Goal: Task Accomplishment & Management: Manage account settings

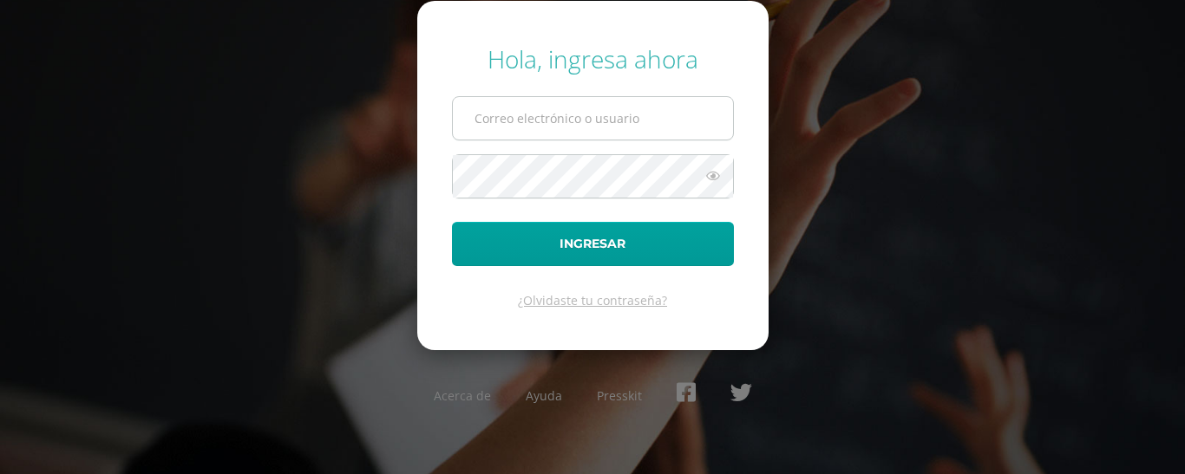
type input "mariafi@colegiomontemaria.edu.gt"
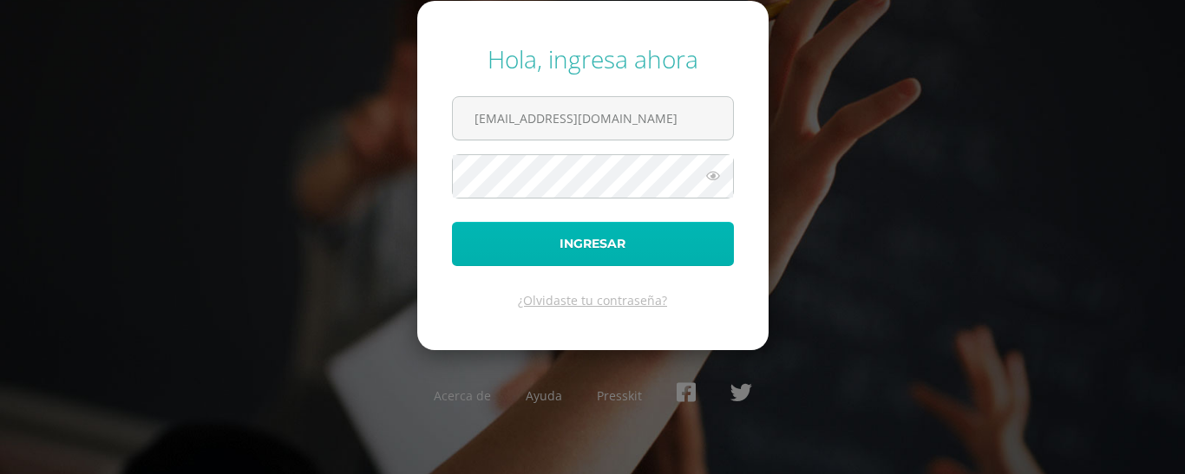
click at [617, 236] on button "Ingresar" at bounding box center [593, 244] width 282 height 44
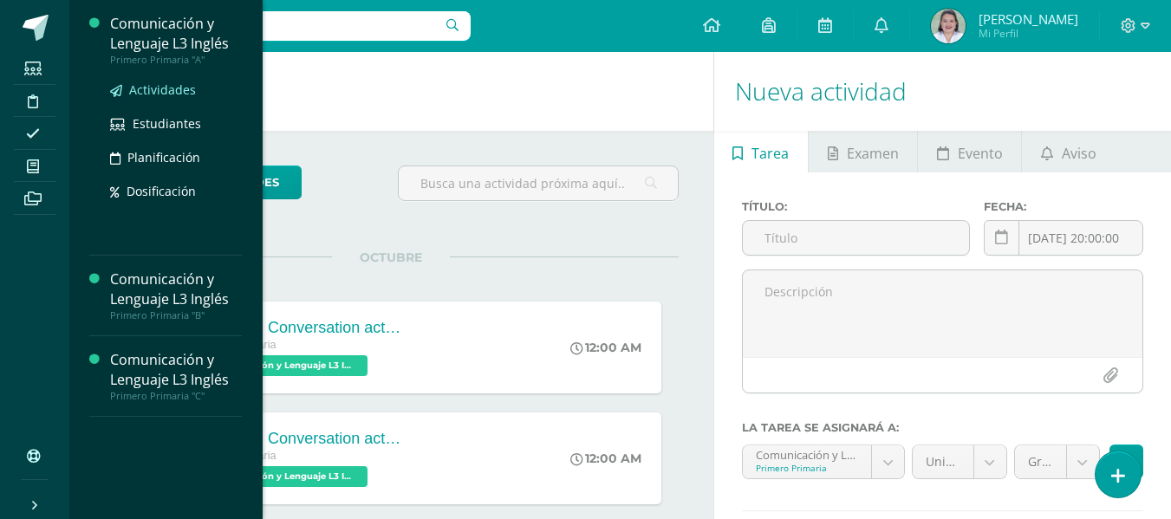
click at [153, 88] on span "Actividades" at bounding box center [162, 90] width 67 height 16
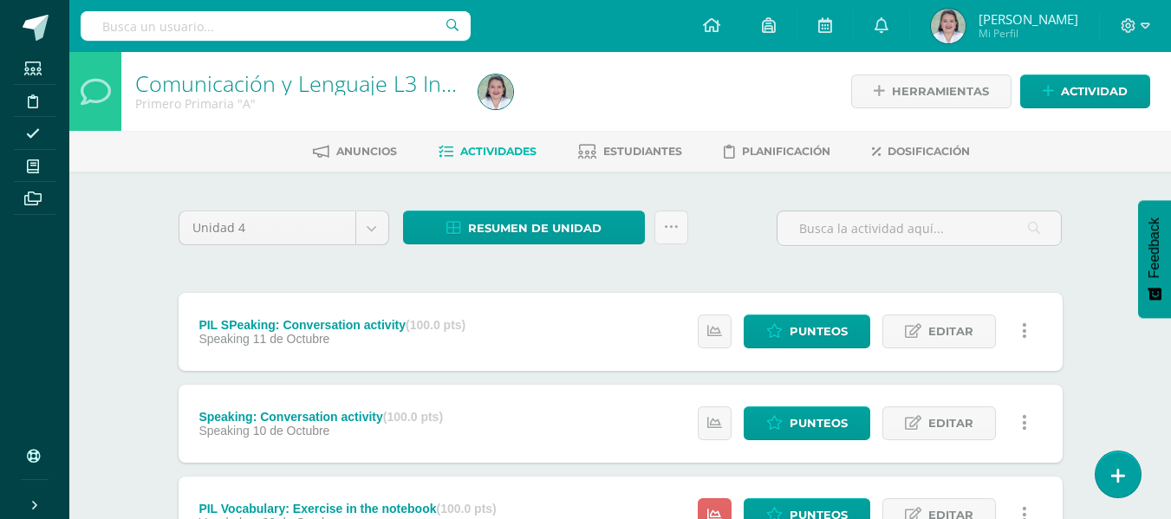
drag, startPoint x: 0, startPoint y: 0, endPoint x: 153, endPoint y: 88, distance: 177.1
click at [153, 88] on link "Comunicación y Lenguaje L3 Inglés" at bounding box center [307, 83] width 345 height 29
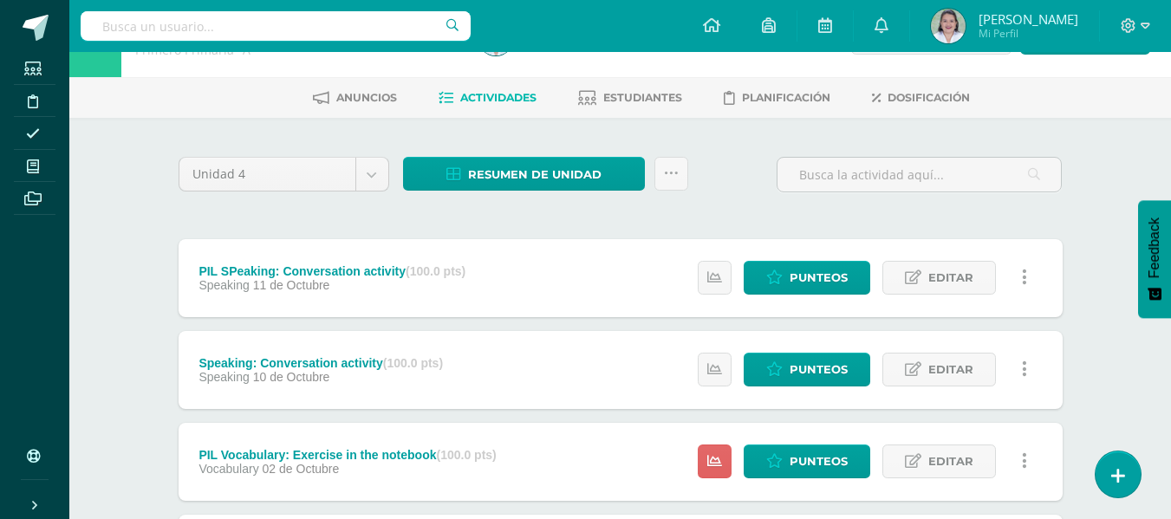
scroll to position [72, 0]
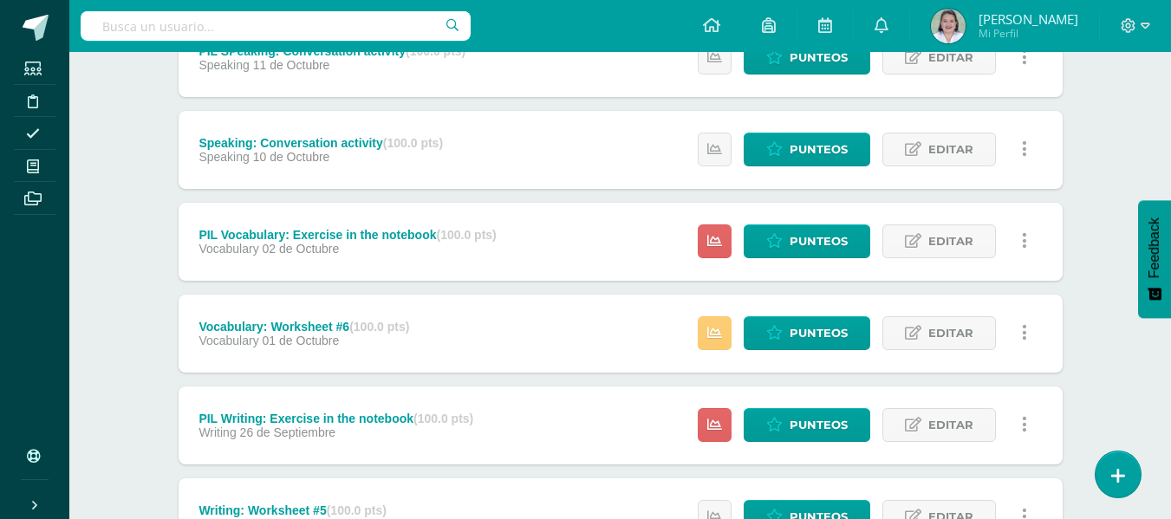
scroll to position [277, 0]
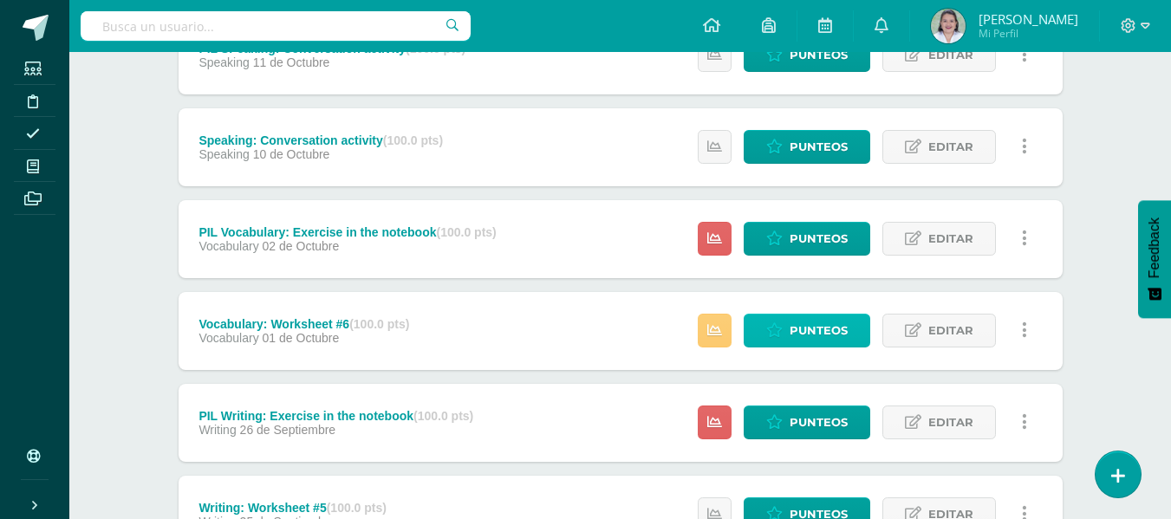
click at [772, 330] on icon at bounding box center [775, 330] width 16 height 15
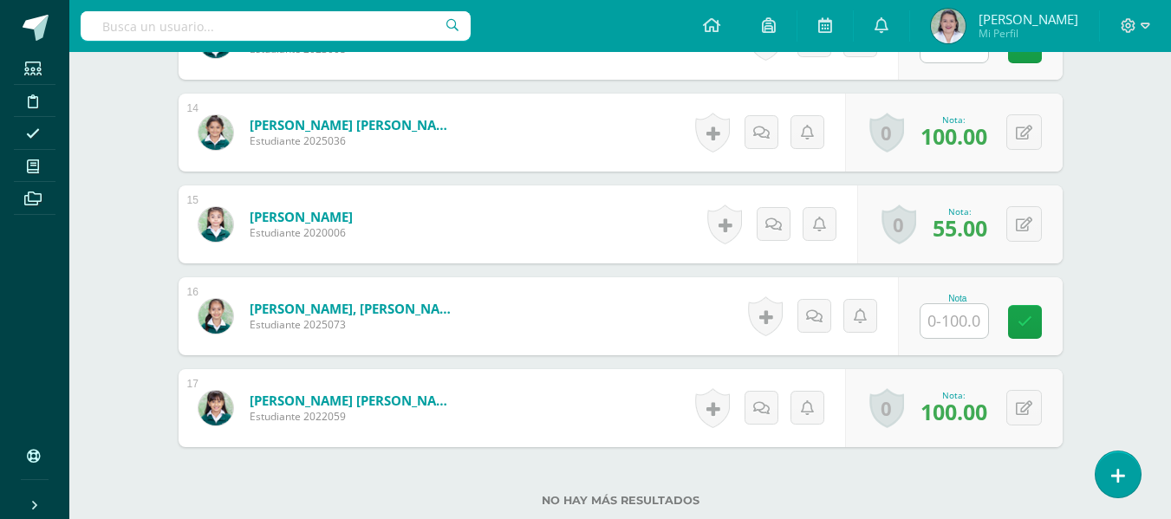
scroll to position [1831, 0]
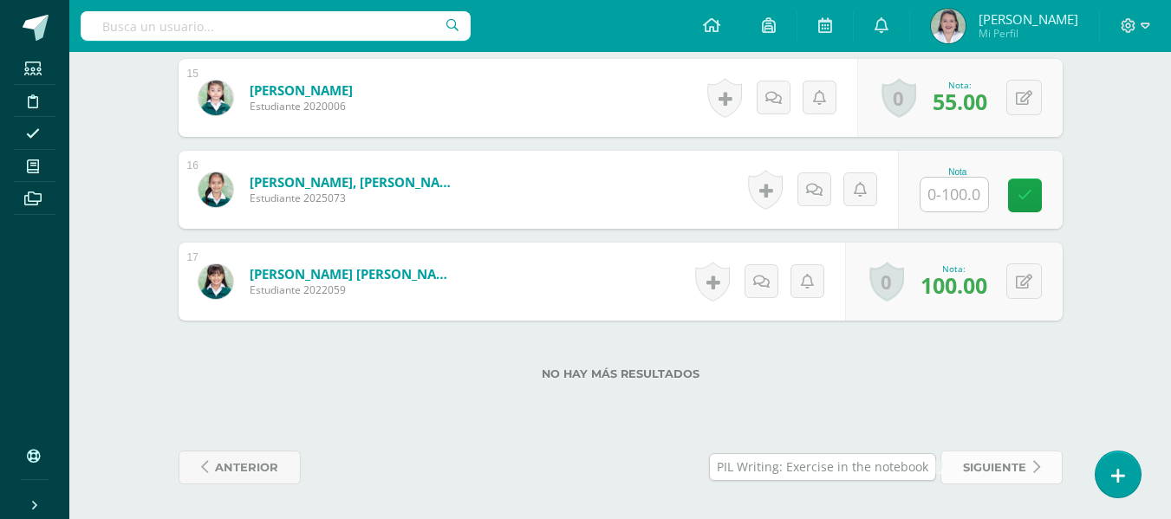
click at [995, 467] on span "siguiente" at bounding box center [994, 468] width 63 height 32
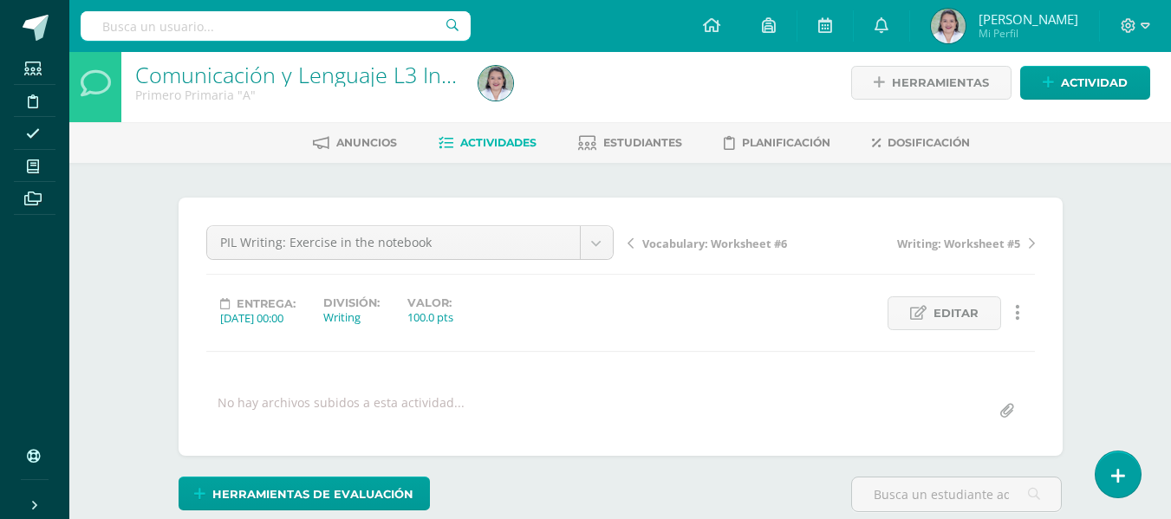
click at [982, 241] on span "Writing: Worksheet #5" at bounding box center [958, 244] width 123 height 16
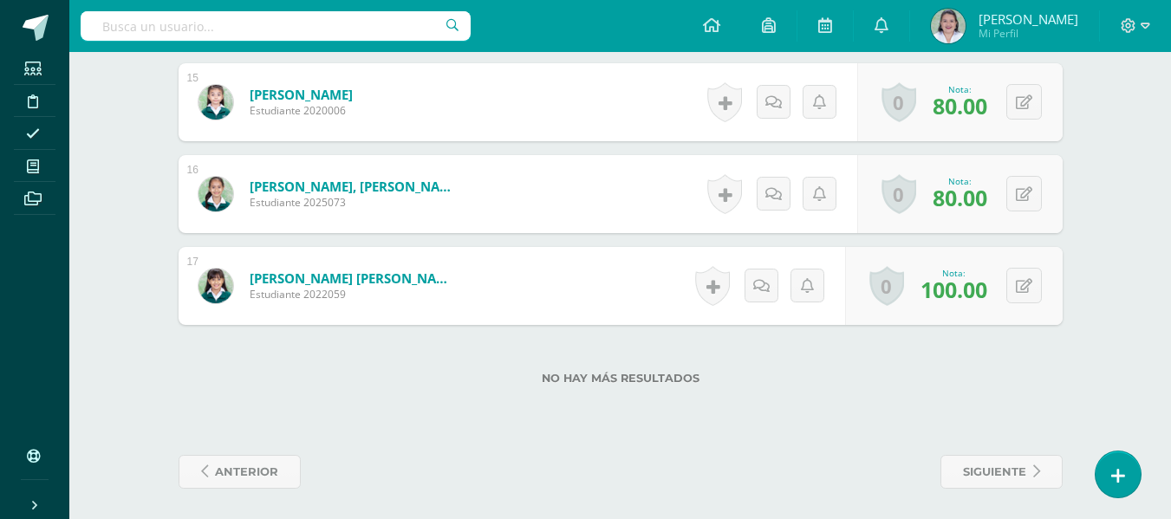
scroll to position [1831, 0]
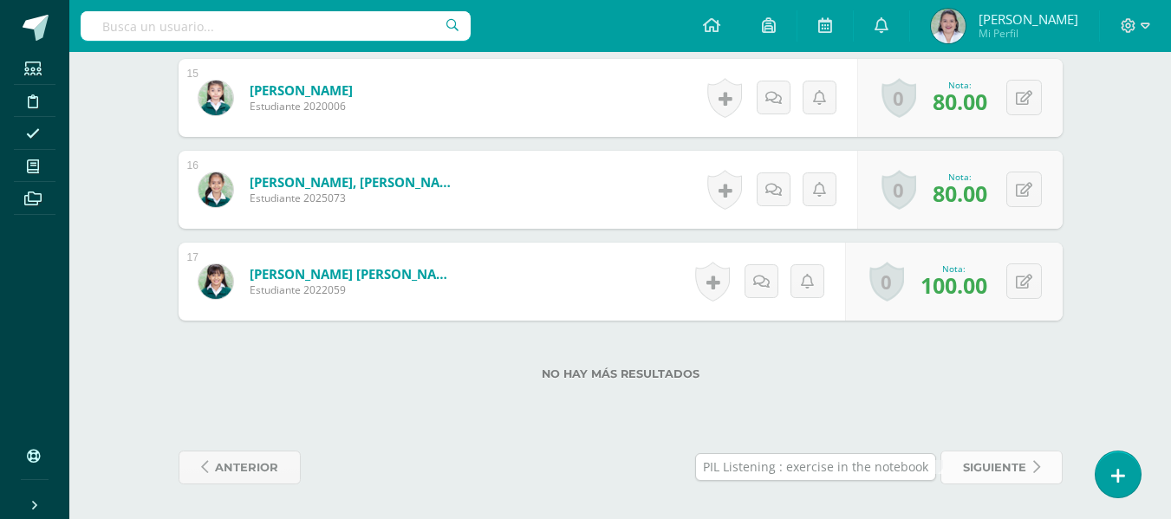
click at [1005, 468] on span "siguiente" at bounding box center [994, 468] width 63 height 32
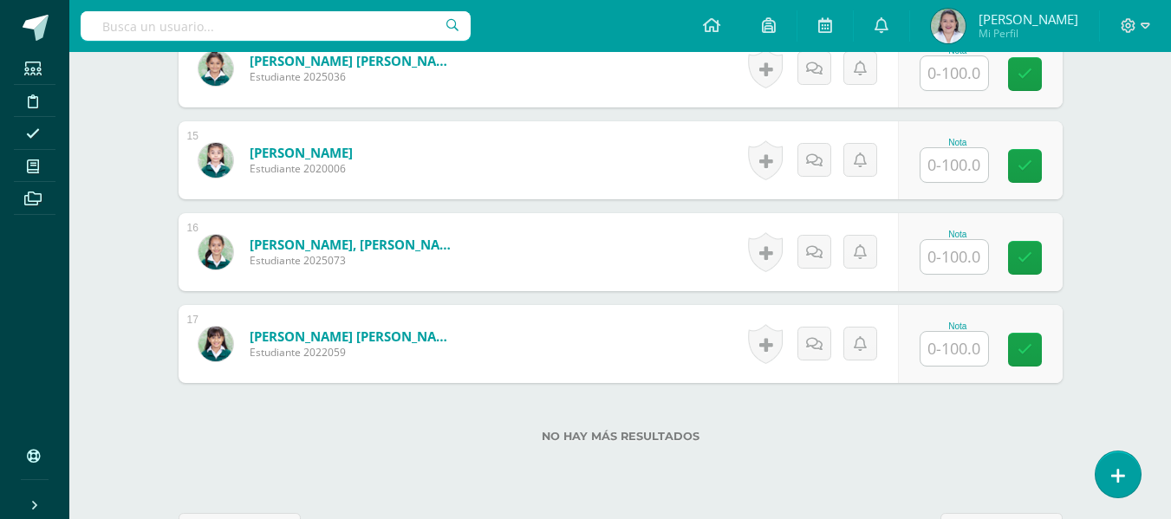
scroll to position [1831, 0]
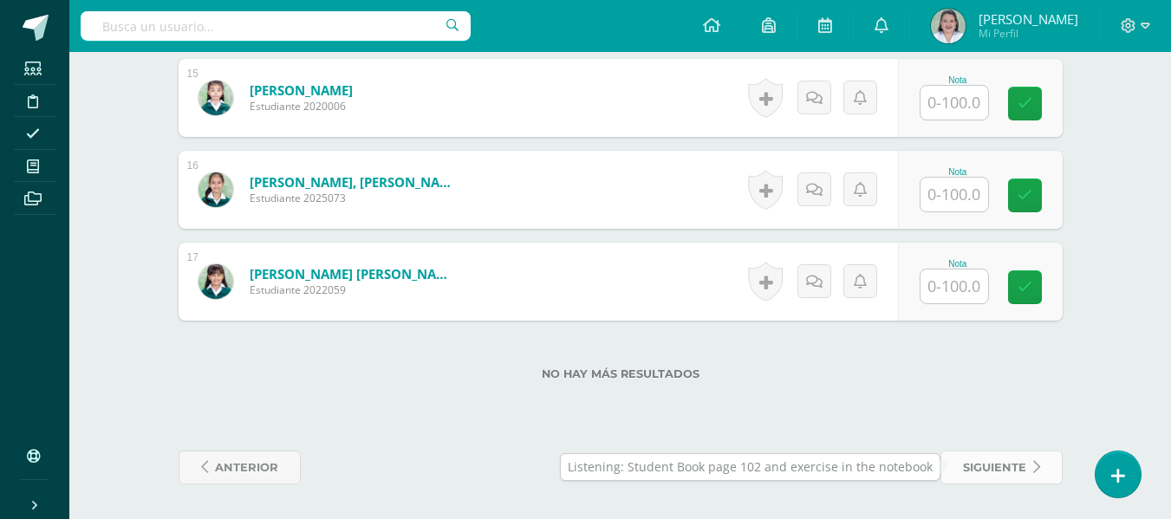
click at [1007, 473] on span "siguiente" at bounding box center [994, 468] width 63 height 32
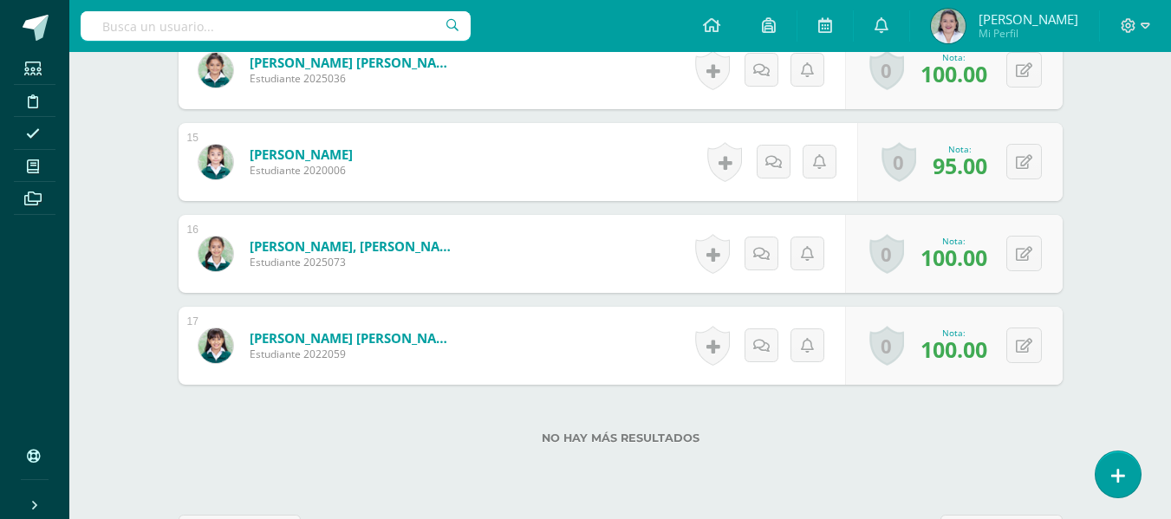
scroll to position [1831, 0]
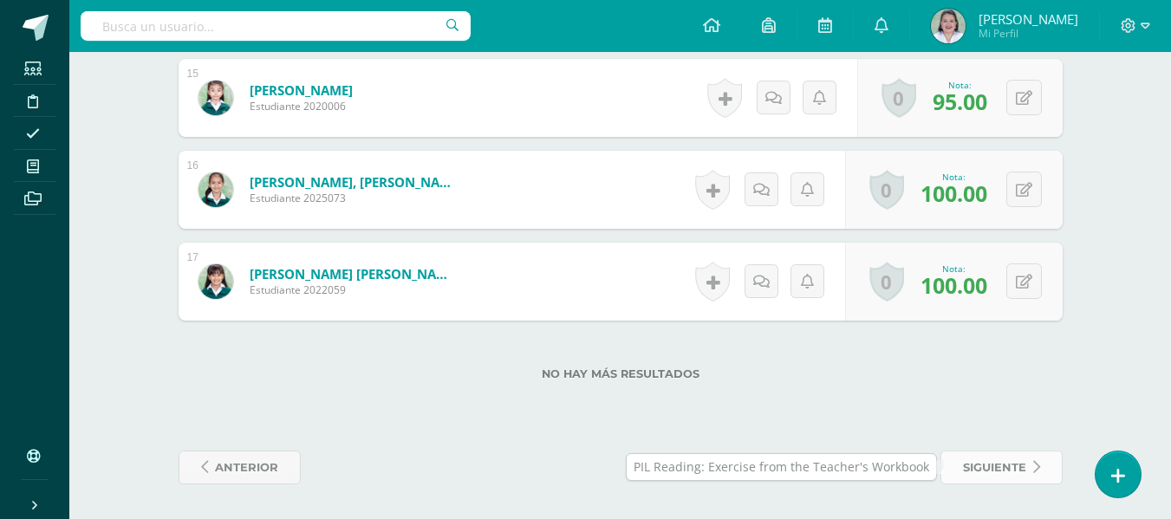
click at [983, 460] on span "siguiente" at bounding box center [994, 468] width 63 height 32
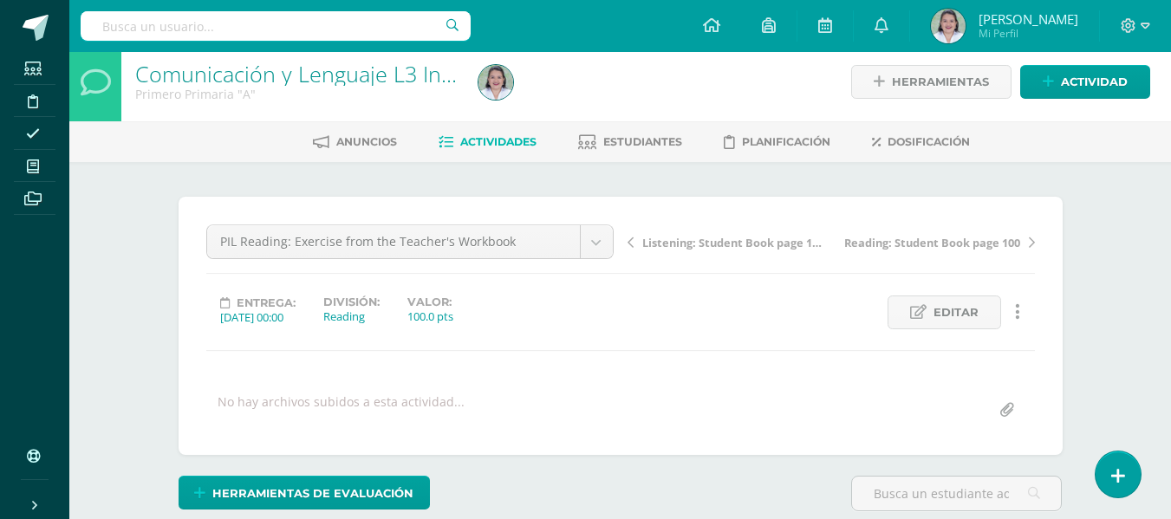
scroll to position [10, 0]
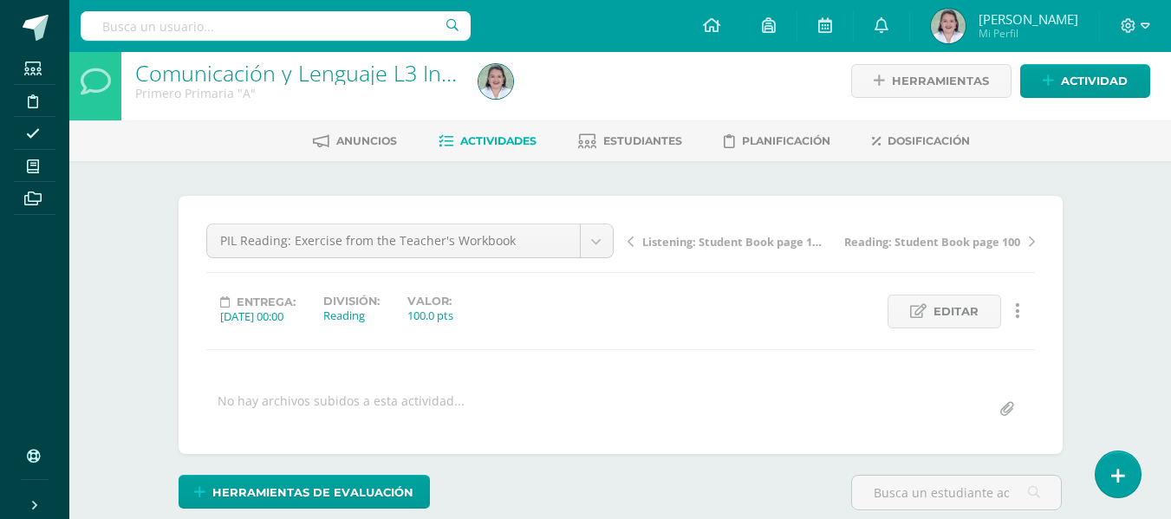
click at [937, 244] on span "Reading: Student Book page 100" at bounding box center [933, 242] width 176 height 16
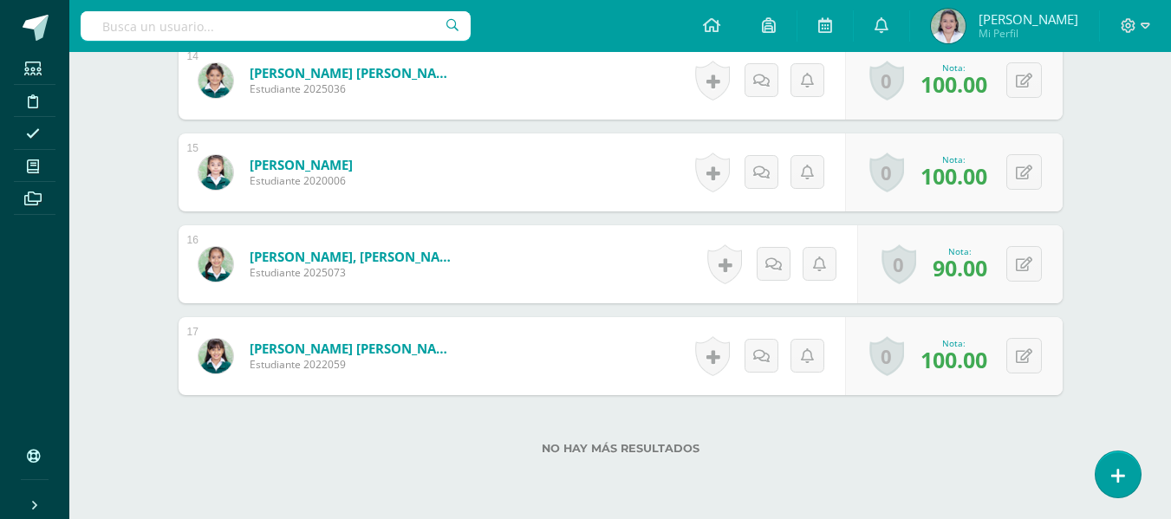
scroll to position [1831, 0]
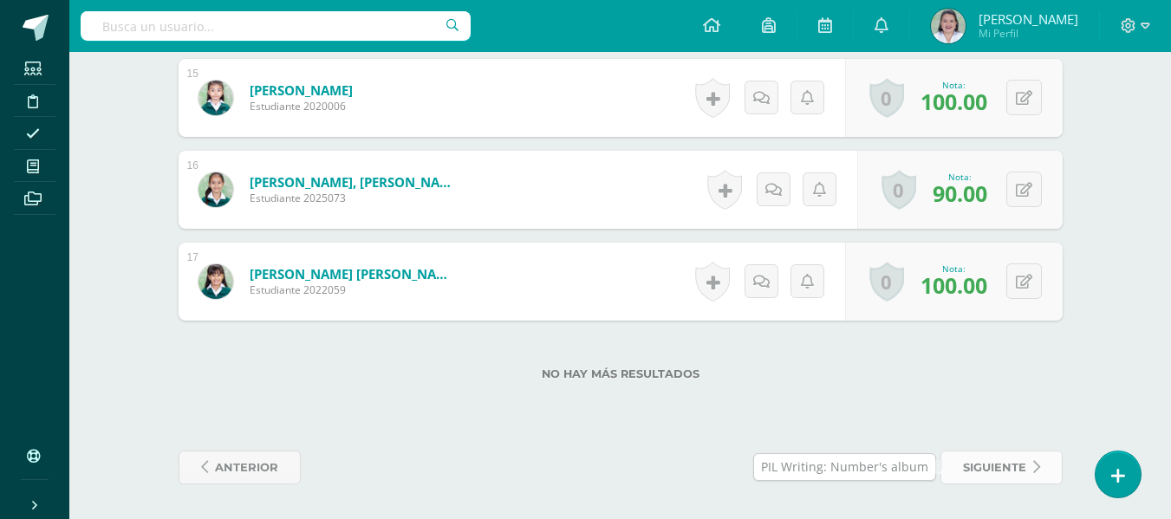
click at [1009, 473] on span "siguiente" at bounding box center [994, 468] width 63 height 32
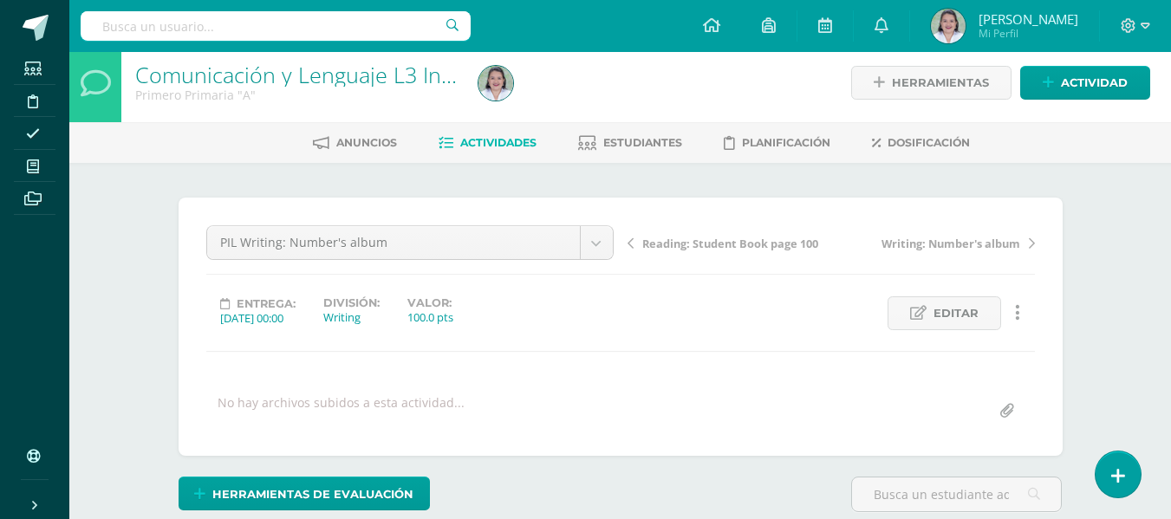
scroll to position [10, 0]
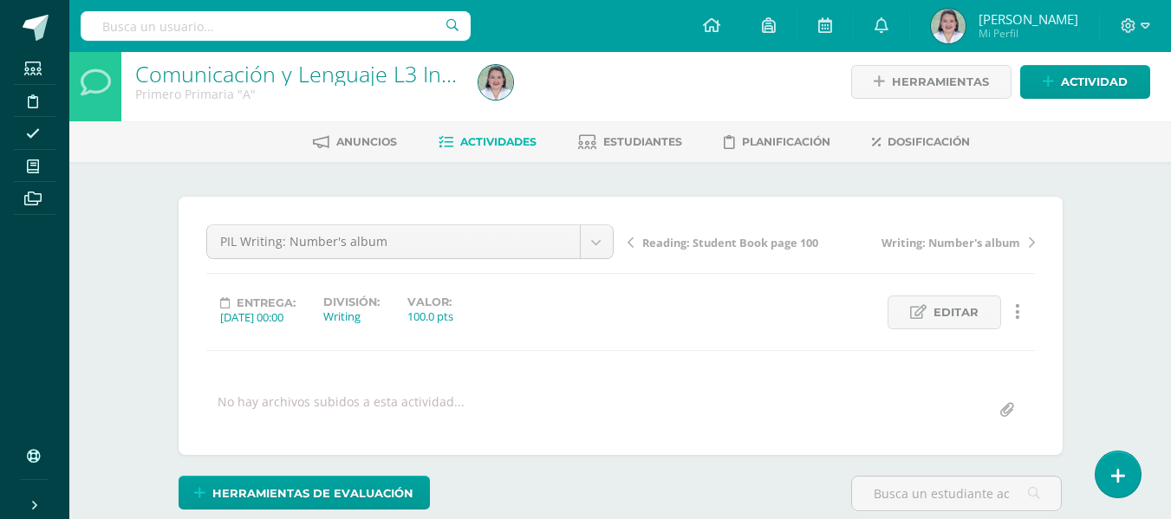
click at [966, 240] on span "Writing: Number's album" at bounding box center [951, 243] width 139 height 16
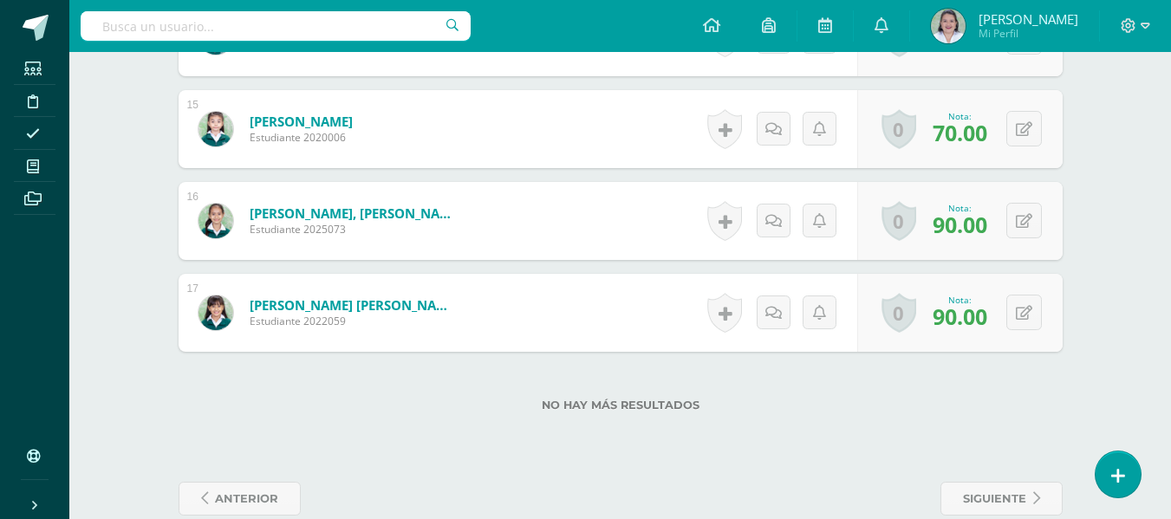
scroll to position [1831, 0]
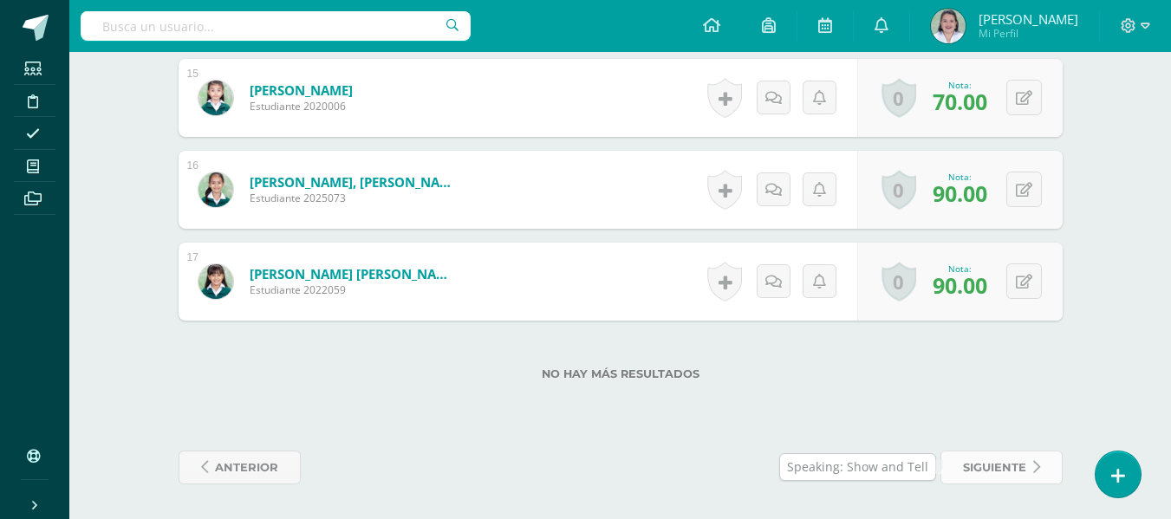
click at [1016, 469] on span "siguiente" at bounding box center [994, 468] width 63 height 32
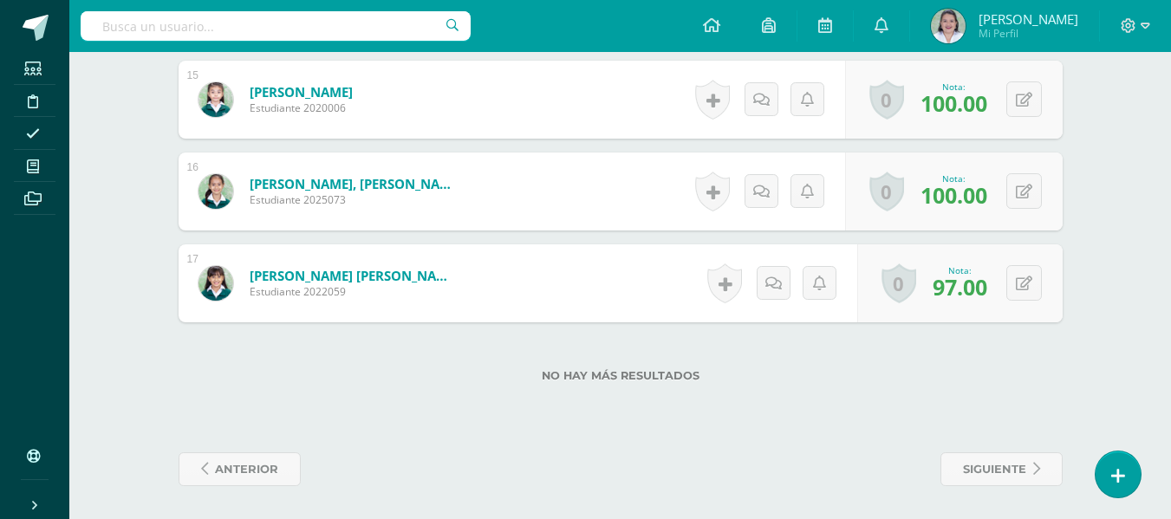
scroll to position [1831, 0]
click at [990, 464] on span "siguiente" at bounding box center [994, 468] width 63 height 32
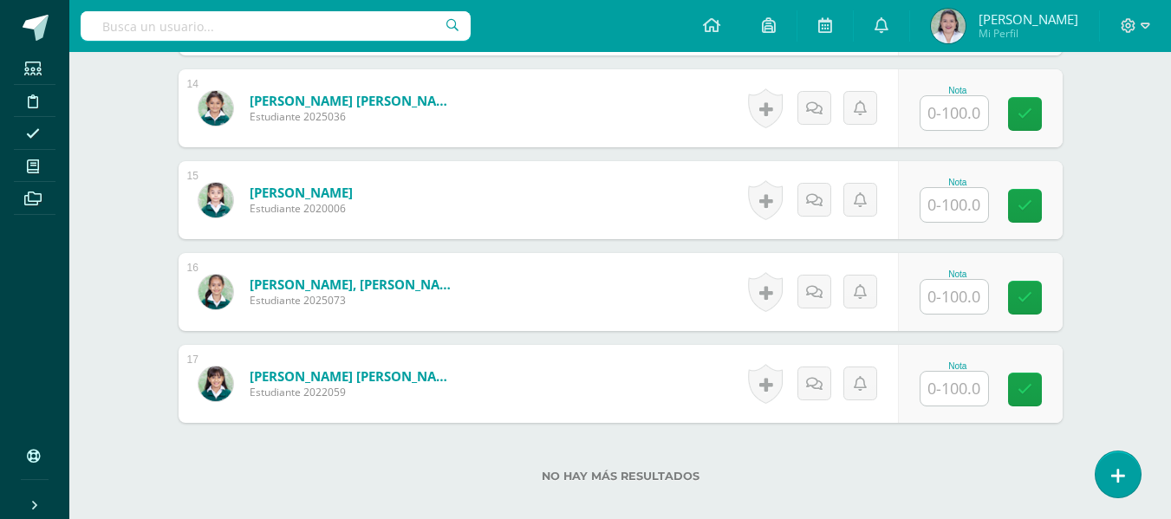
scroll to position [1831, 0]
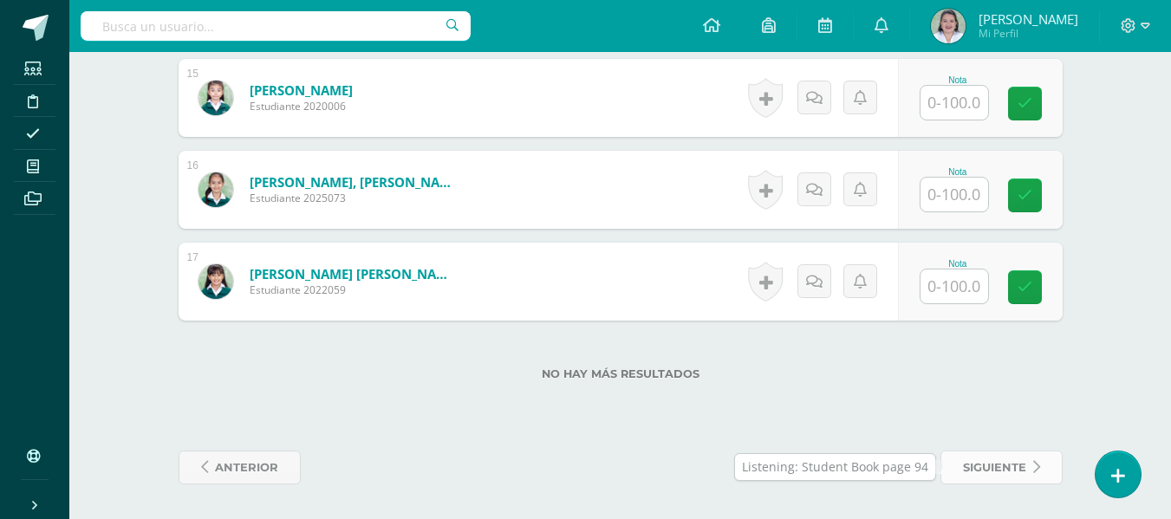
click at [983, 466] on span "siguiente" at bounding box center [994, 468] width 63 height 32
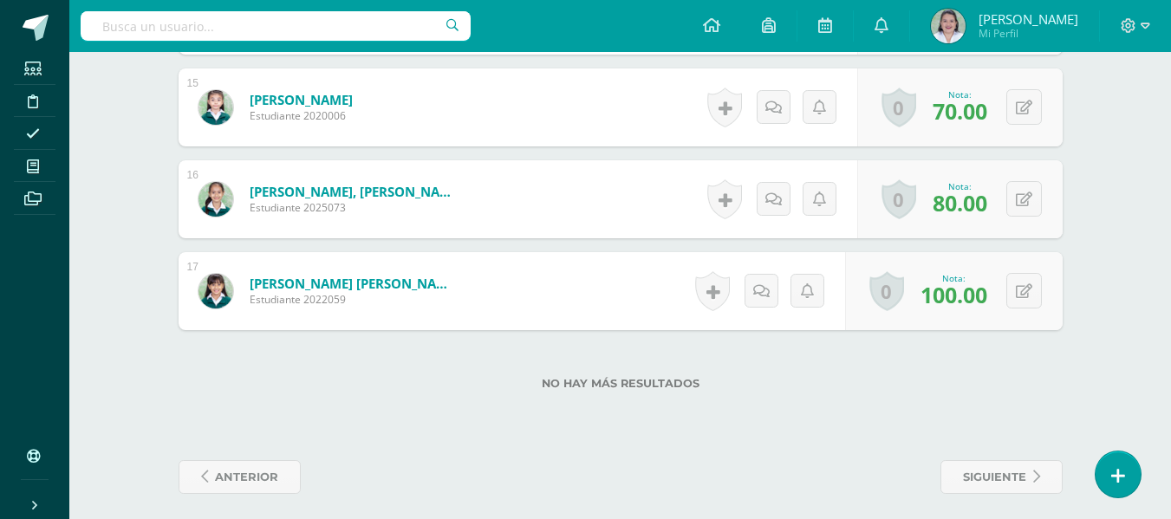
scroll to position [1831, 0]
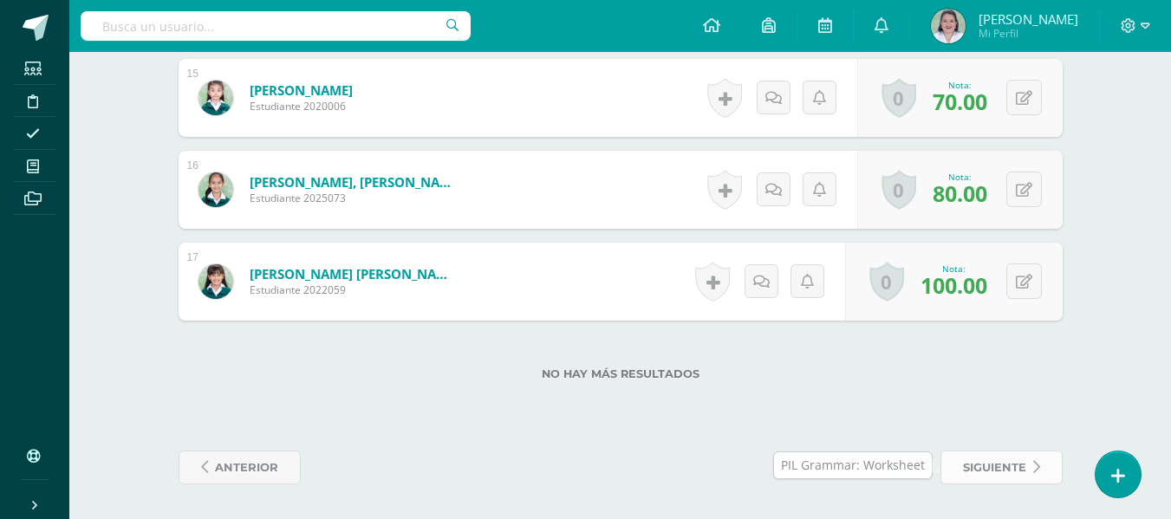
click at [996, 464] on span "siguiente" at bounding box center [994, 468] width 63 height 32
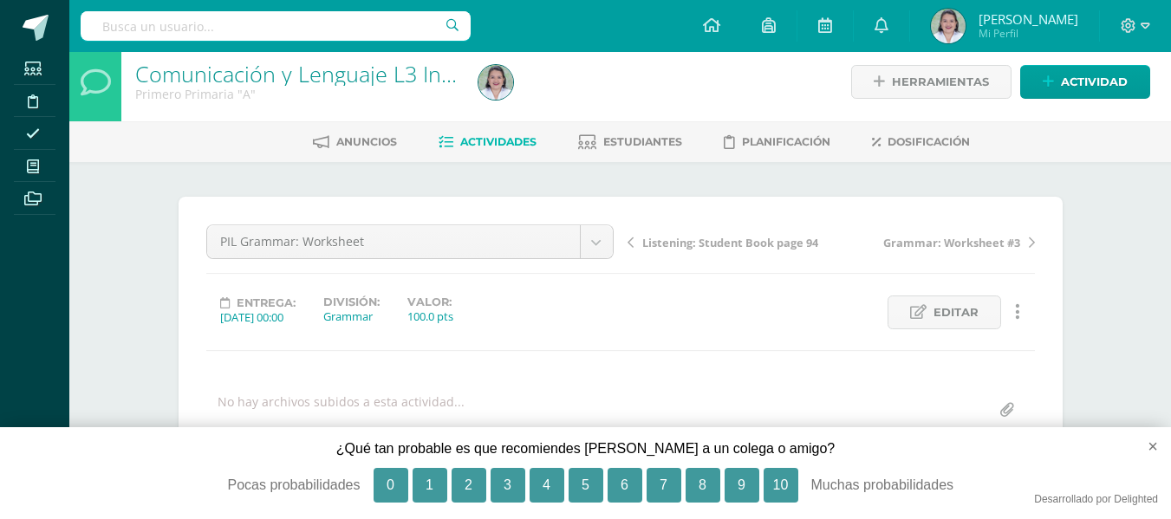
scroll to position [10, 0]
click at [776, 486] on button "10" at bounding box center [781, 485] width 35 height 35
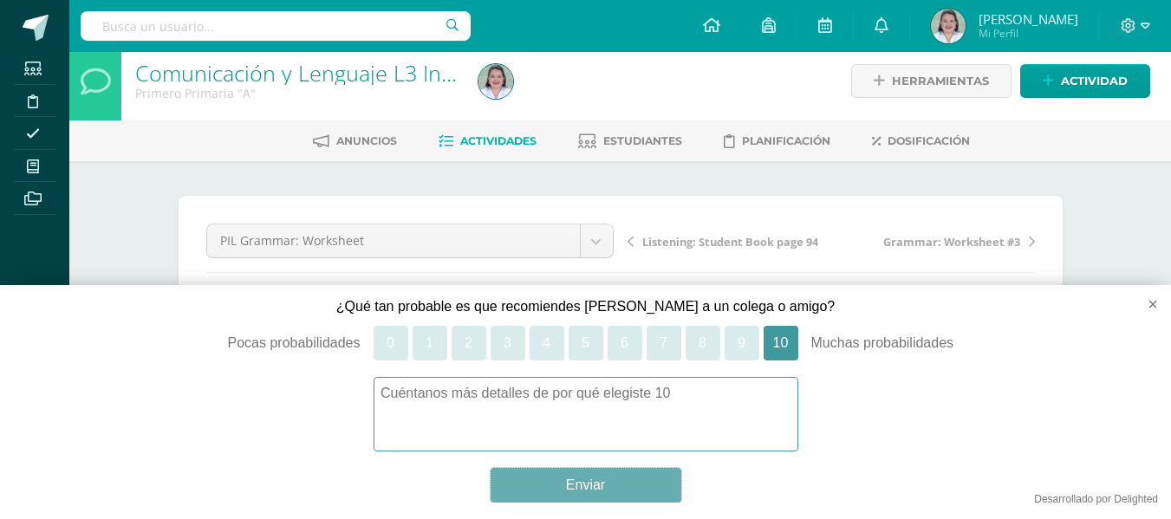
click at [629, 489] on button "Enviar" at bounding box center [586, 485] width 191 height 35
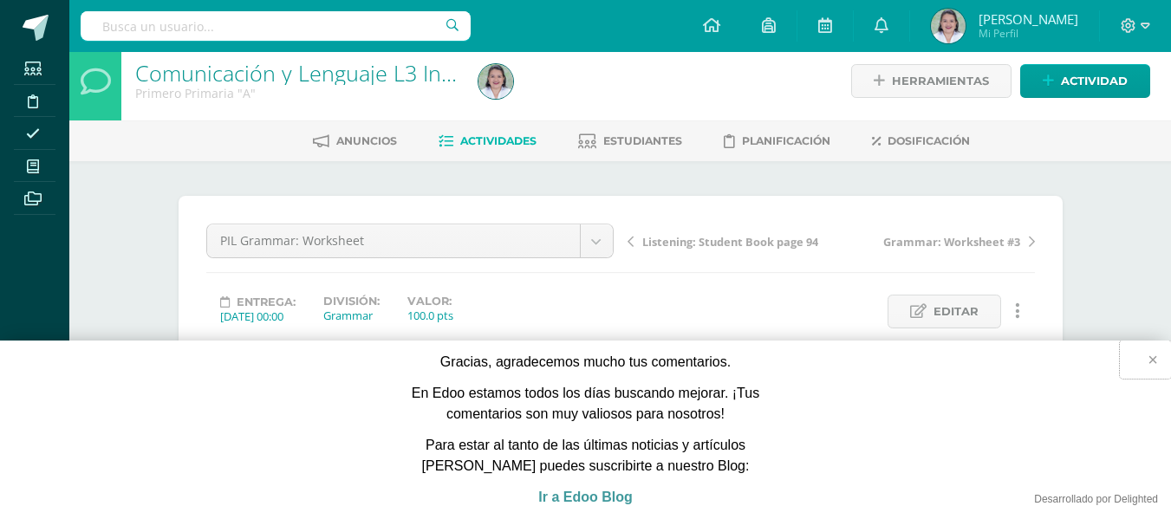
click at [1153, 362] on button "×" at bounding box center [1145, 360] width 51 height 38
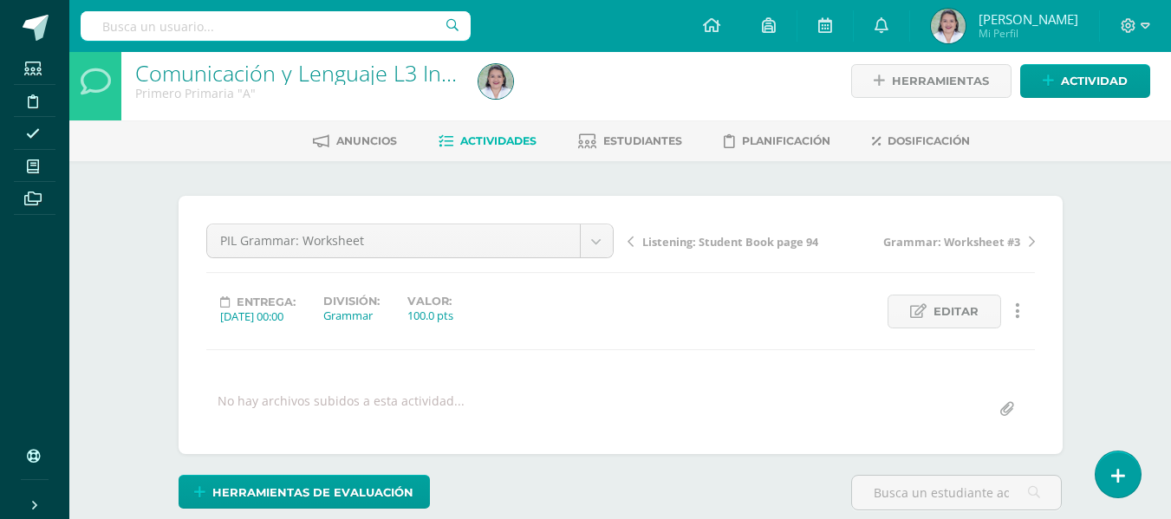
click at [941, 240] on span "Grammar: Worksheet #3" at bounding box center [952, 242] width 137 height 16
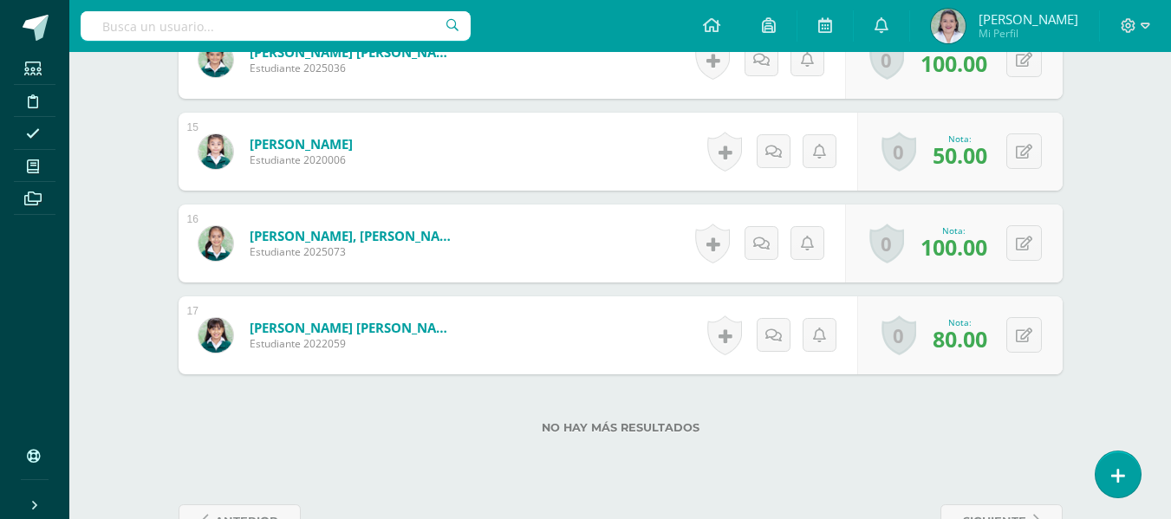
scroll to position [1831, 0]
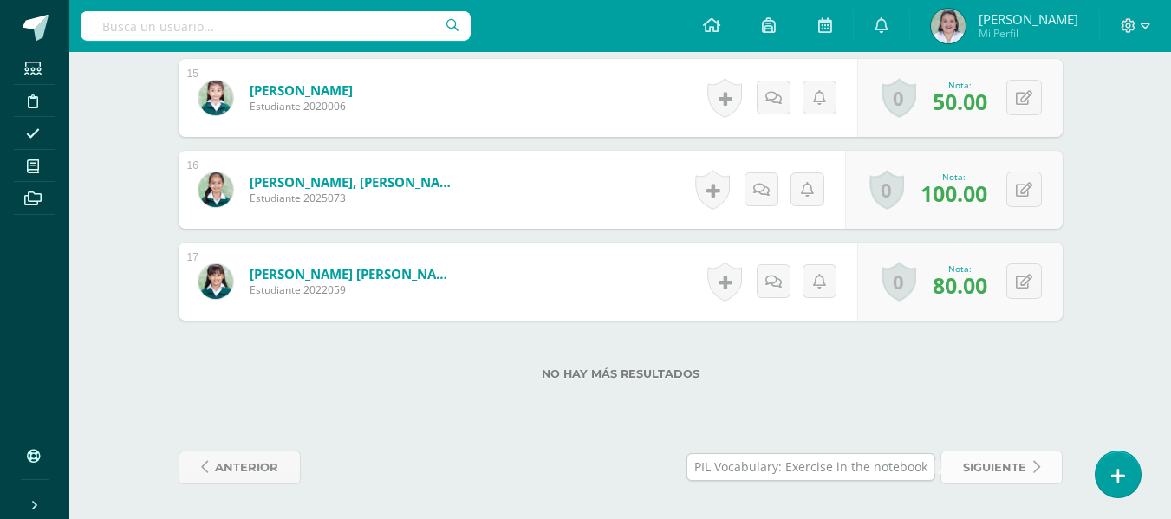
click at [1014, 471] on span "siguiente" at bounding box center [994, 468] width 63 height 32
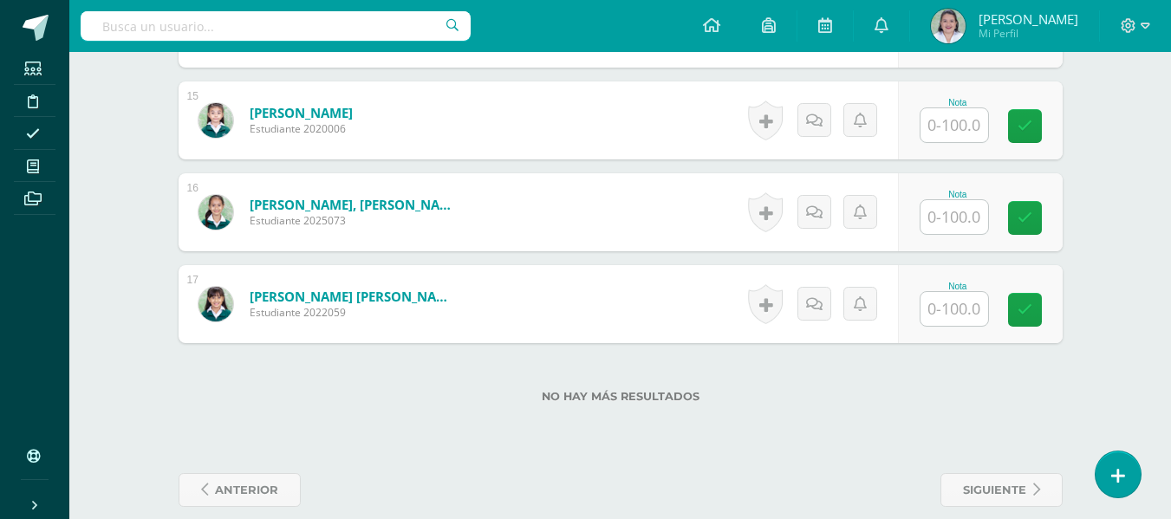
scroll to position [1831, 0]
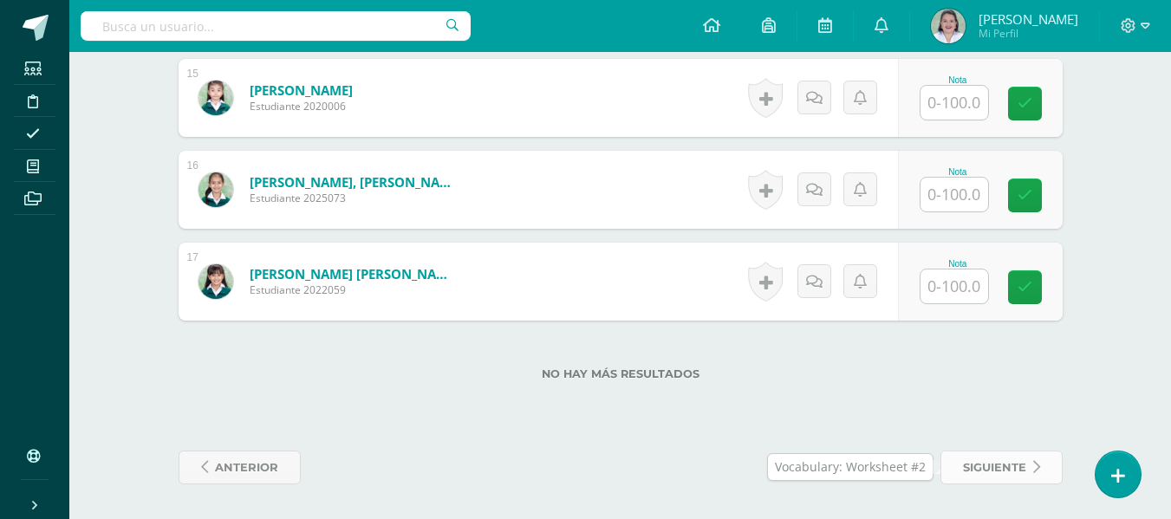
click at [996, 467] on span "siguiente" at bounding box center [994, 468] width 63 height 32
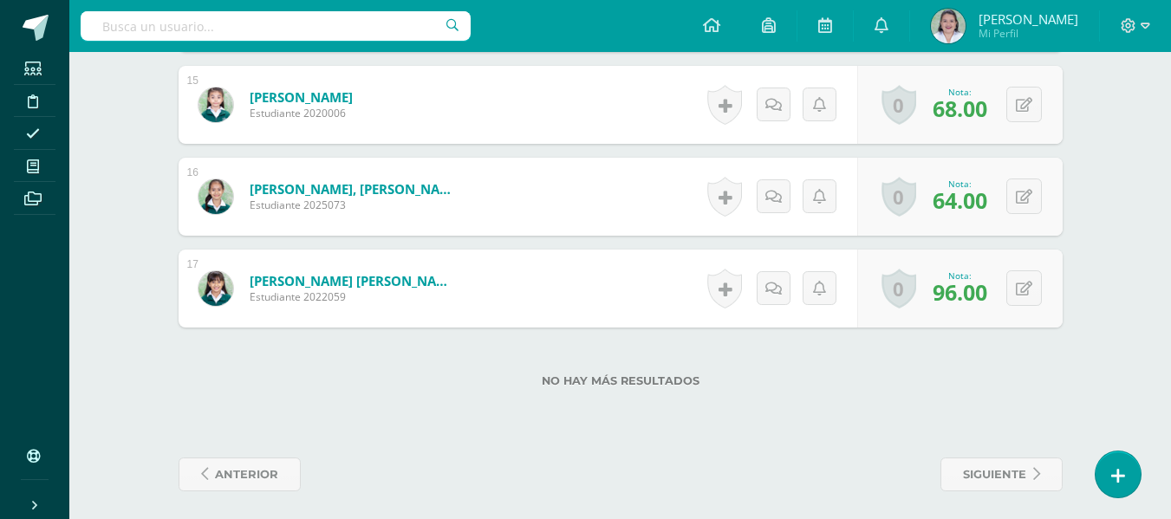
scroll to position [1831, 0]
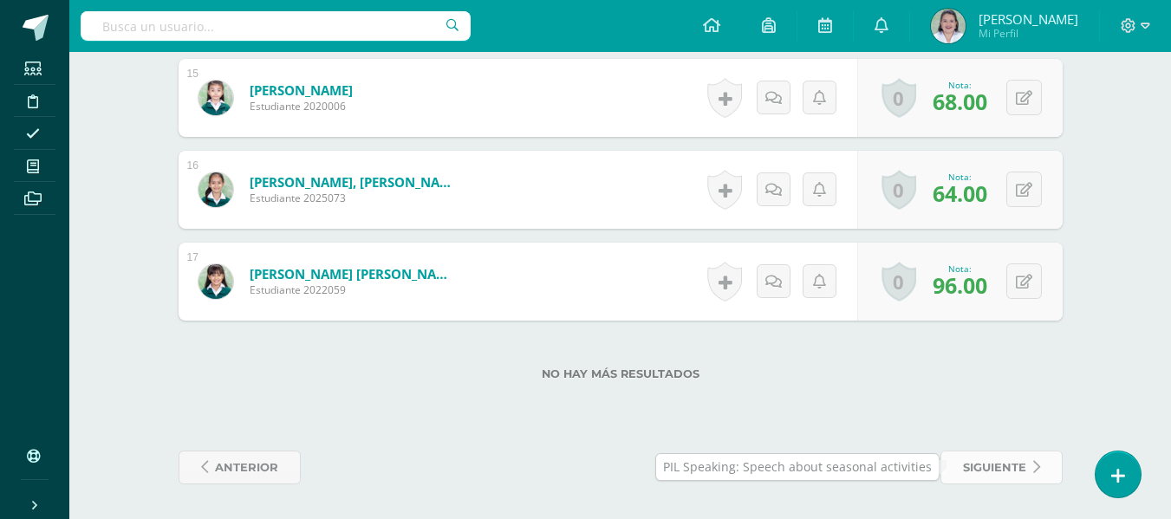
click at [974, 472] on span "siguiente" at bounding box center [994, 468] width 63 height 32
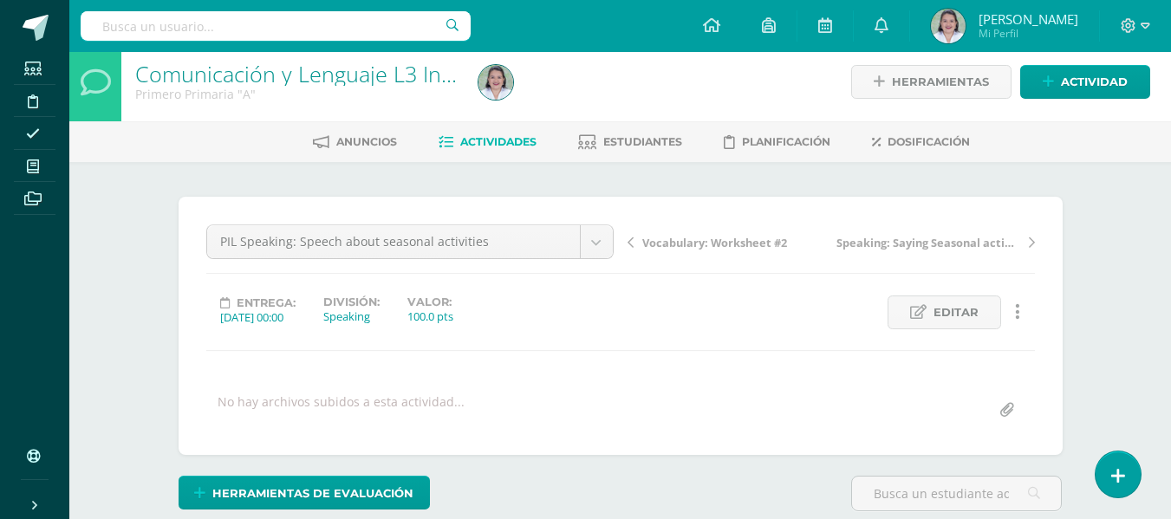
scroll to position [10, 0]
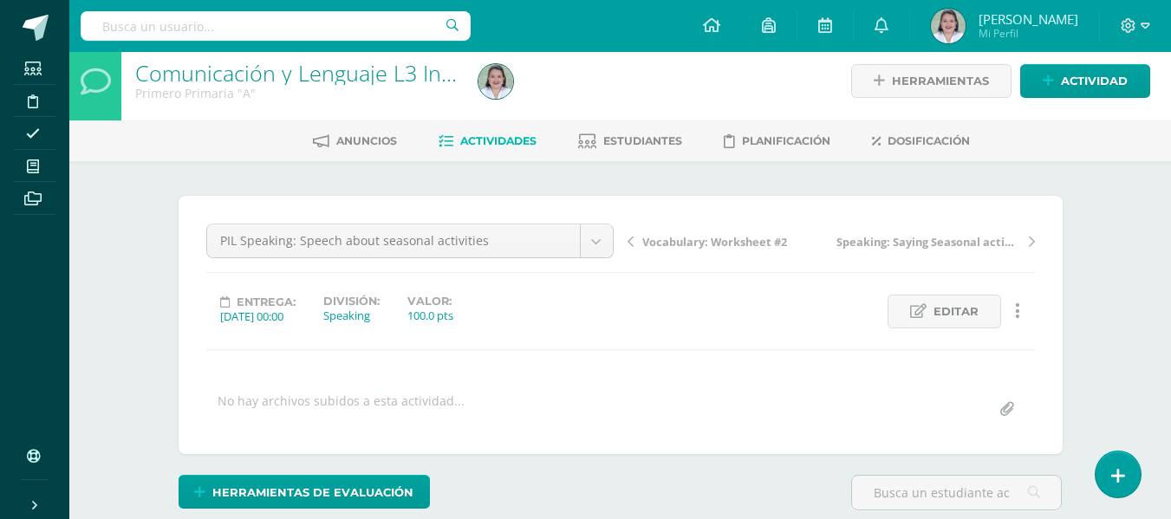
click at [936, 236] on span "Speaking: Saying Seasonal activities" at bounding box center [929, 242] width 184 height 16
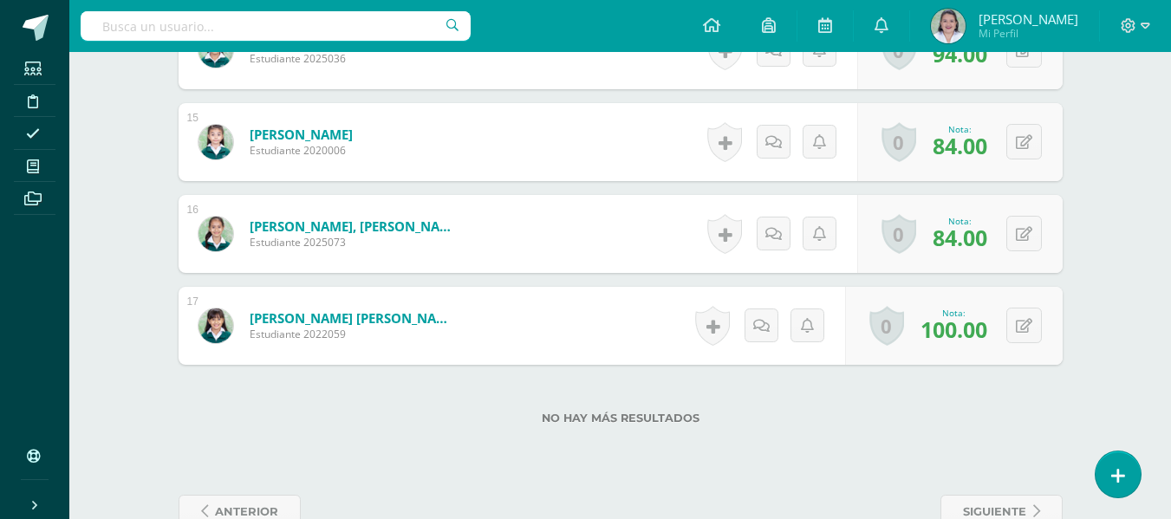
scroll to position [1831, 0]
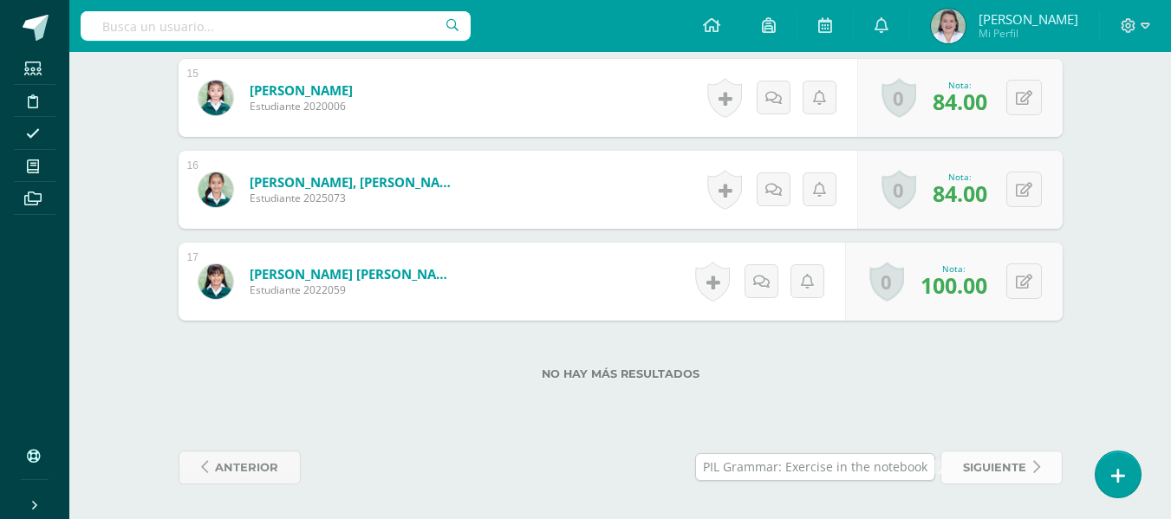
click at [1009, 469] on span "siguiente" at bounding box center [994, 468] width 63 height 32
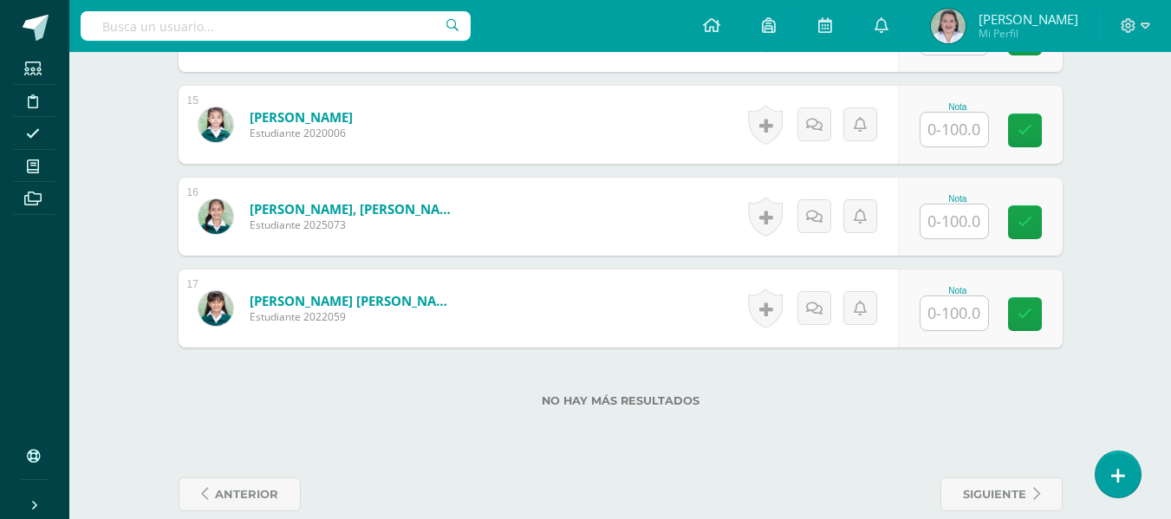
scroll to position [1831, 0]
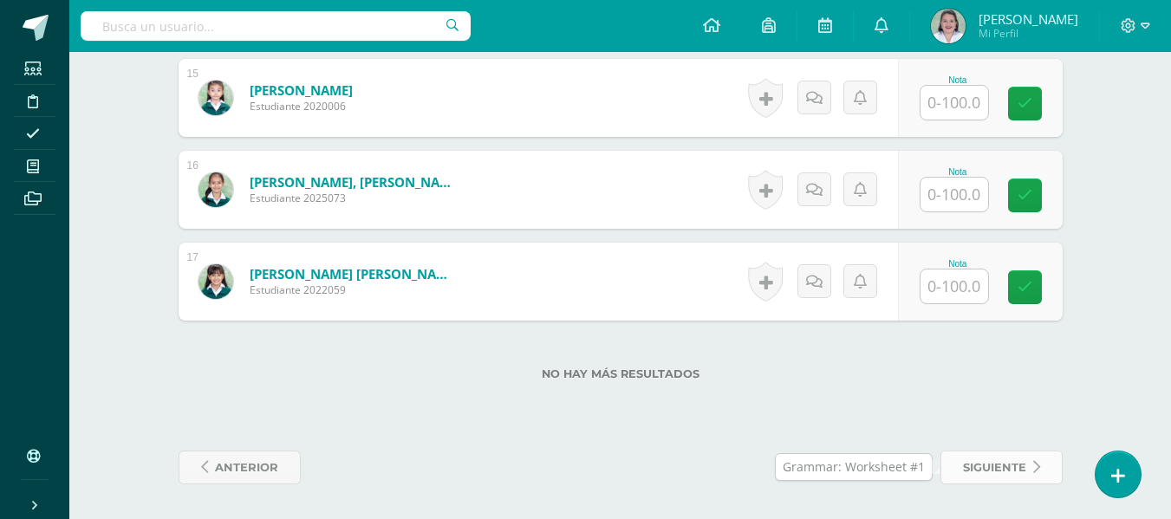
click at [1011, 467] on span "siguiente" at bounding box center [994, 468] width 63 height 32
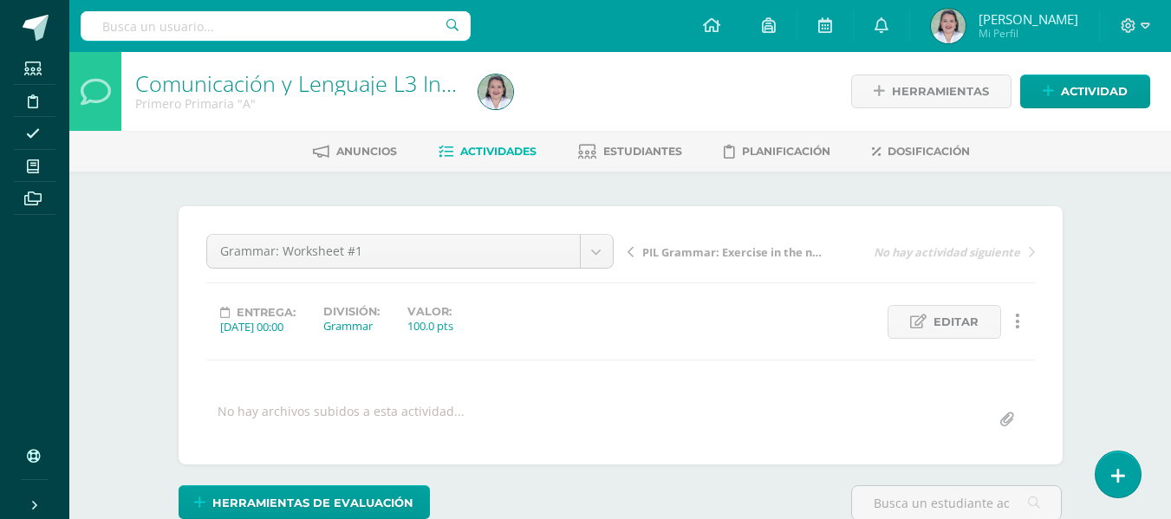
click at [453, 147] on link "Actividades" at bounding box center [488, 152] width 98 height 28
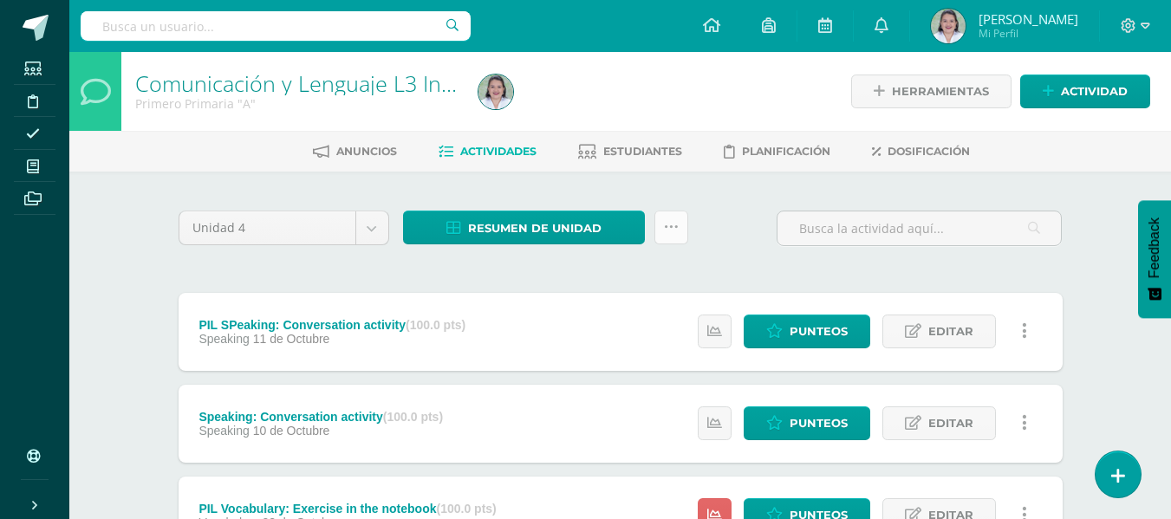
click at [671, 234] on icon at bounding box center [671, 227] width 15 height 15
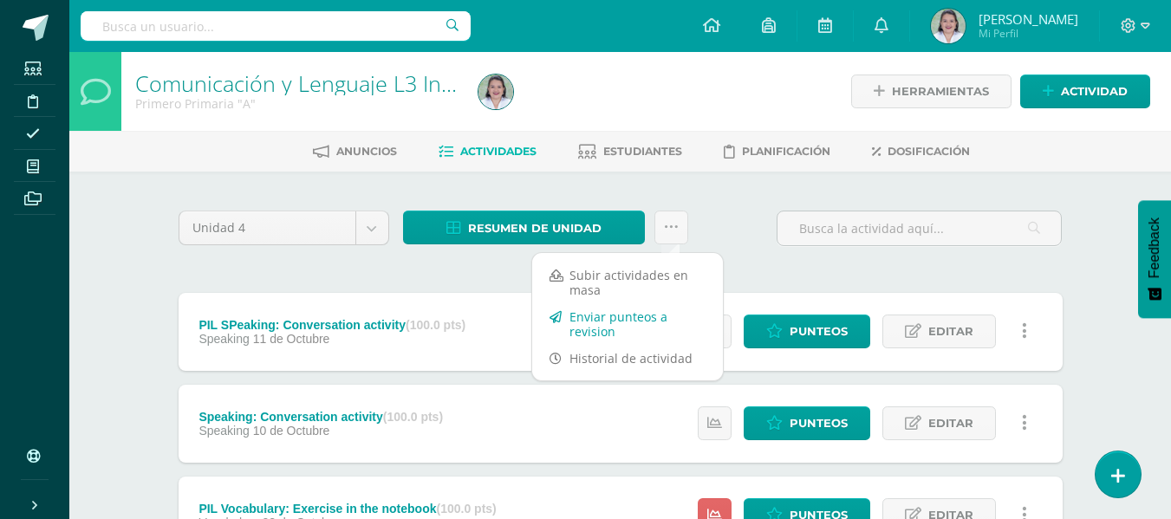
click at [590, 326] on link "Enviar punteos a revision" at bounding box center [627, 324] width 191 height 42
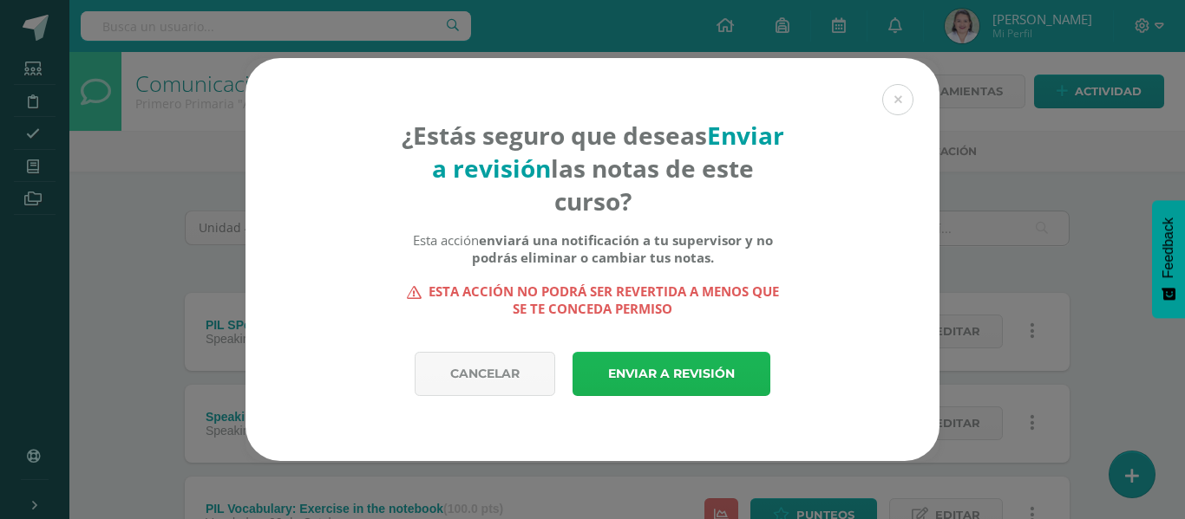
click at [634, 376] on link "Enviar a revisión" at bounding box center [671, 374] width 198 height 44
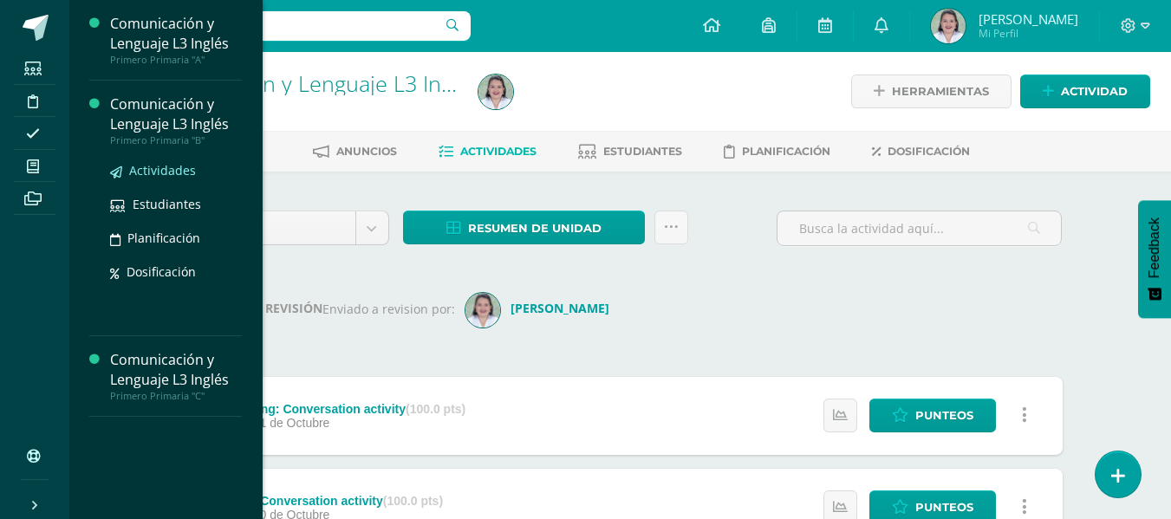
click at [153, 167] on span "Actividades" at bounding box center [162, 170] width 67 height 16
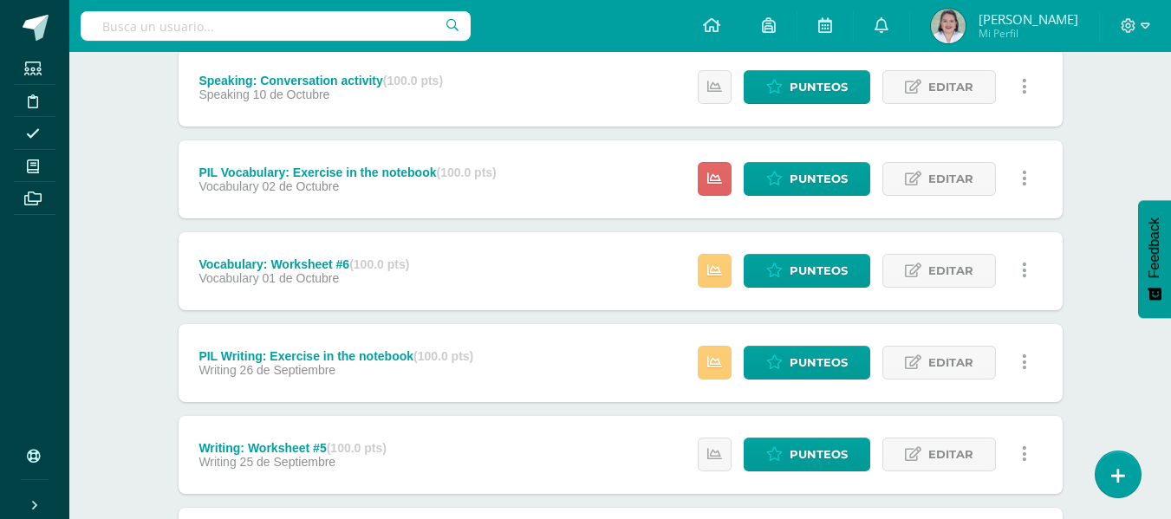
scroll to position [380, 0]
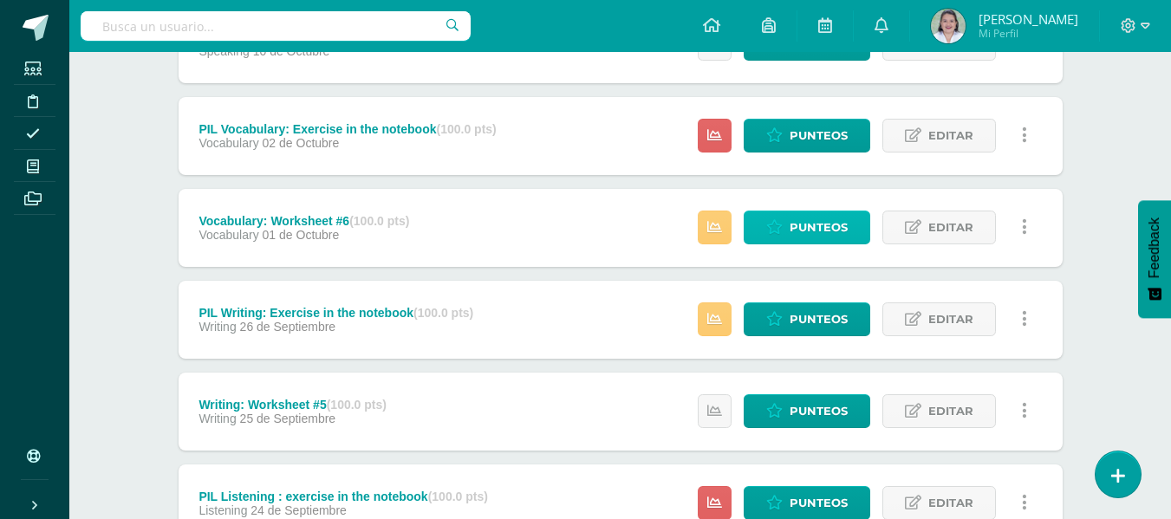
click at [817, 226] on span "Punteos" at bounding box center [819, 228] width 58 height 32
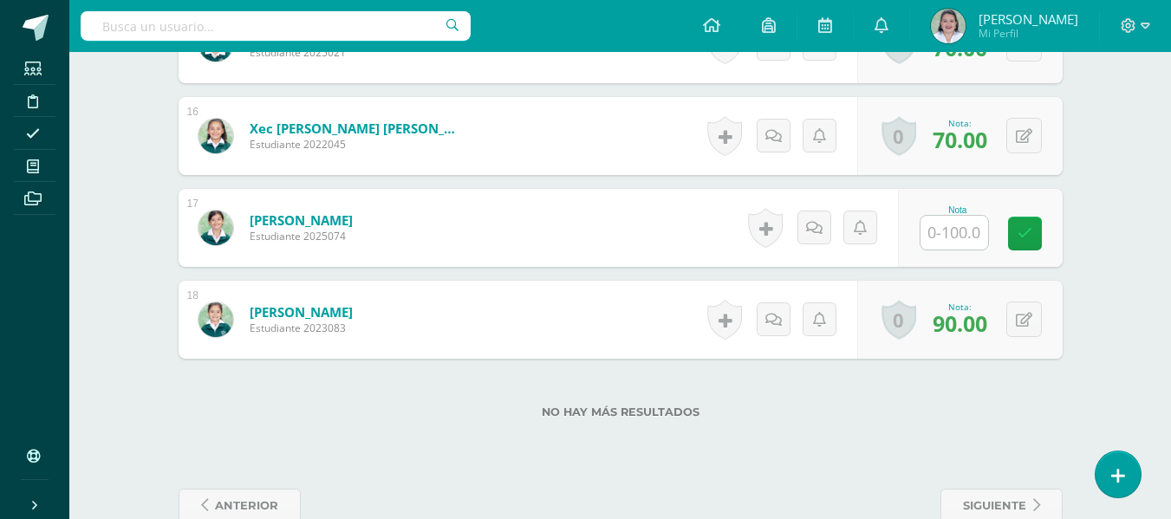
scroll to position [1922, 0]
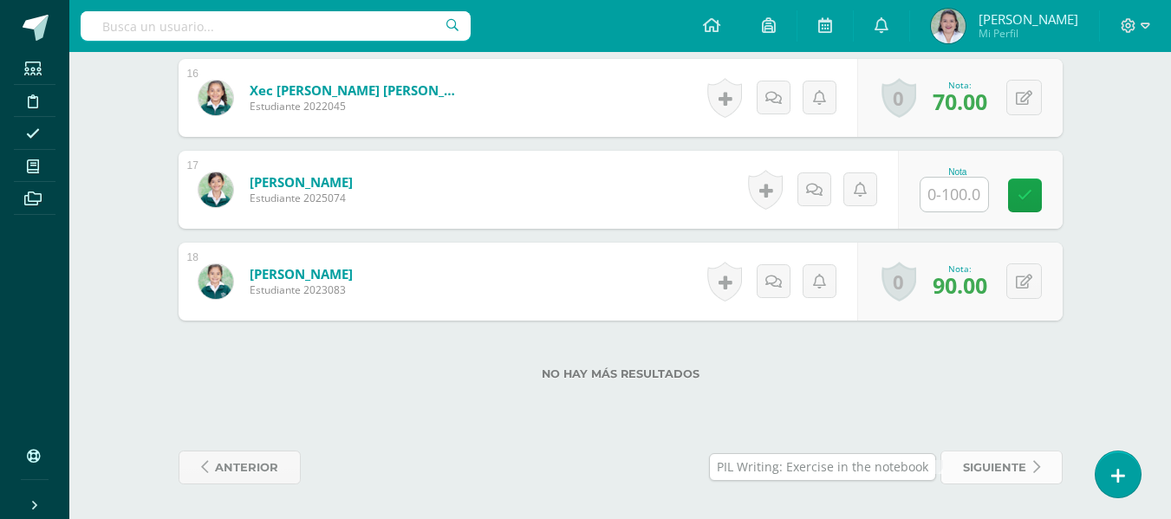
click at [999, 480] on span "siguiente" at bounding box center [994, 468] width 63 height 32
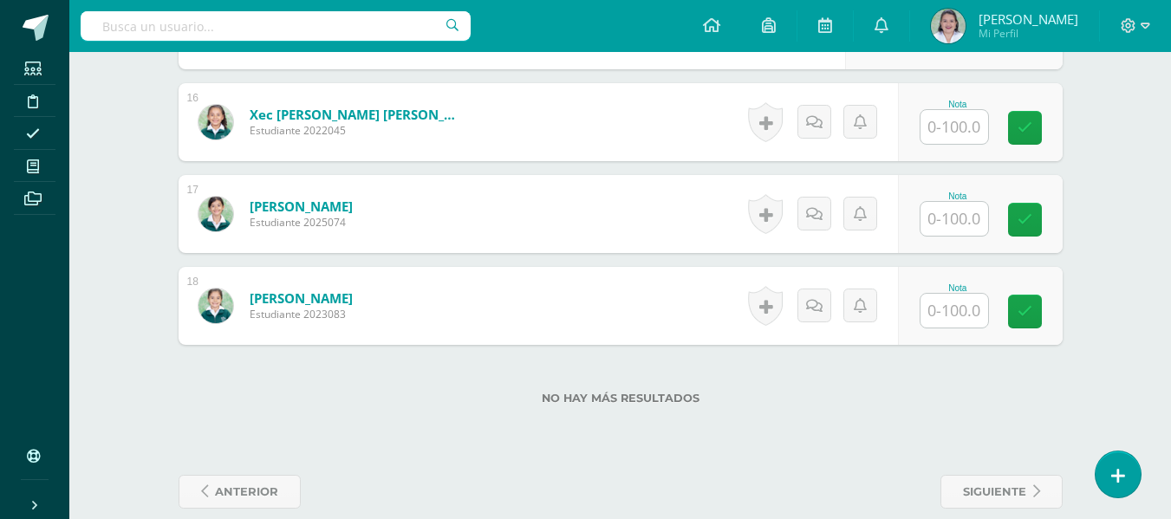
scroll to position [1922, 0]
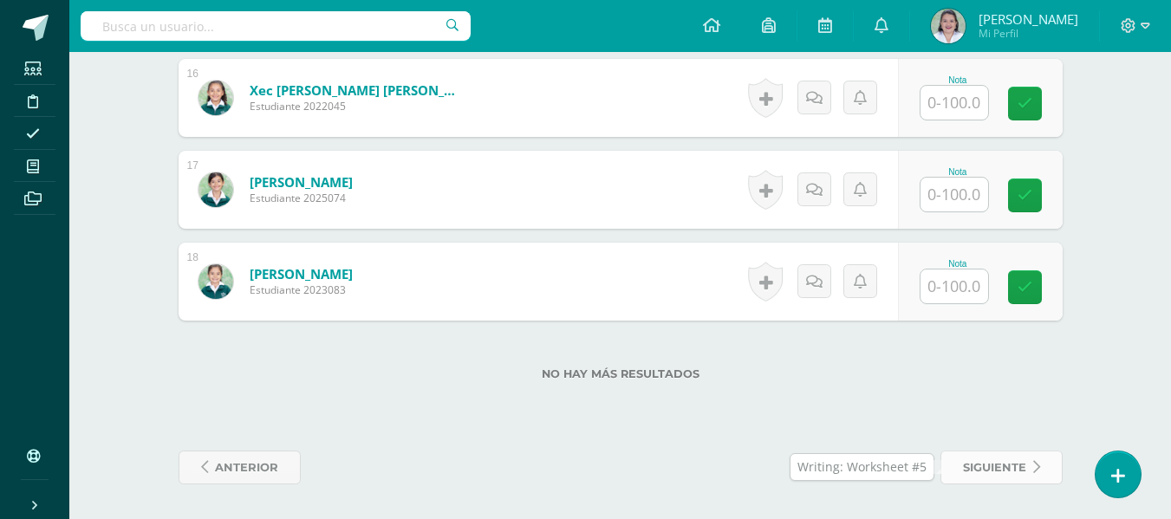
click at [1004, 471] on span "siguiente" at bounding box center [994, 468] width 63 height 32
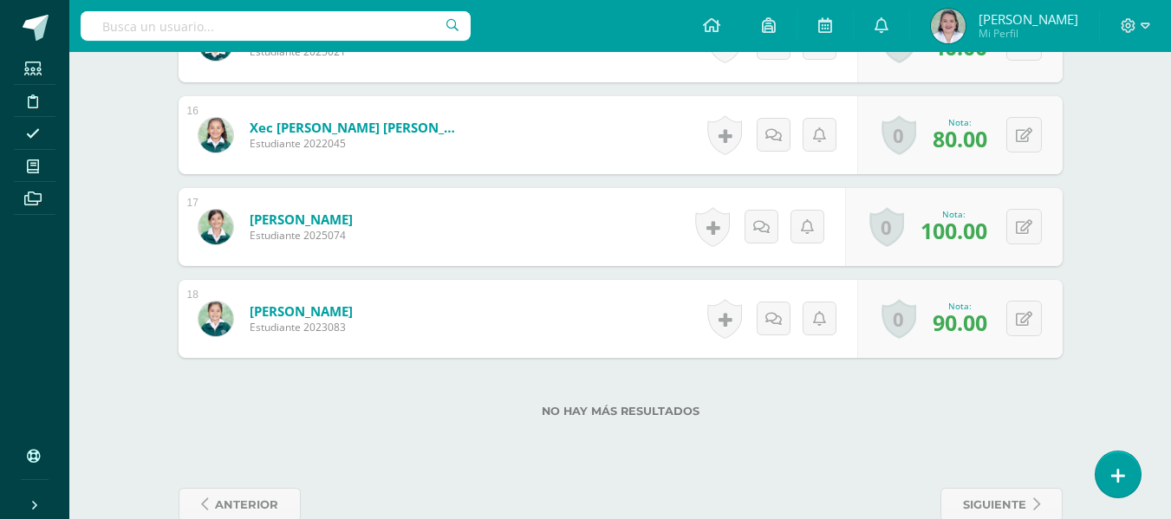
scroll to position [1922, 0]
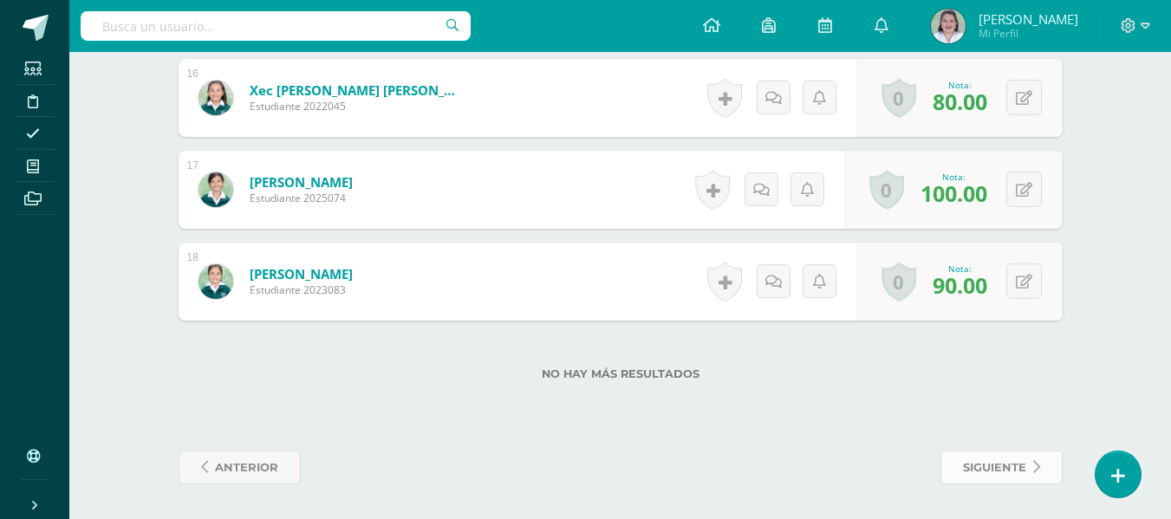
click at [1006, 469] on span "siguiente" at bounding box center [994, 468] width 63 height 32
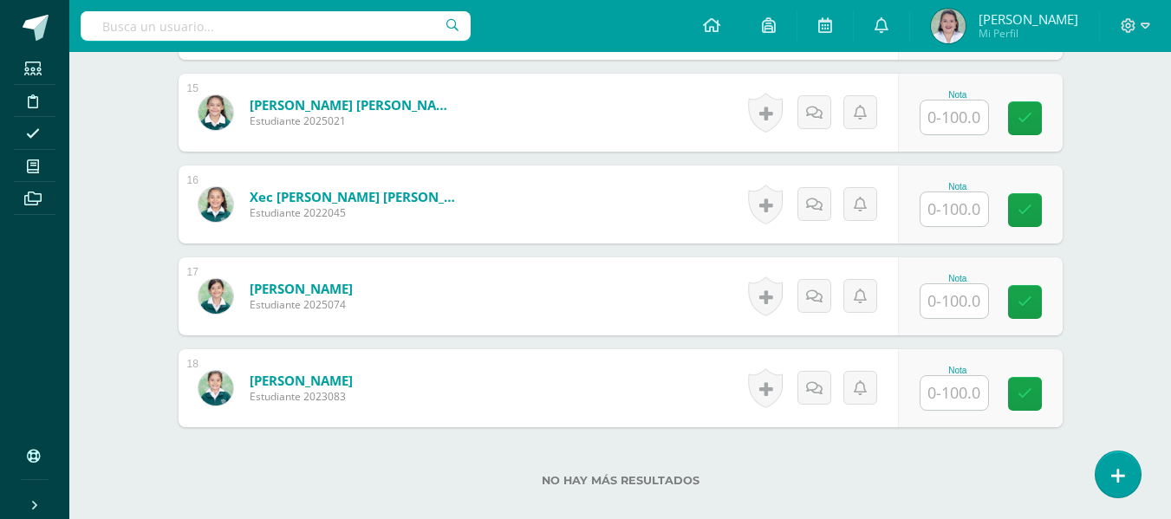
scroll to position [1922, 0]
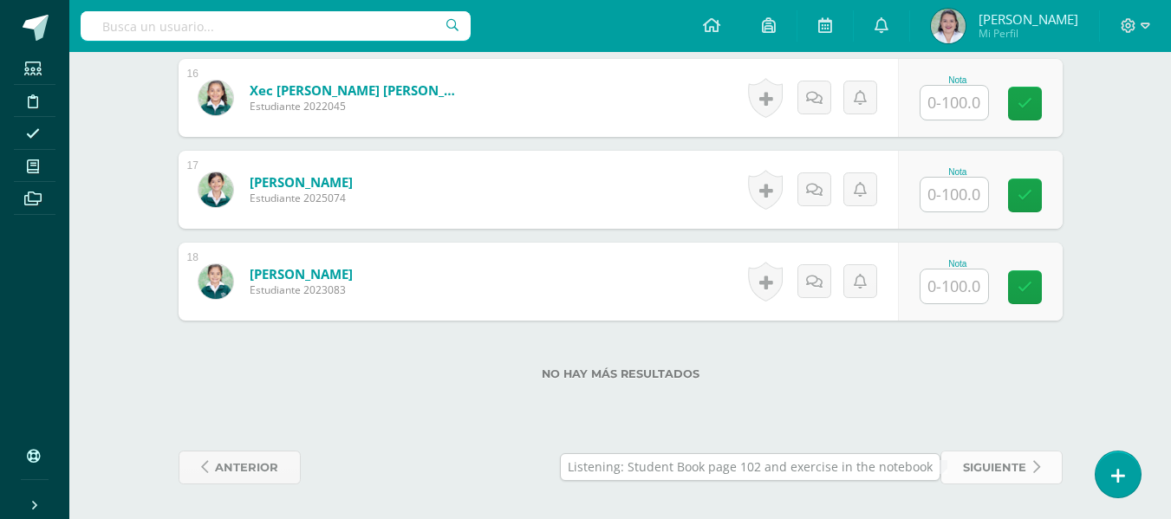
click at [984, 466] on span "siguiente" at bounding box center [994, 468] width 63 height 32
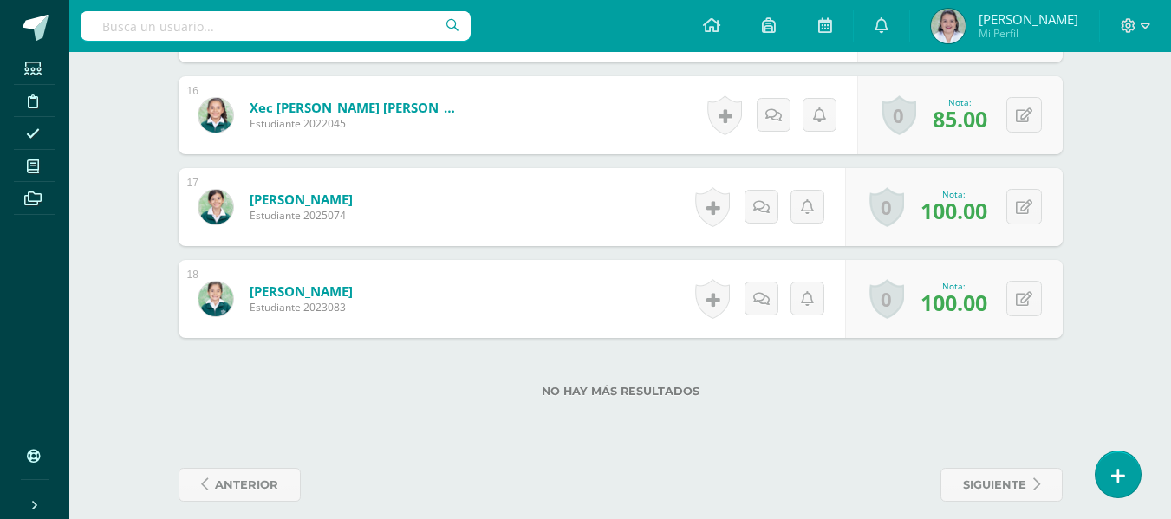
scroll to position [1922, 0]
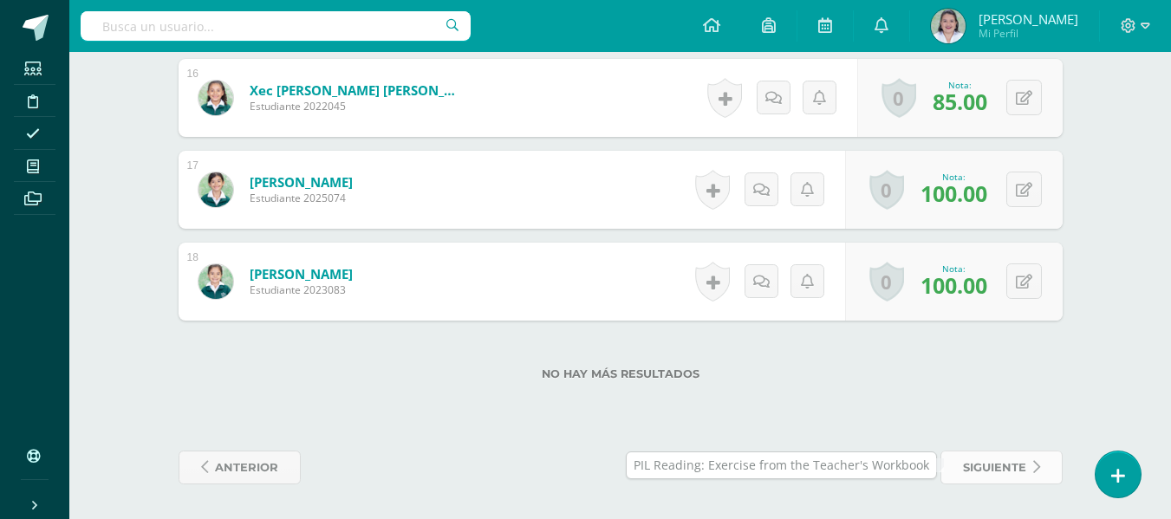
click at [1000, 468] on span "siguiente" at bounding box center [994, 468] width 63 height 32
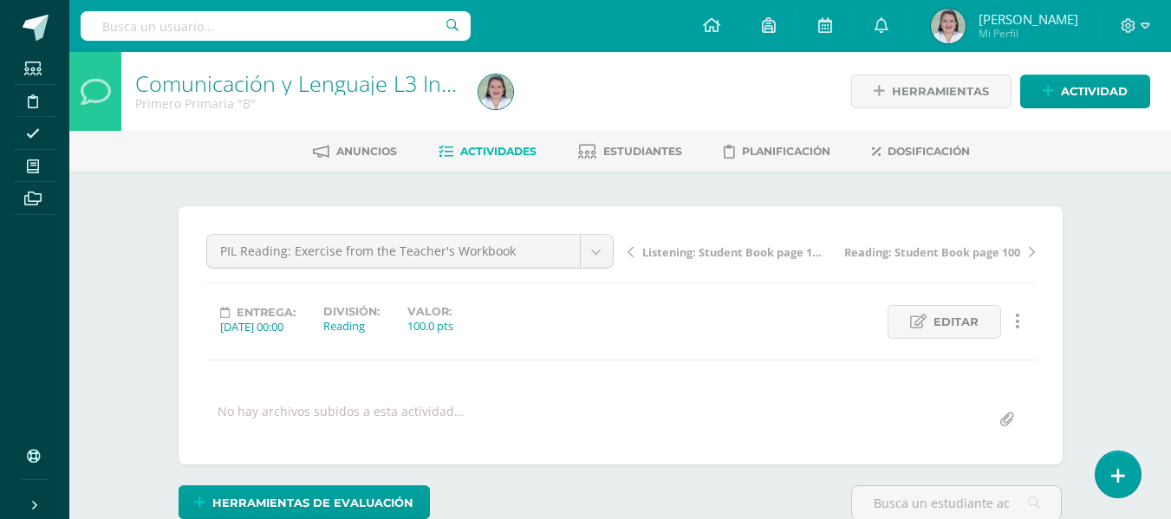
scroll to position [30, 0]
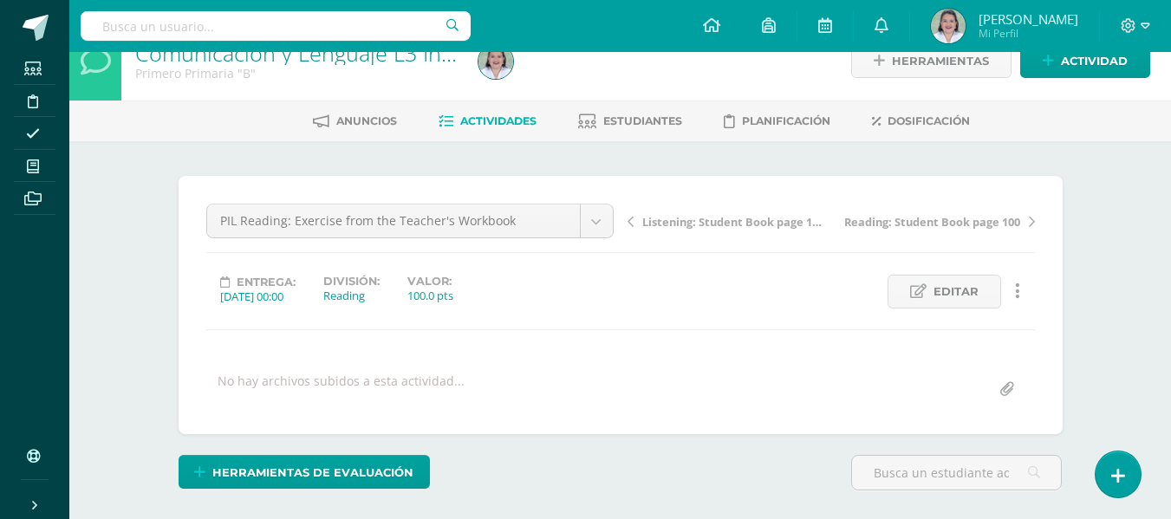
click at [943, 224] on span "Reading: Student Book page 100" at bounding box center [933, 222] width 176 height 16
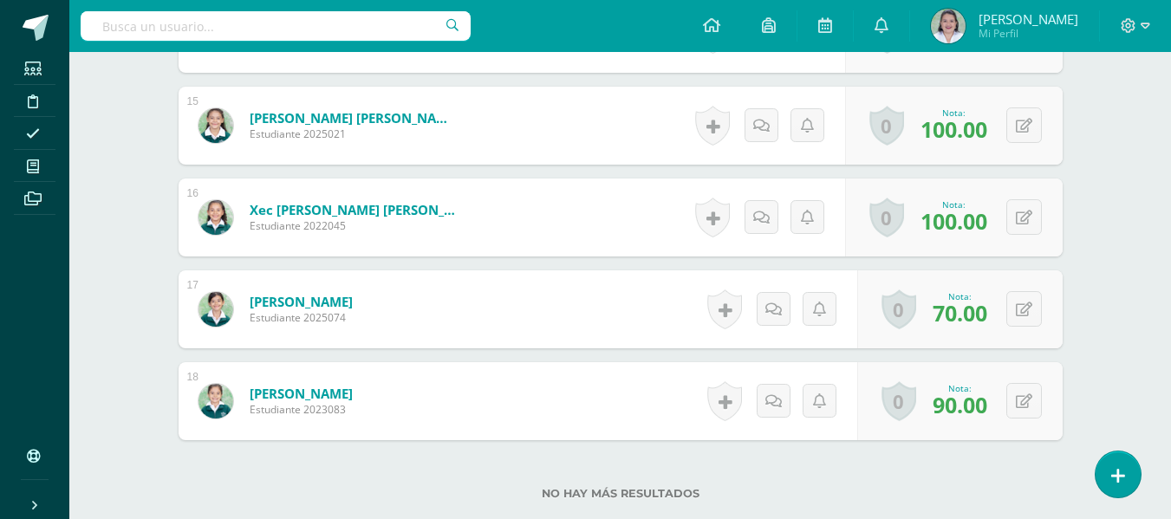
scroll to position [1922, 0]
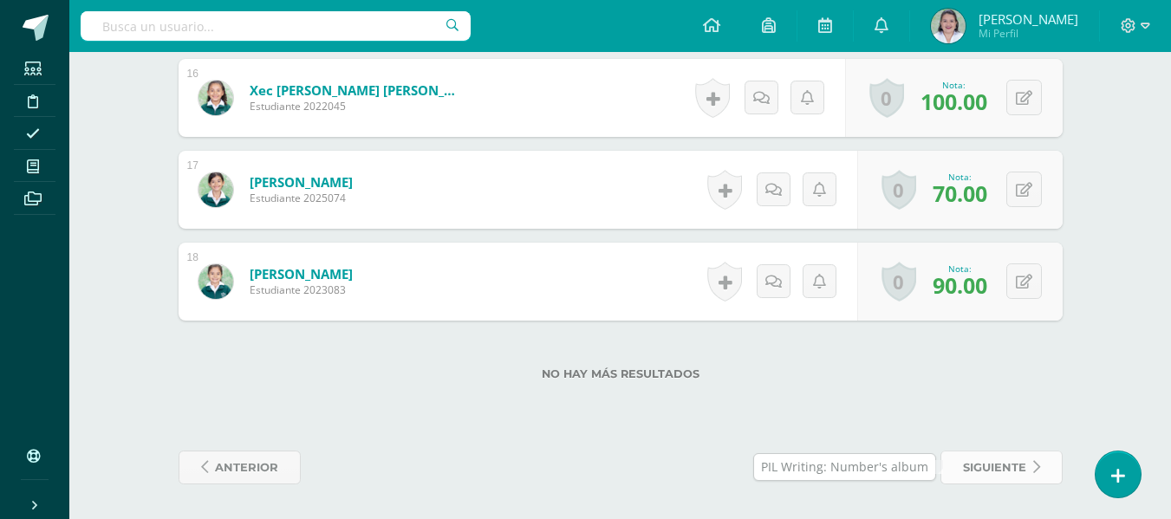
click at [996, 466] on span "siguiente" at bounding box center [994, 468] width 63 height 32
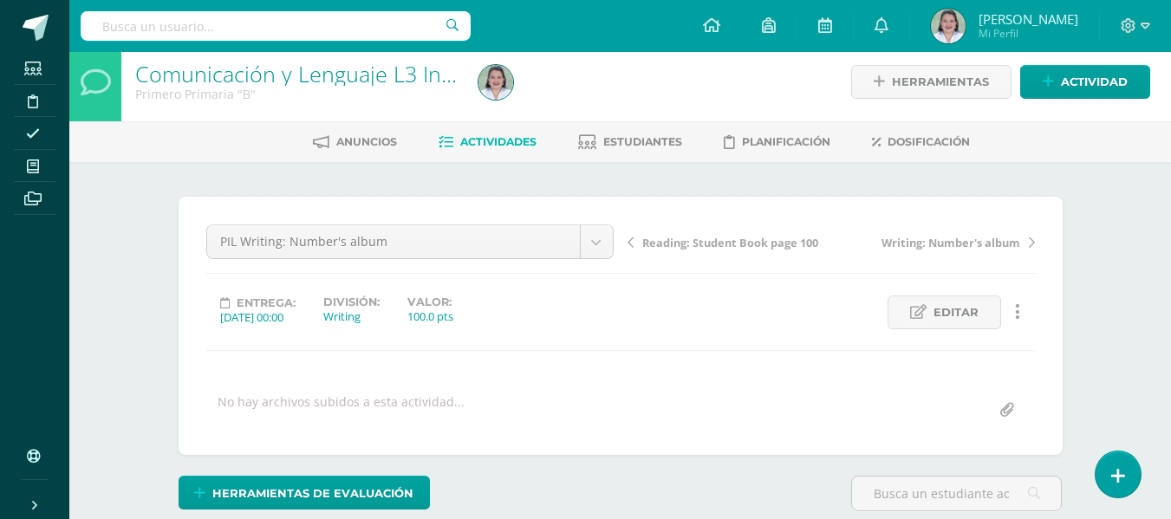
scroll to position [10, 0]
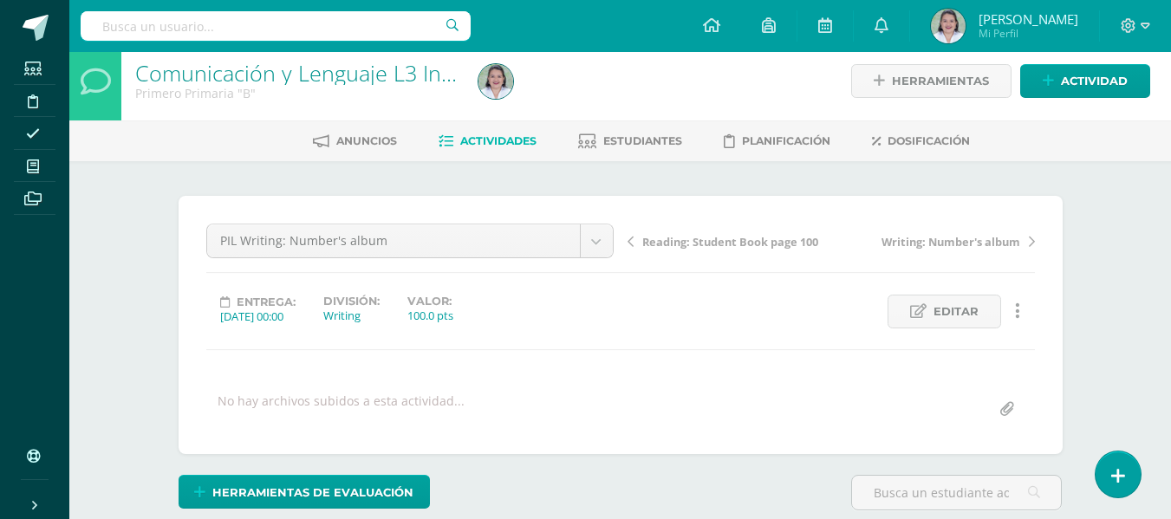
click at [946, 240] on span "Writing: Number's album" at bounding box center [951, 242] width 139 height 16
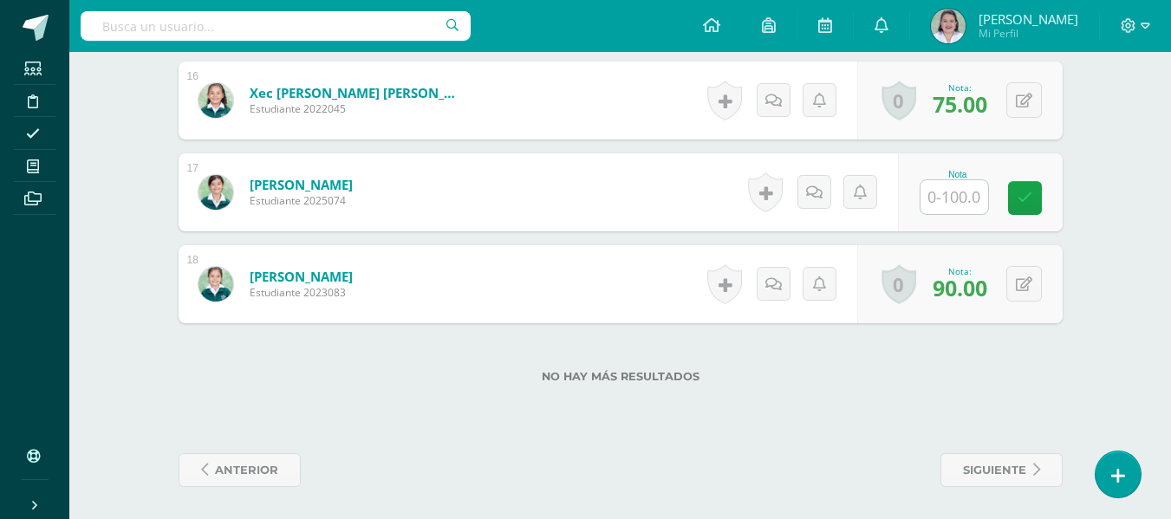
scroll to position [1922, 0]
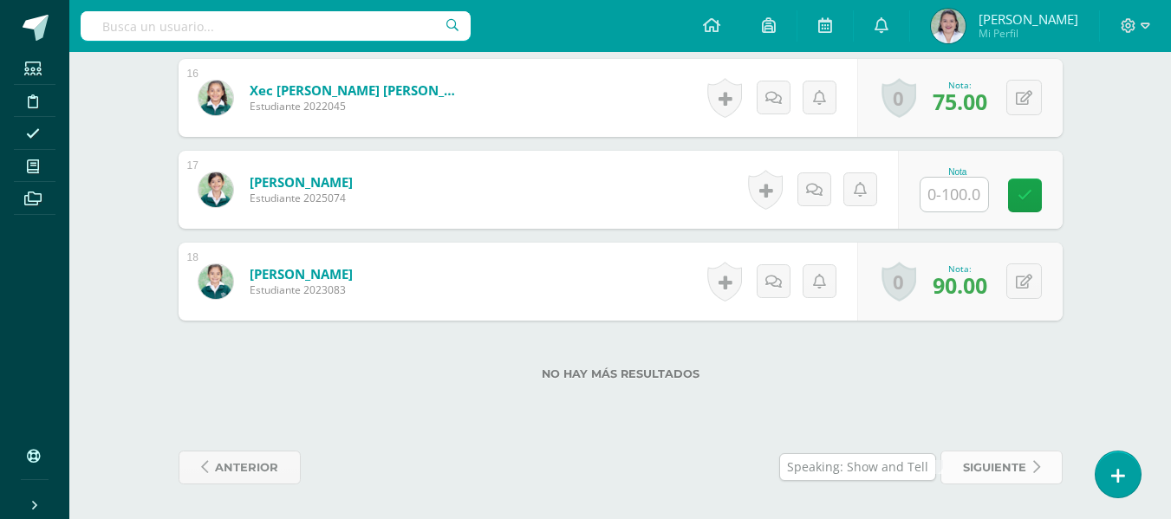
click at [1000, 468] on span "siguiente" at bounding box center [994, 468] width 63 height 32
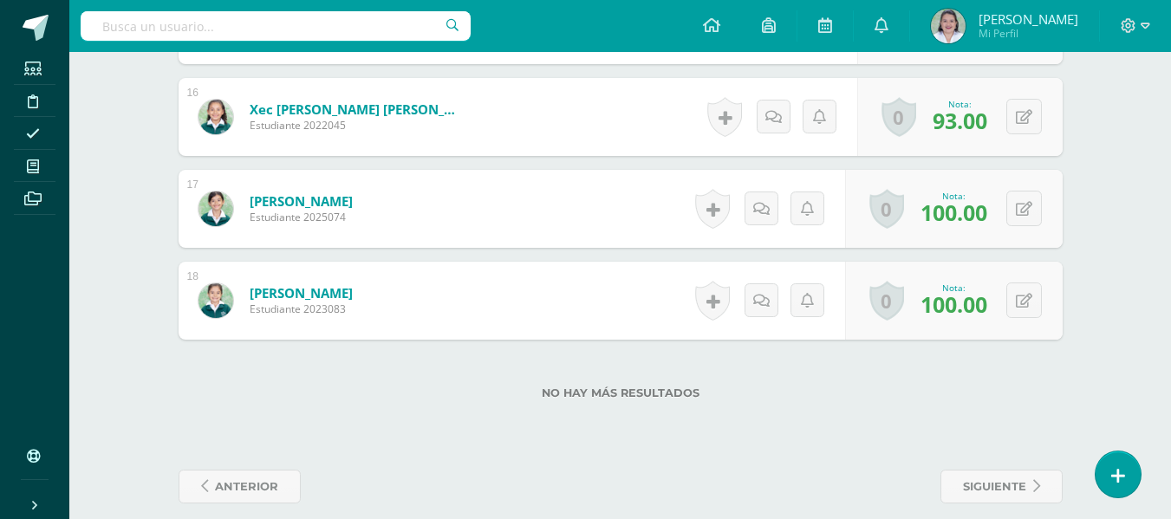
scroll to position [1922, 0]
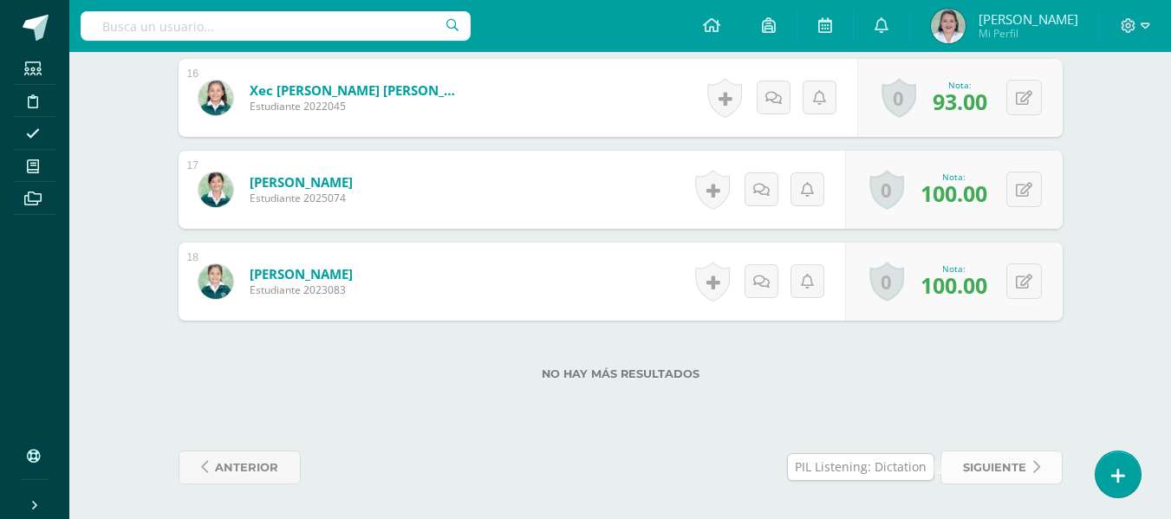
click at [1005, 473] on span "siguiente" at bounding box center [994, 468] width 63 height 32
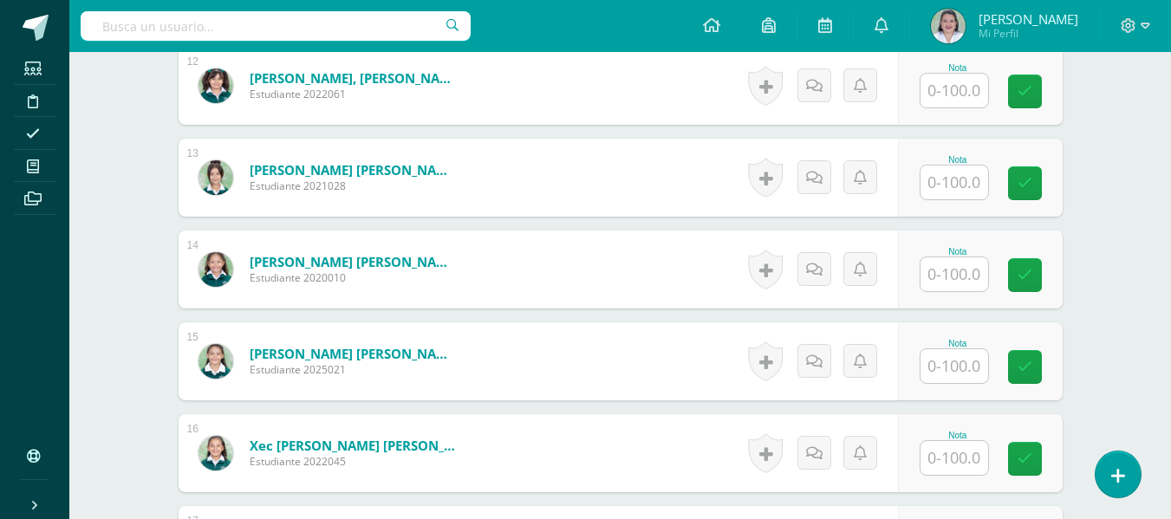
scroll to position [1922, 0]
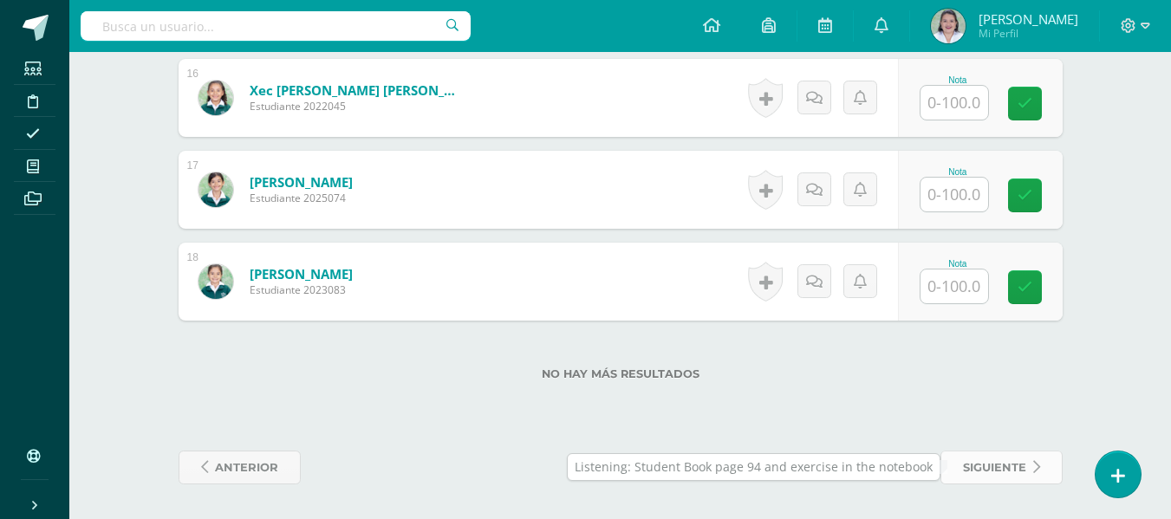
click at [1008, 466] on span "siguiente" at bounding box center [994, 468] width 63 height 32
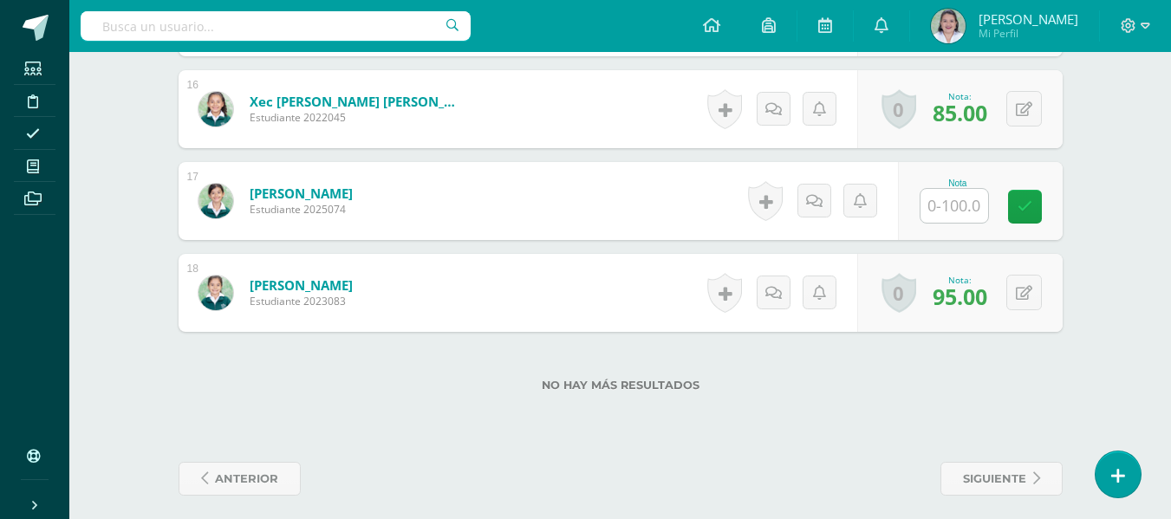
scroll to position [1922, 0]
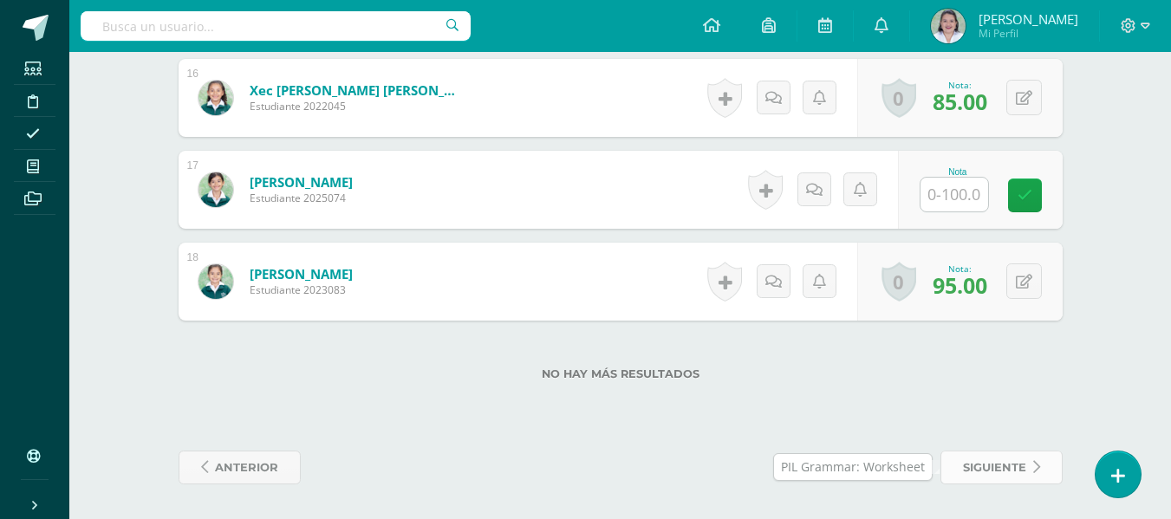
click at [990, 473] on span "siguiente" at bounding box center [994, 468] width 63 height 32
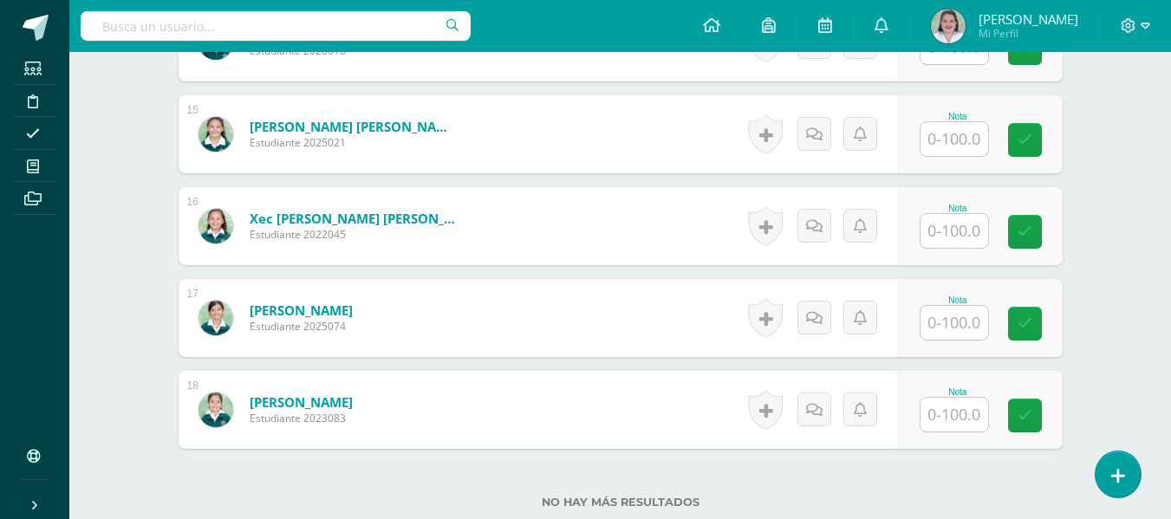
scroll to position [1922, 0]
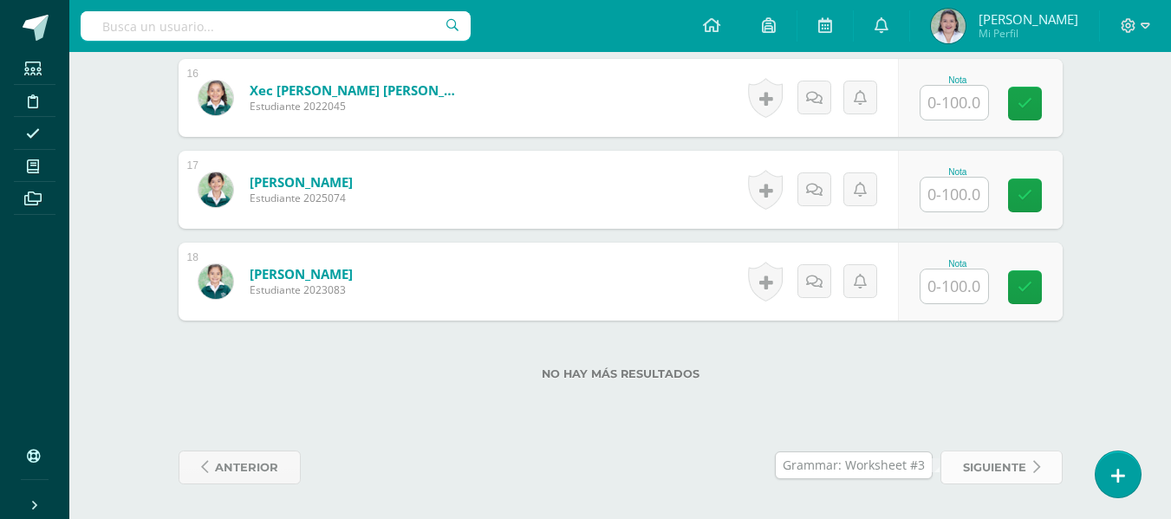
click at [977, 474] on span "siguiente" at bounding box center [994, 468] width 63 height 32
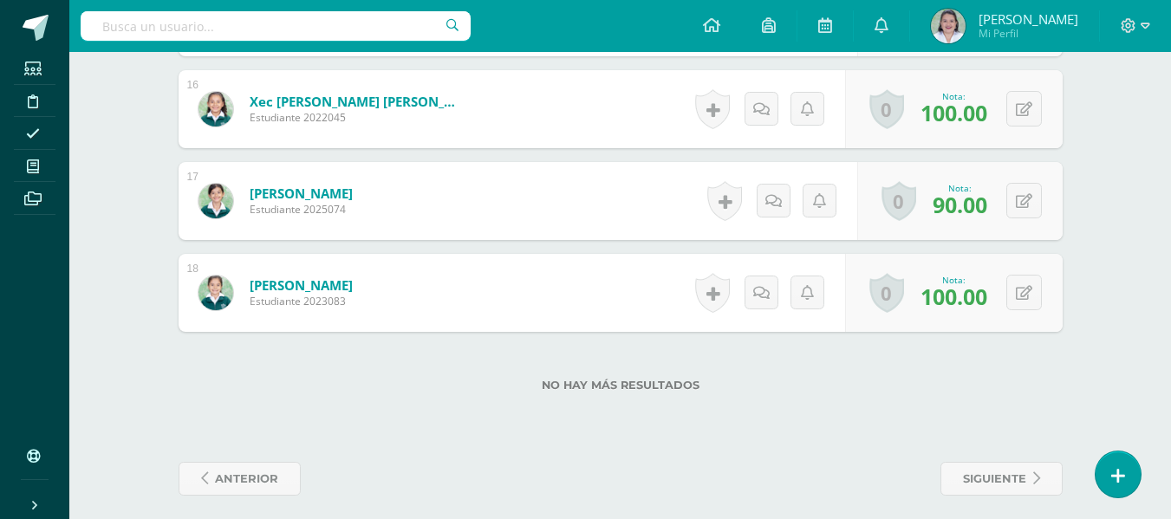
scroll to position [1922, 0]
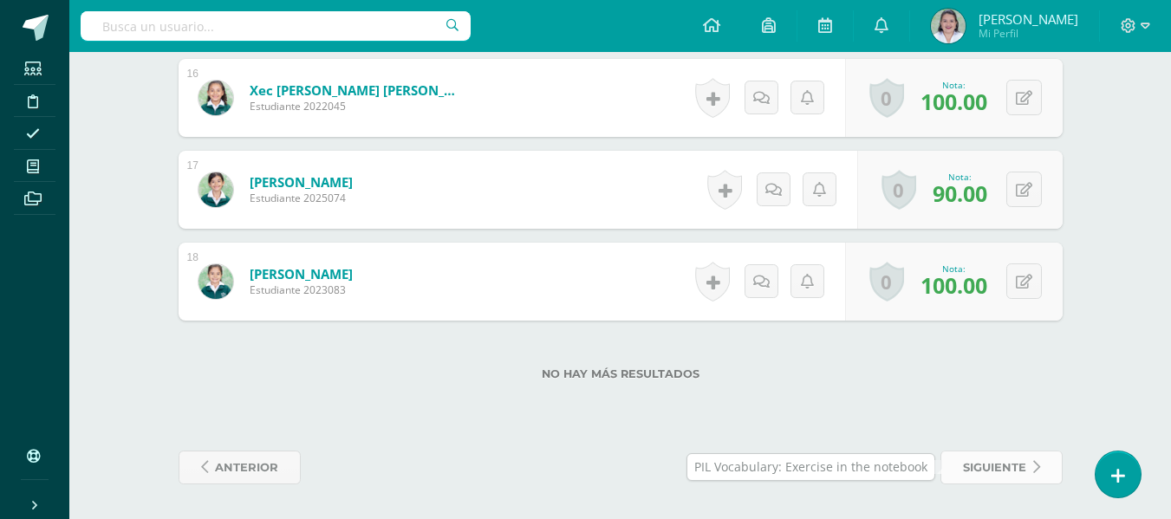
click at [1008, 472] on span "siguiente" at bounding box center [994, 468] width 63 height 32
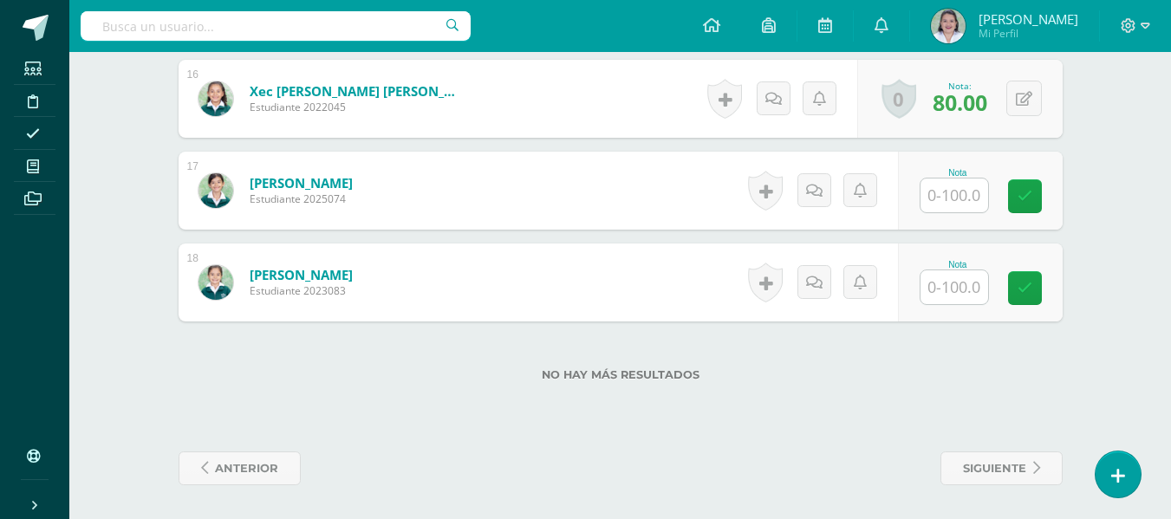
scroll to position [1922, 0]
click at [984, 460] on span "siguiente" at bounding box center [994, 468] width 63 height 32
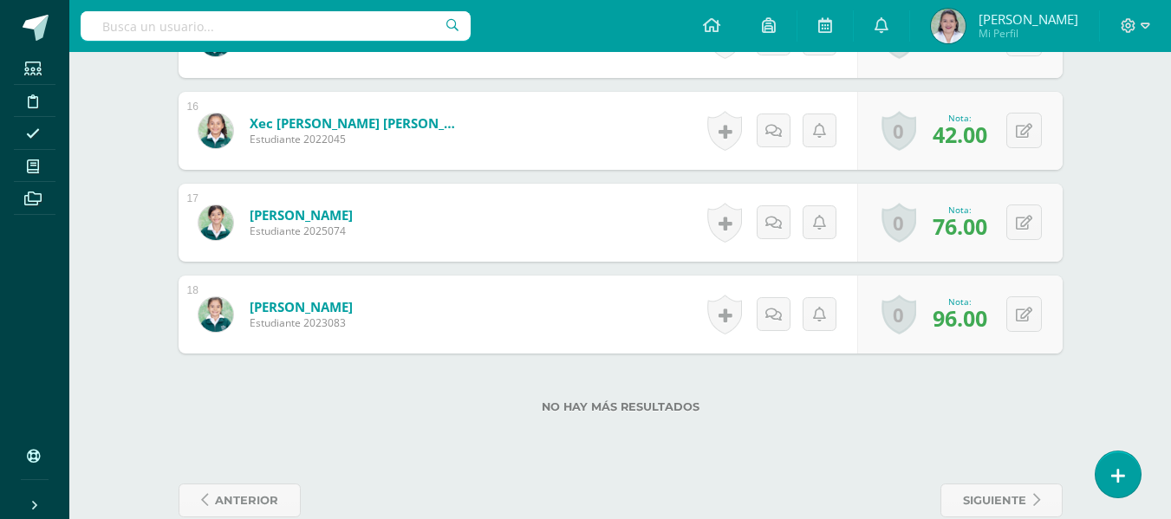
scroll to position [1922, 0]
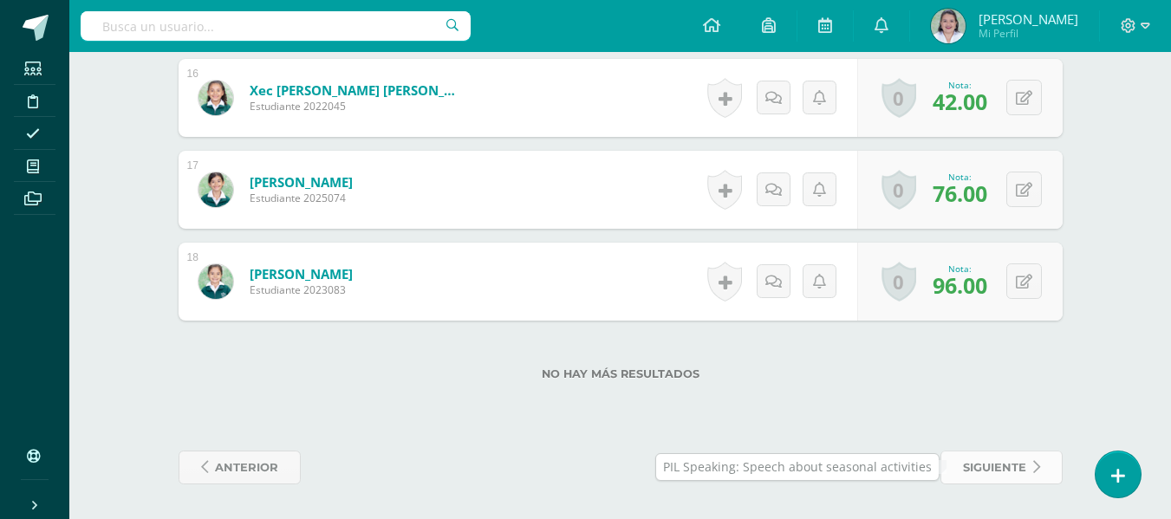
click at [995, 461] on span "siguiente" at bounding box center [994, 468] width 63 height 32
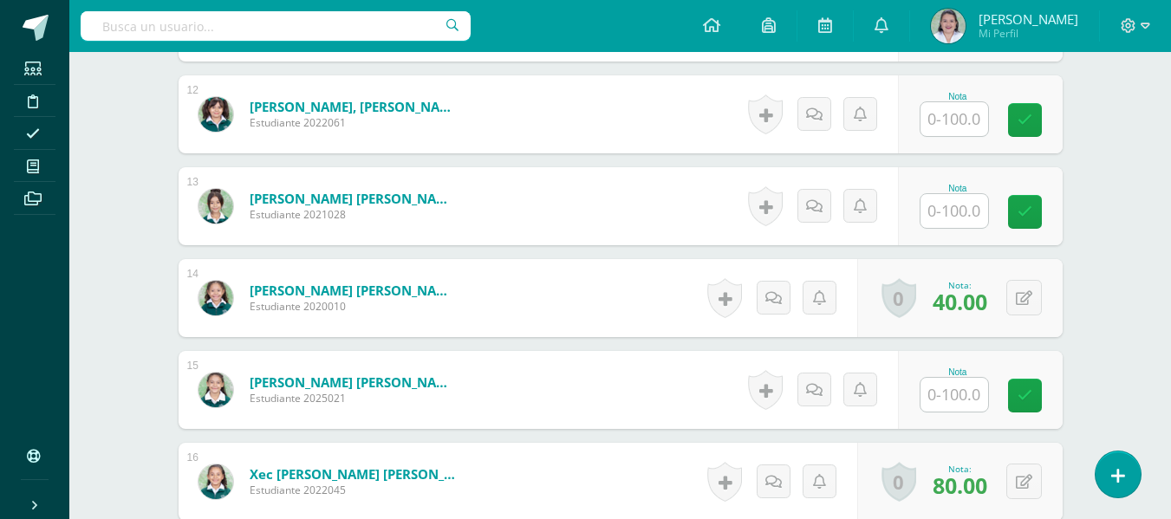
scroll to position [1543, 0]
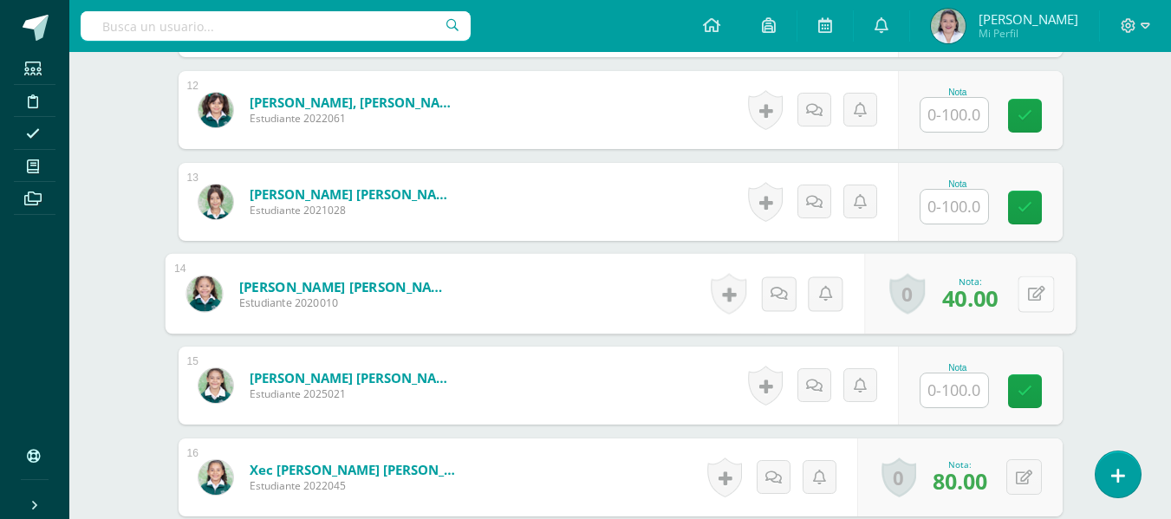
click at [1020, 292] on button at bounding box center [1036, 294] width 36 height 36
click at [988, 303] on icon at bounding box center [990, 299] width 16 height 15
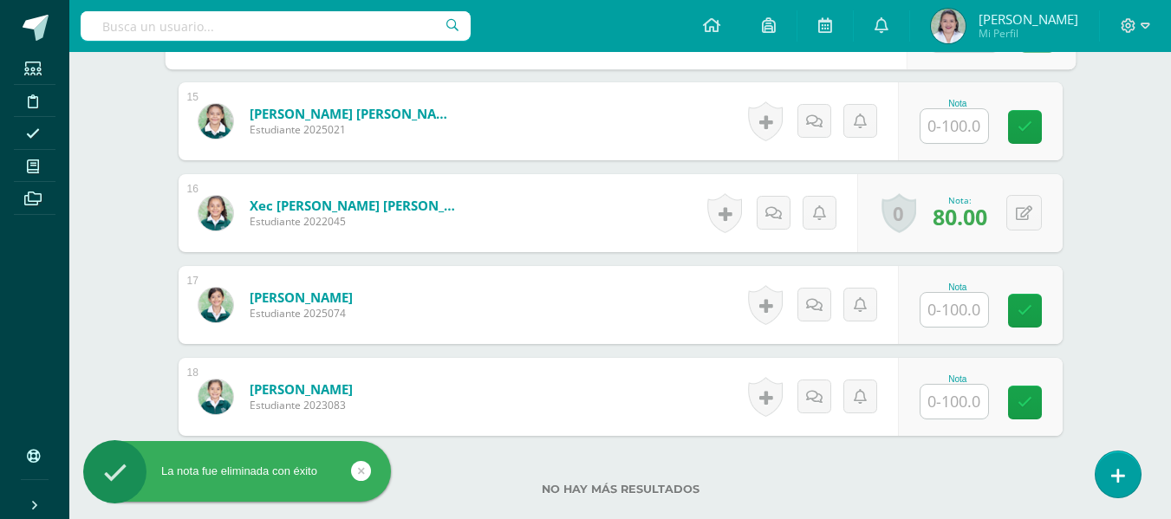
scroll to position [1824, 0]
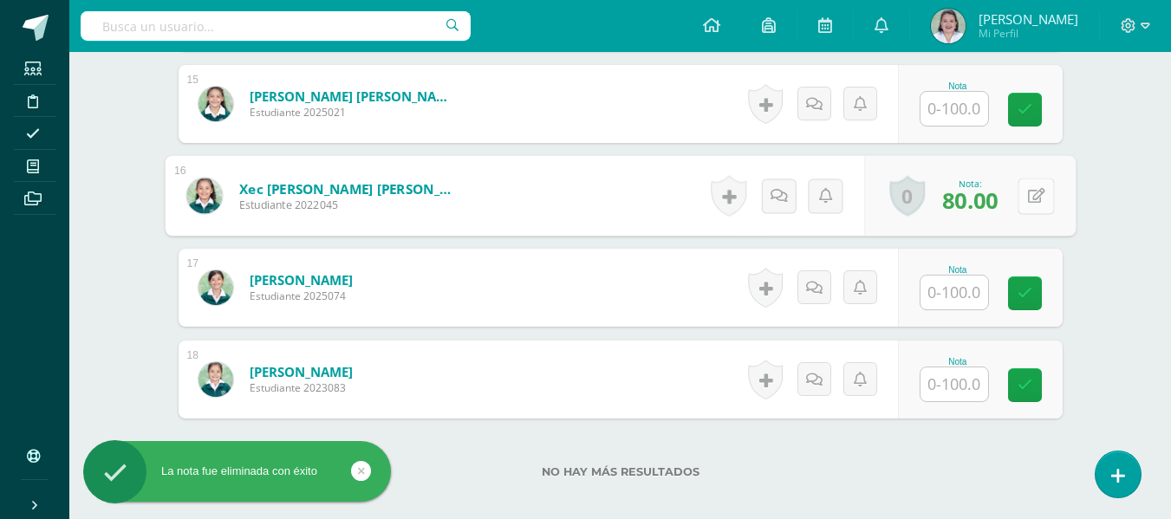
click at [1028, 202] on icon at bounding box center [1036, 195] width 17 height 15
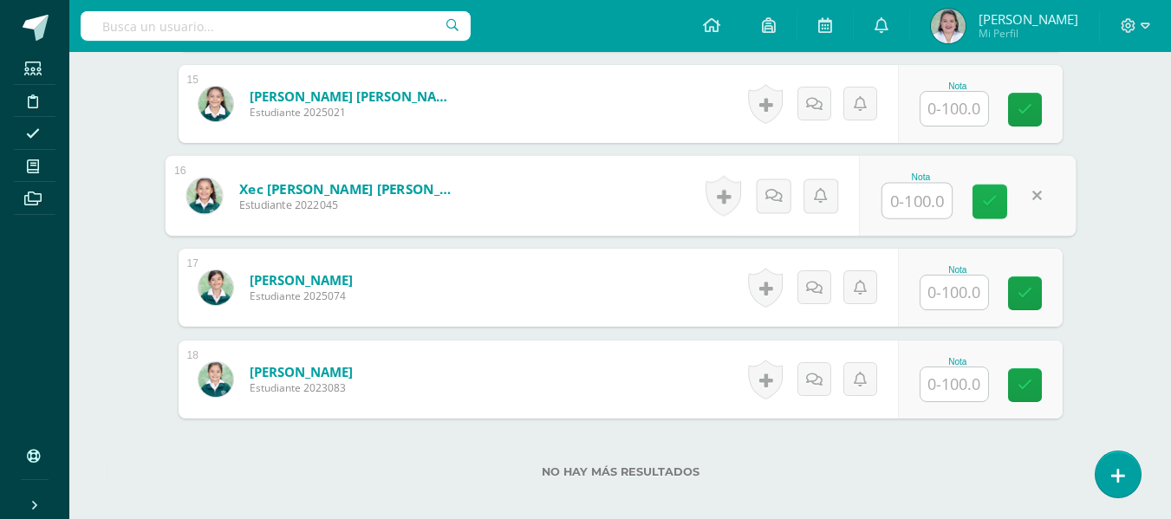
click at [995, 207] on icon at bounding box center [990, 201] width 16 height 15
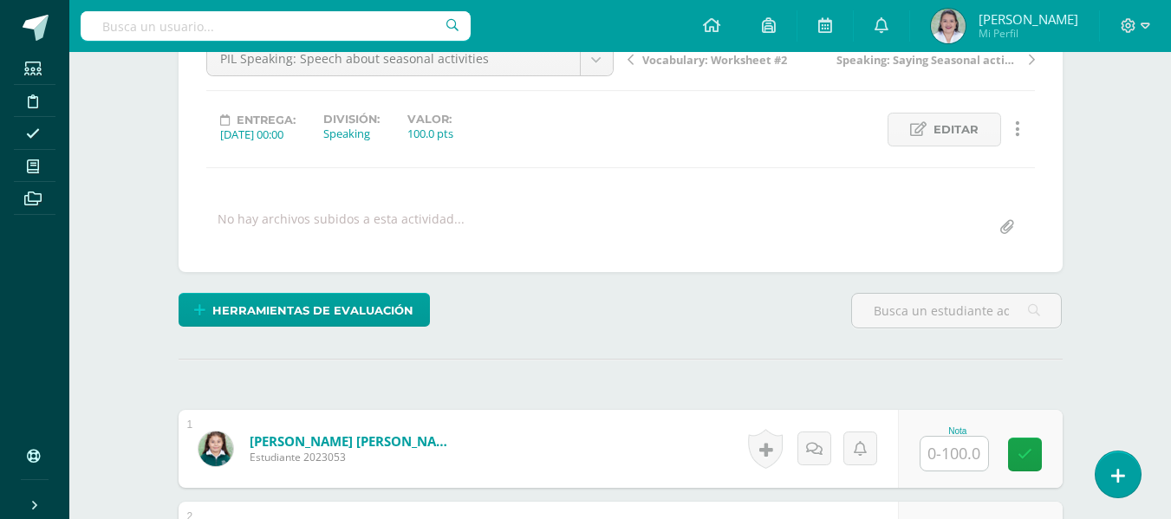
scroll to position [101, 0]
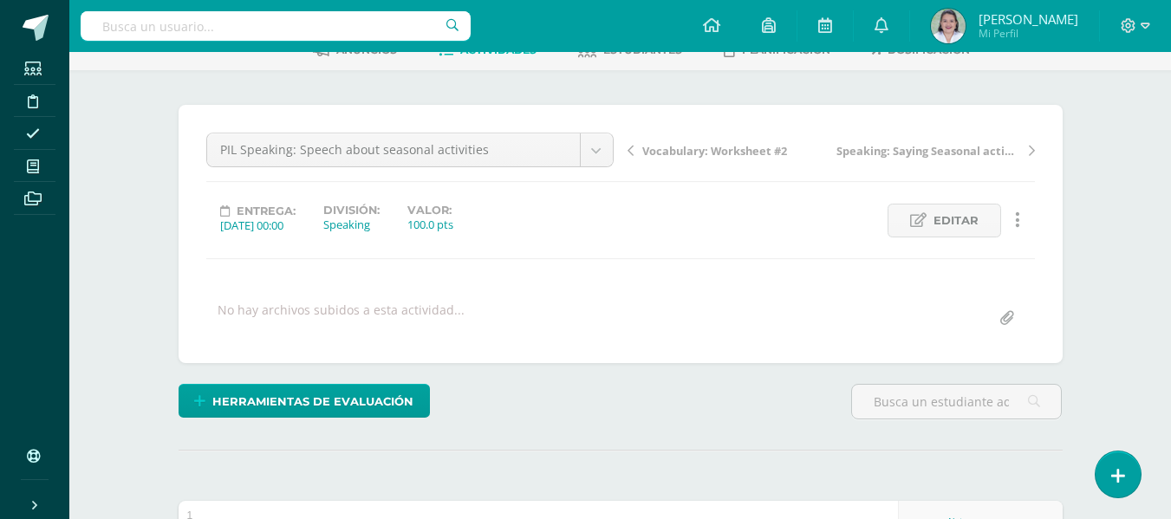
click at [662, 145] on span "Vocabulary: Worksheet #2" at bounding box center [715, 151] width 145 height 16
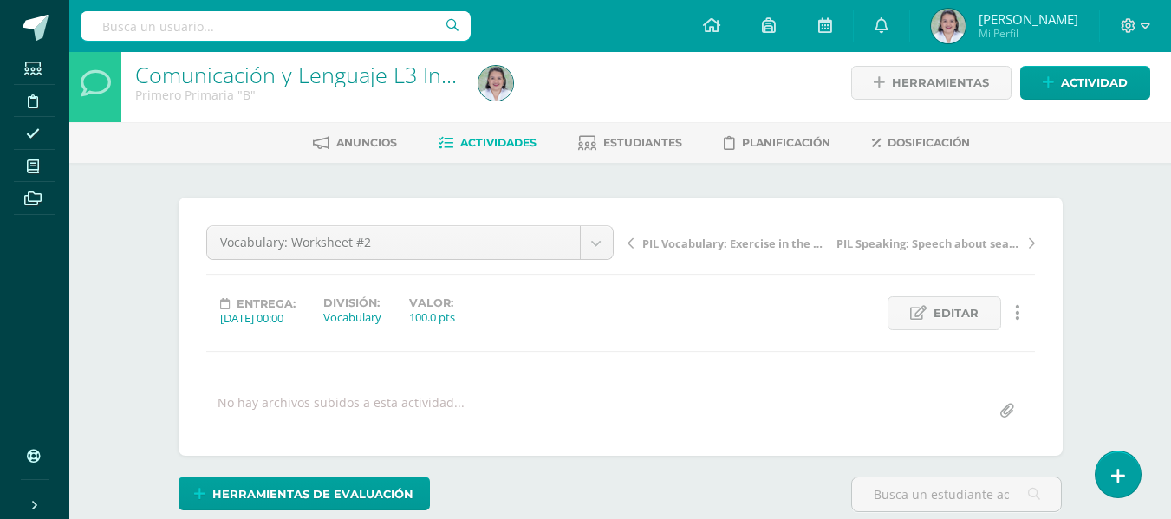
scroll to position [10, 0]
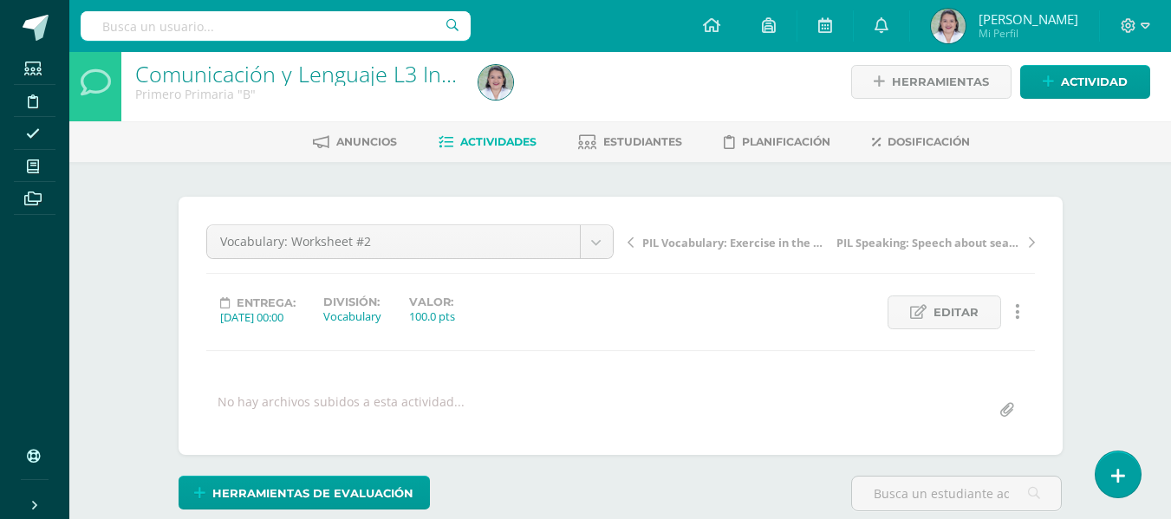
click at [732, 240] on span "PIL Vocabulary: Exercise in the notebook" at bounding box center [735, 243] width 184 height 16
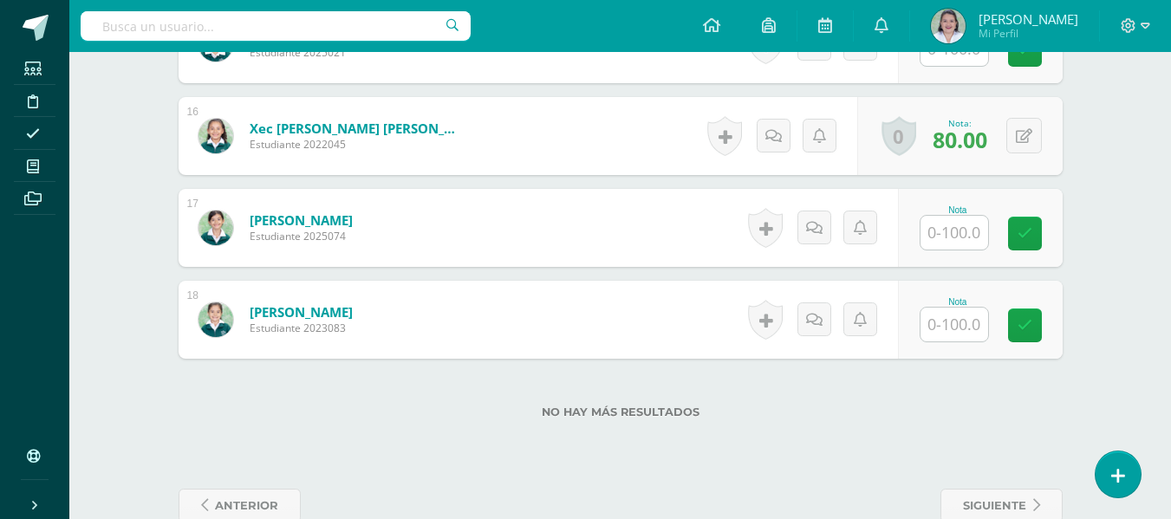
scroll to position [1922, 0]
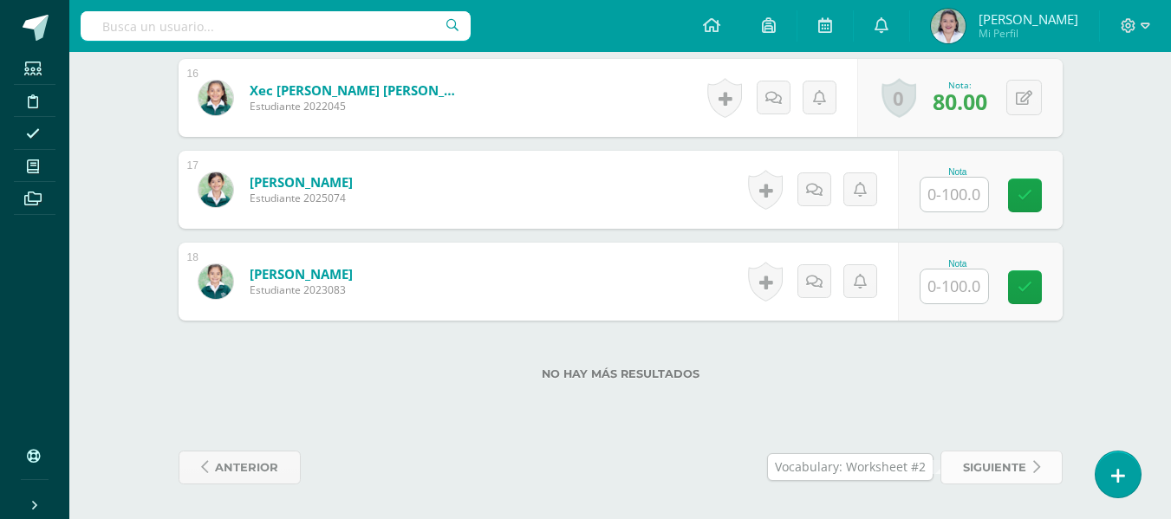
click at [996, 467] on span "siguiente" at bounding box center [994, 468] width 63 height 32
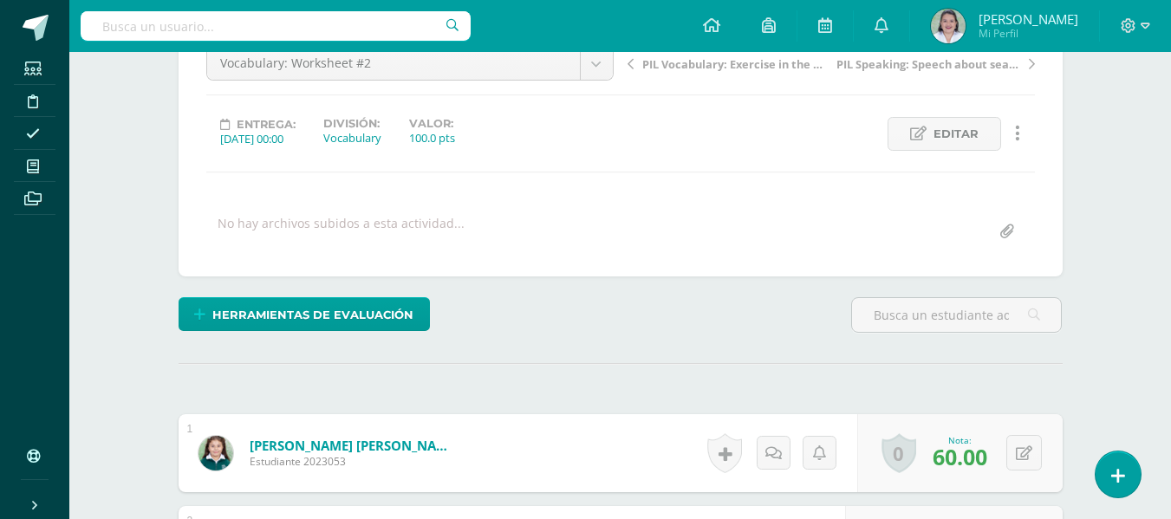
scroll to position [193, 0]
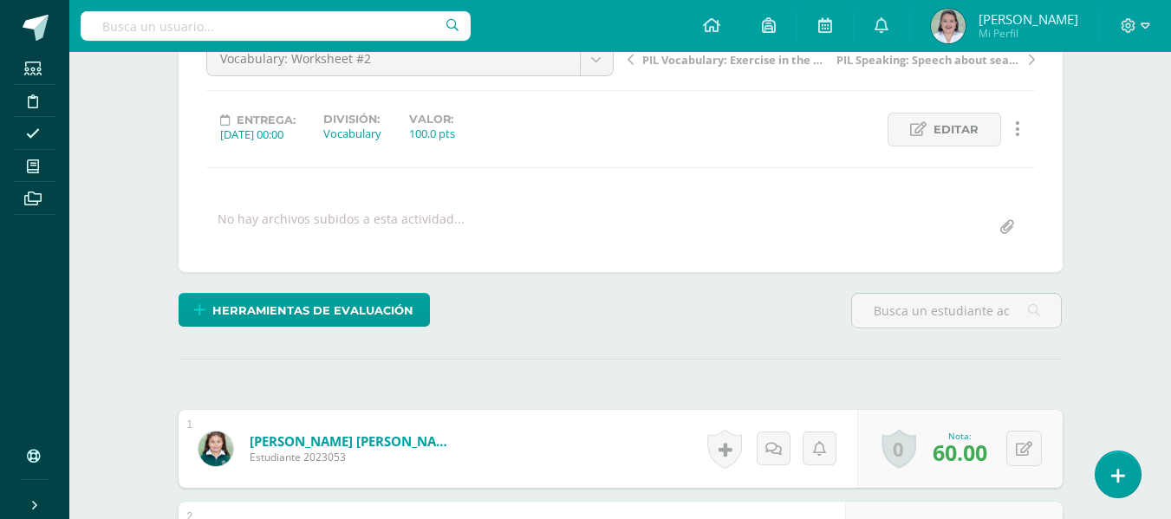
click at [969, 60] on span "PIL Speaking: Speech about seasonal activities" at bounding box center [929, 60] width 184 height 16
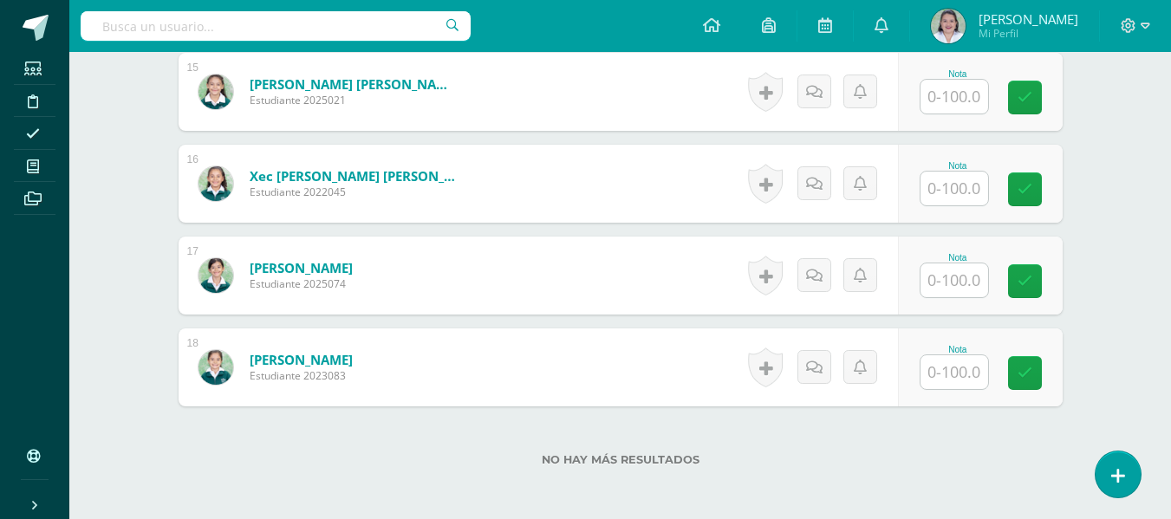
scroll to position [1922, 0]
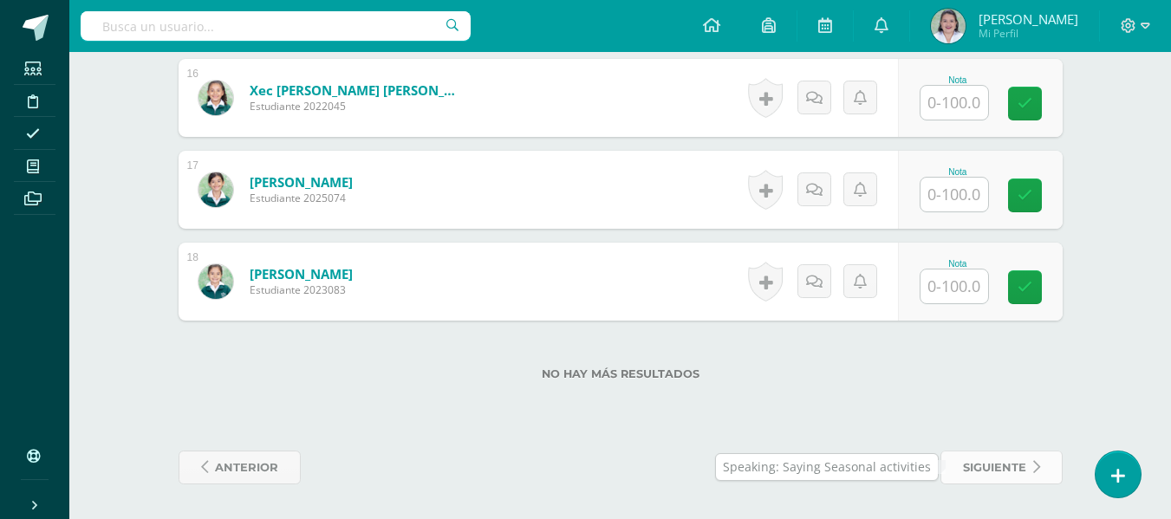
click at [982, 471] on span "siguiente" at bounding box center [994, 468] width 63 height 32
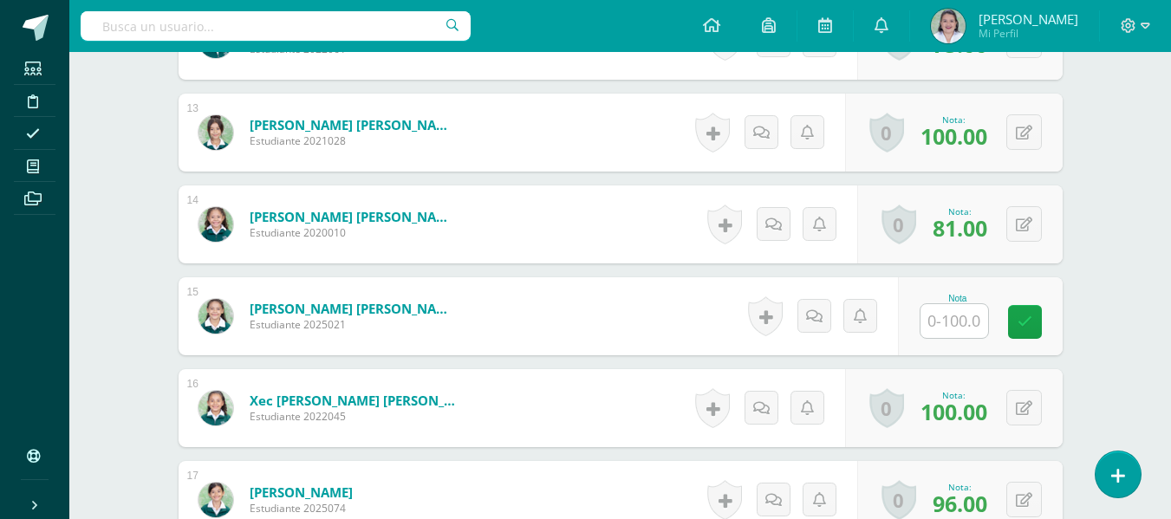
scroll to position [1616, 0]
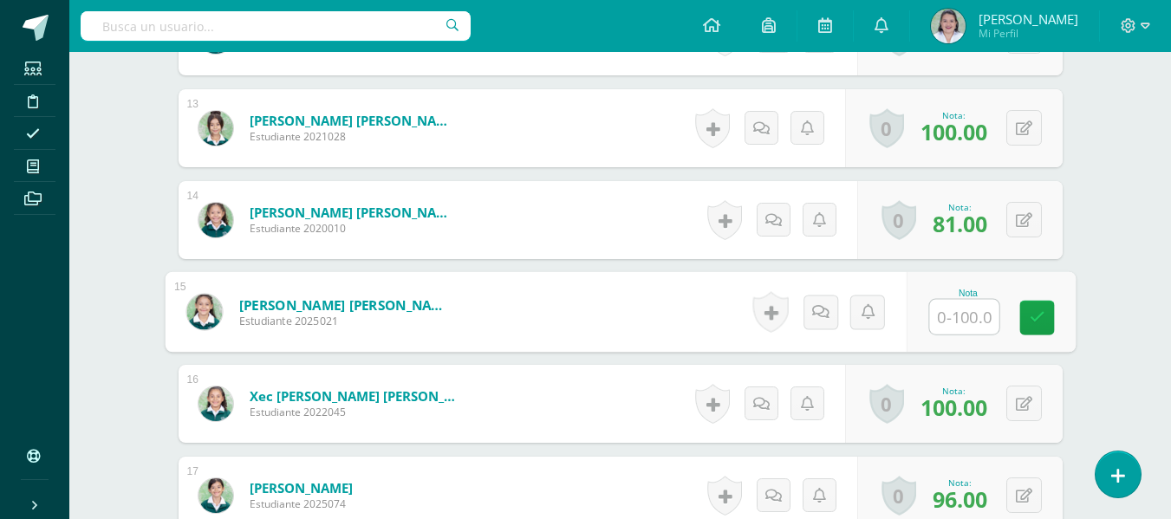
click at [945, 317] on input "text" at bounding box center [964, 317] width 69 height 35
type input "75"
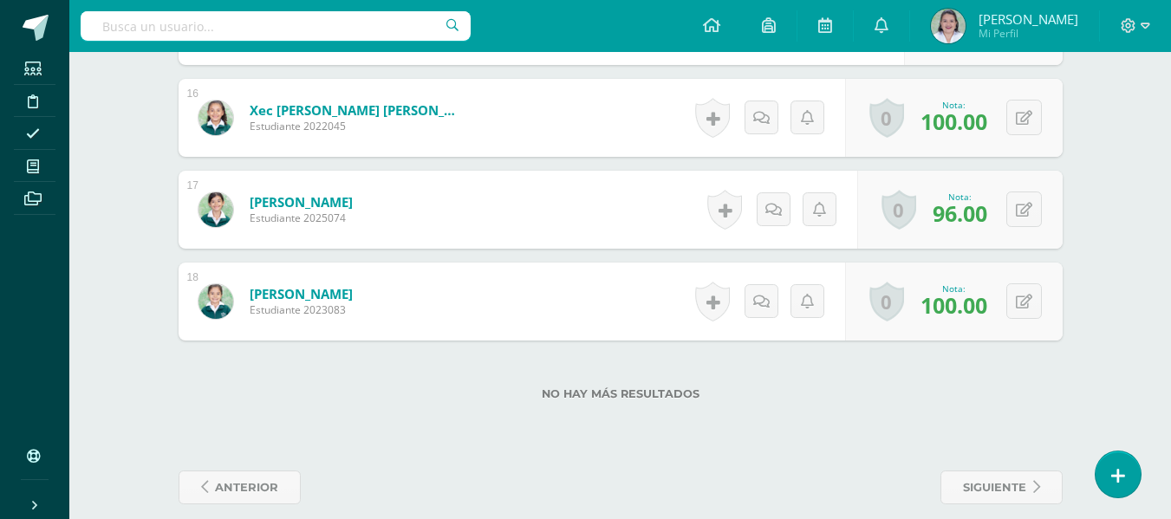
scroll to position [1922, 0]
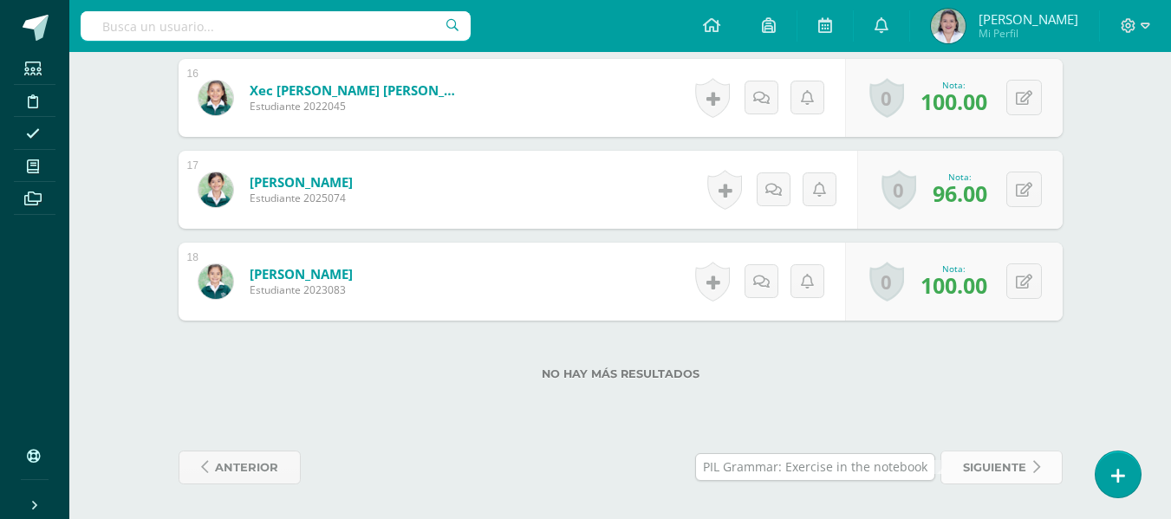
click at [994, 471] on span "siguiente" at bounding box center [994, 468] width 63 height 32
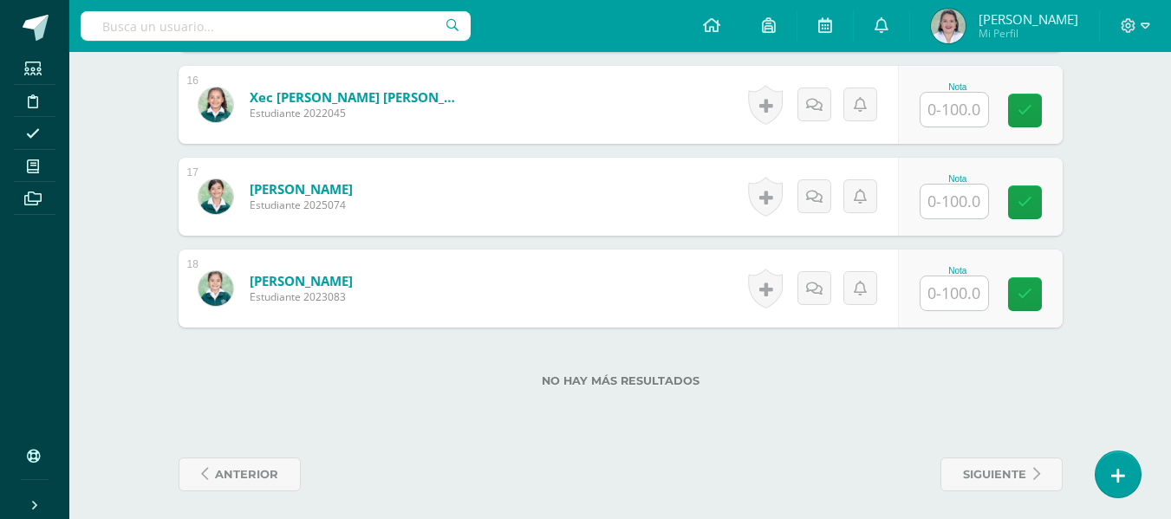
scroll to position [1922, 0]
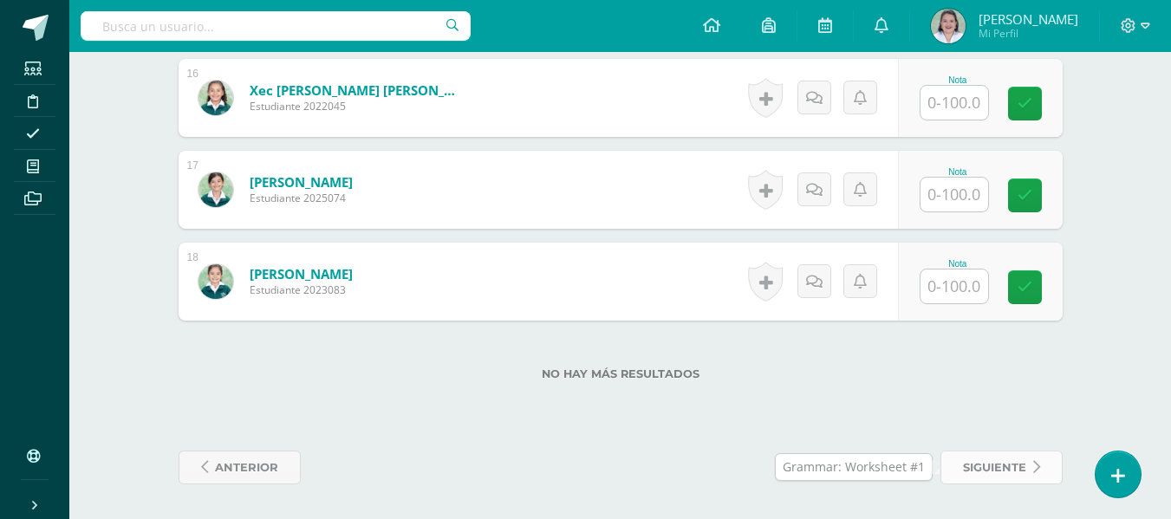
click at [1012, 468] on span "siguiente" at bounding box center [994, 468] width 63 height 32
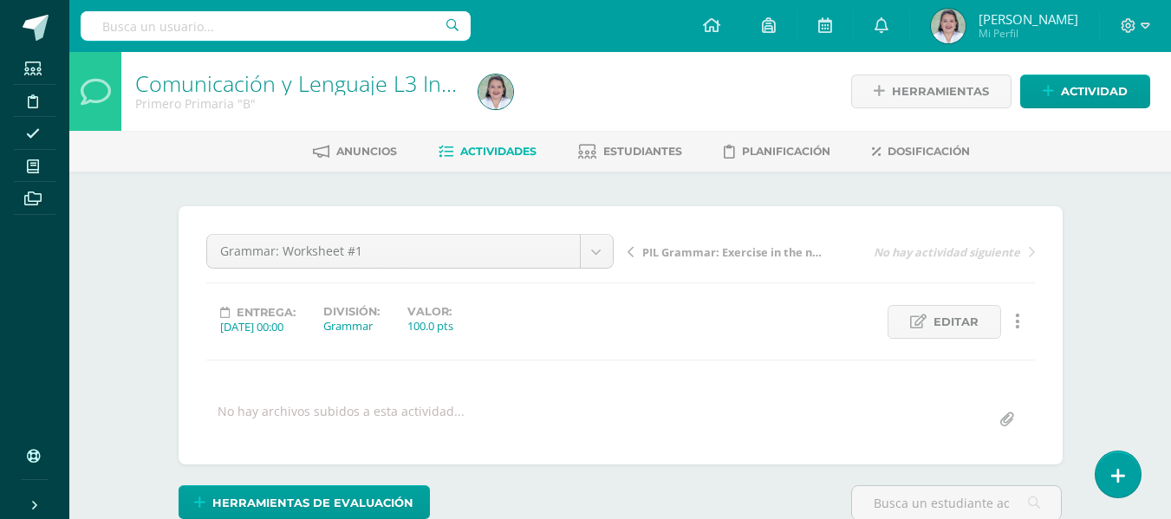
click at [487, 148] on span "Actividades" at bounding box center [498, 151] width 76 height 13
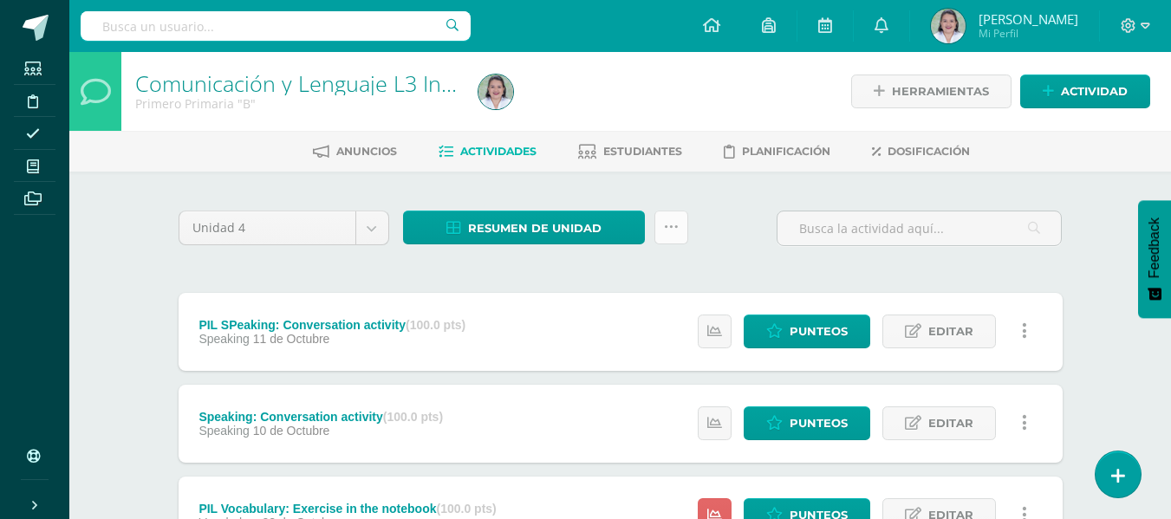
click at [666, 225] on icon at bounding box center [671, 227] width 15 height 15
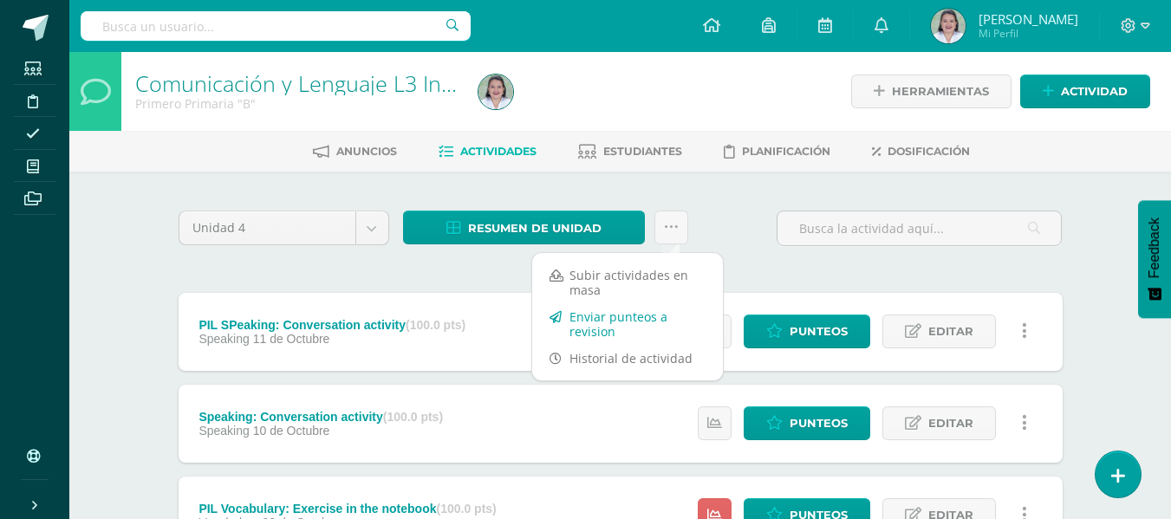
click at [612, 324] on link "Enviar punteos a revision" at bounding box center [627, 324] width 191 height 42
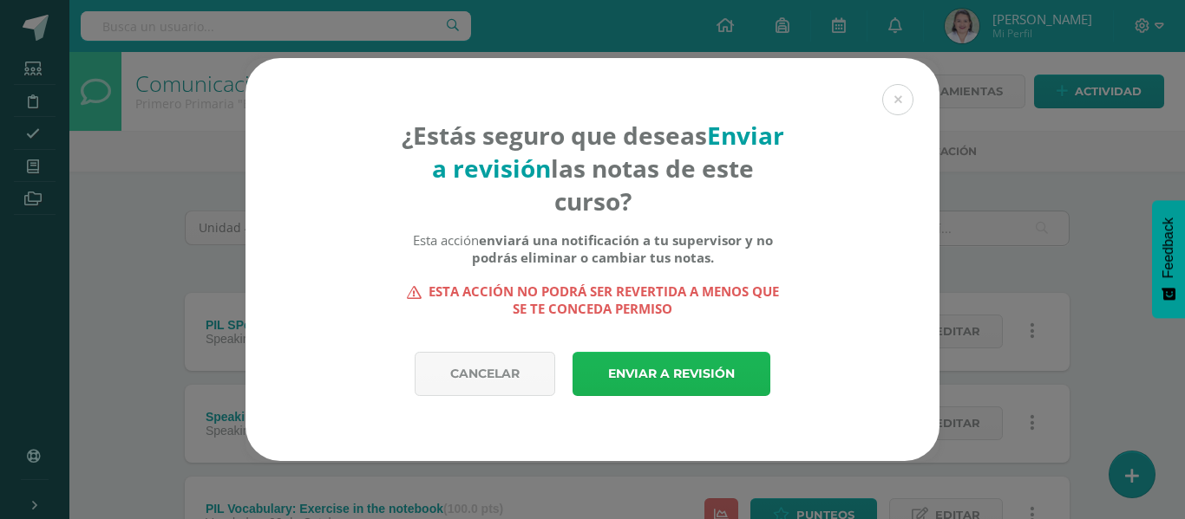
click at [657, 371] on link "Enviar a revisión" at bounding box center [671, 374] width 198 height 44
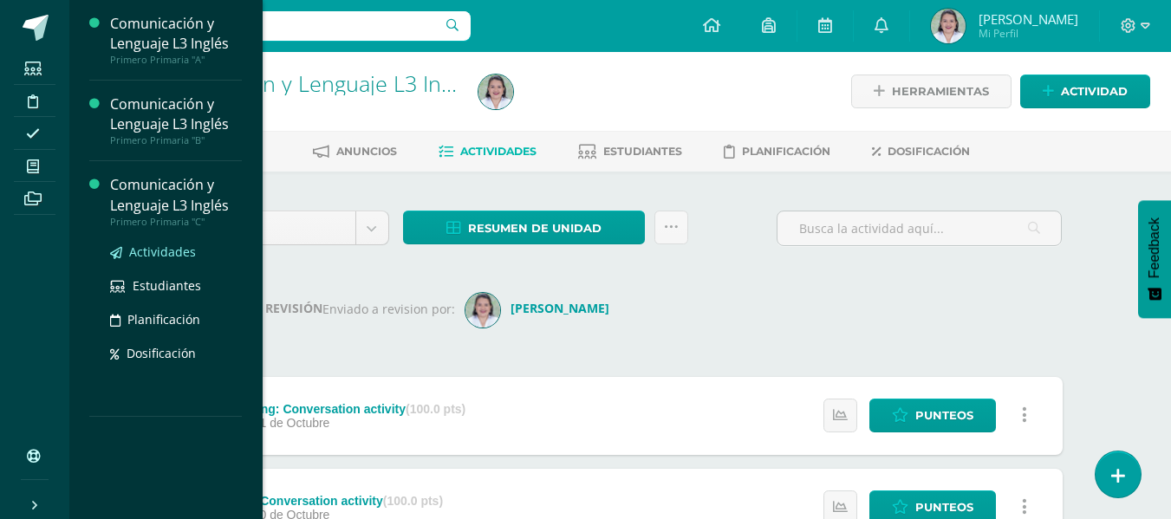
click at [163, 252] on span "Actividades" at bounding box center [162, 252] width 67 height 16
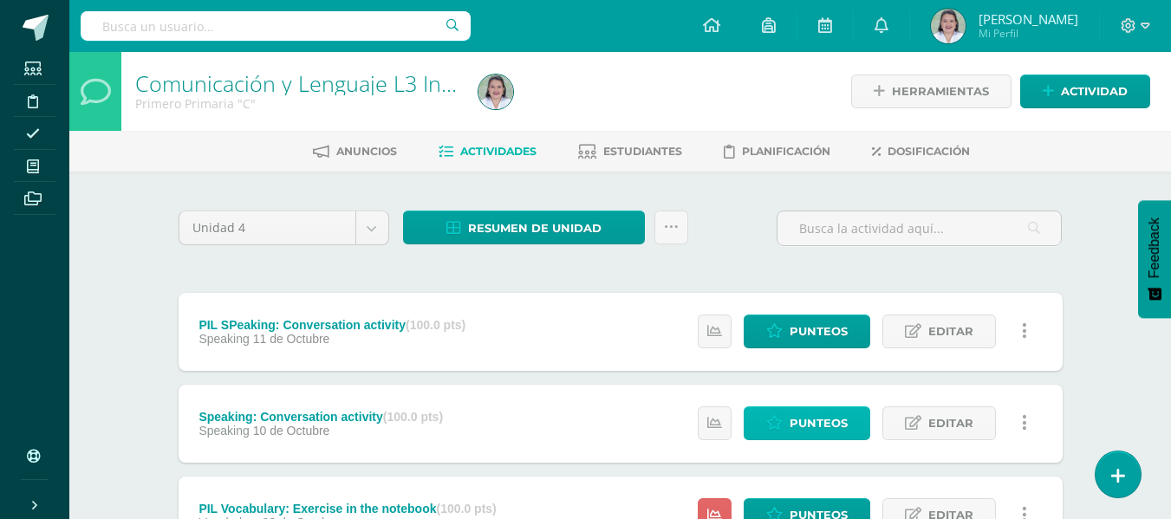
click at [776, 411] on link "Punteos" at bounding box center [807, 424] width 127 height 34
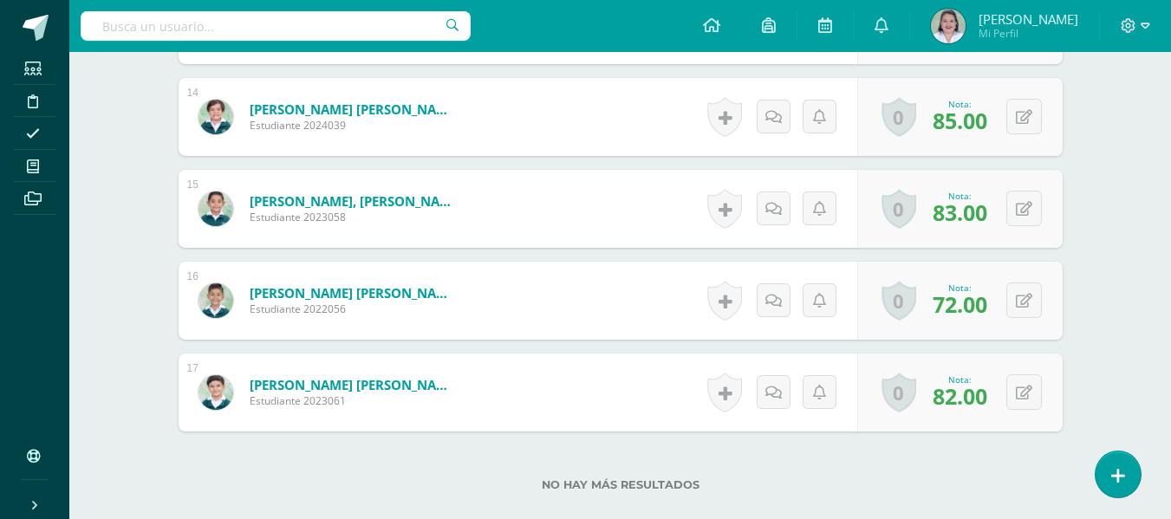
scroll to position [1831, 0]
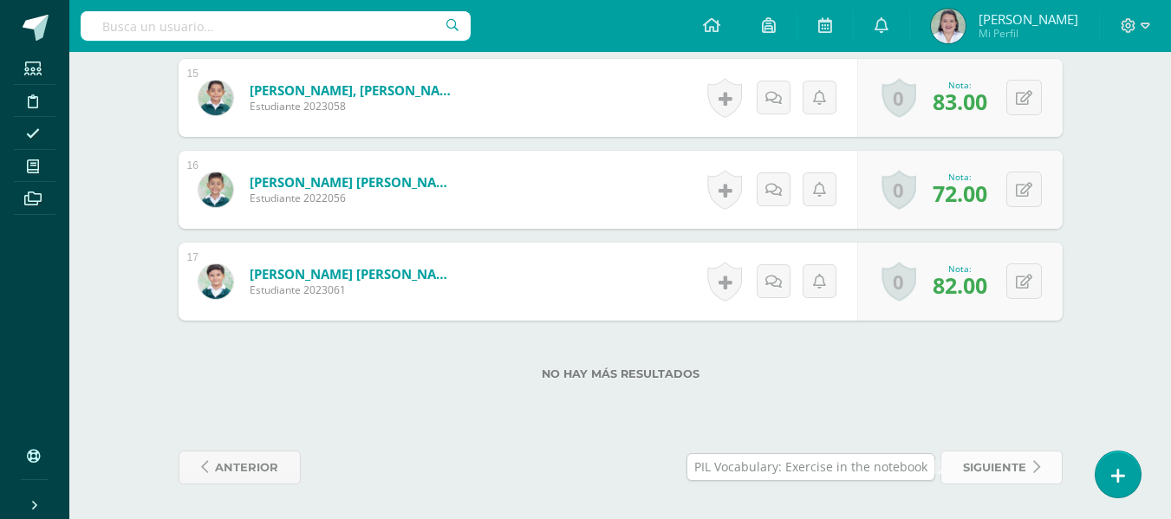
click at [988, 473] on span "siguiente" at bounding box center [994, 468] width 63 height 32
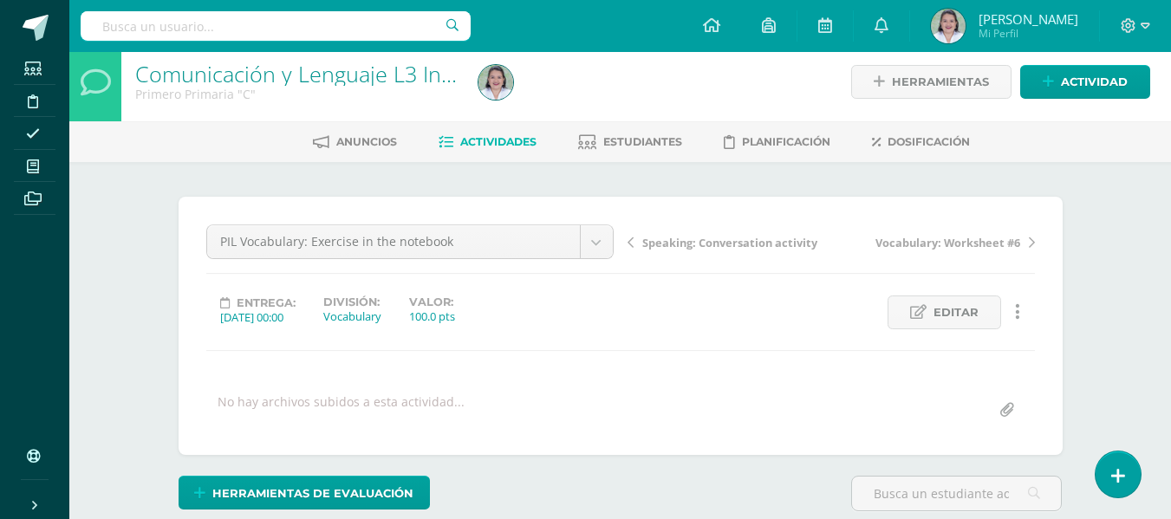
scroll to position [10, 0]
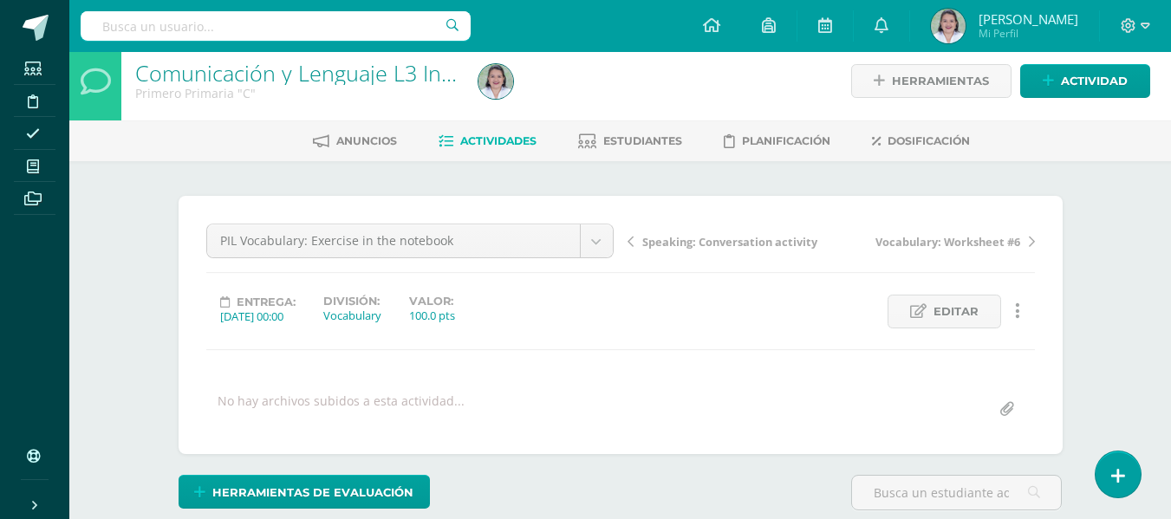
click at [923, 238] on span "Vocabulary: Worksheet #6" at bounding box center [948, 242] width 145 height 16
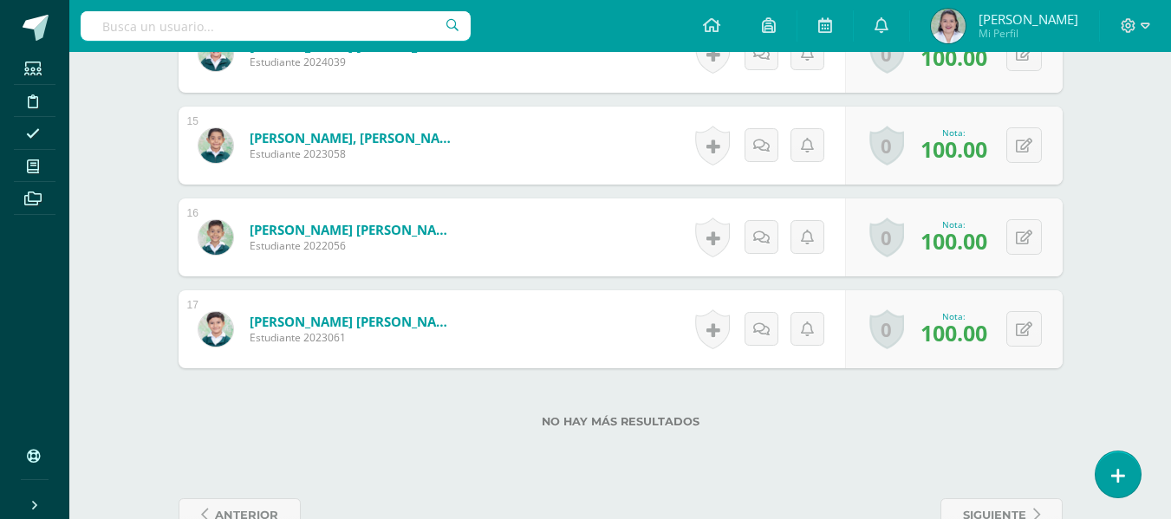
scroll to position [1831, 0]
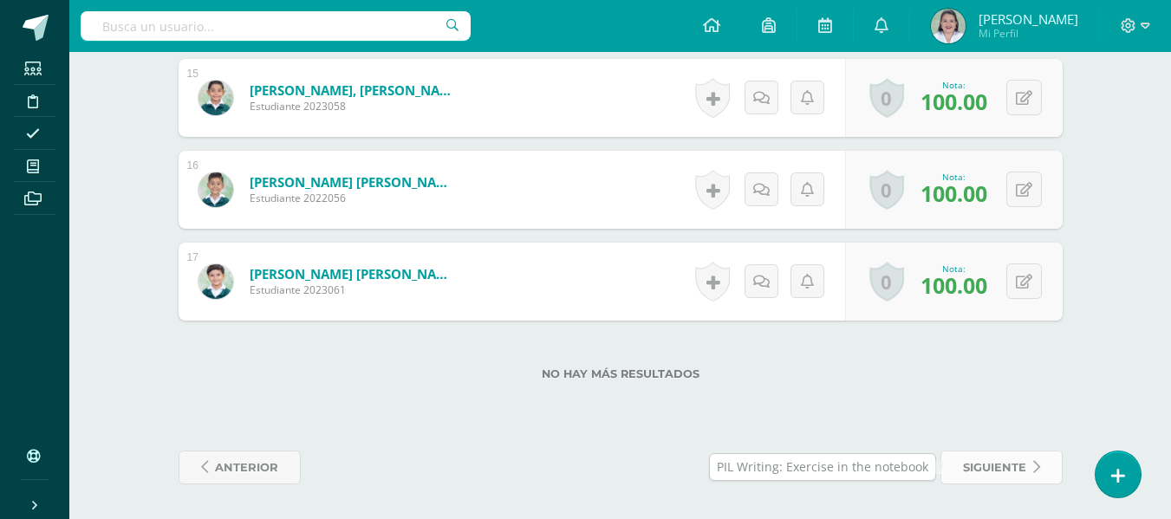
click at [1008, 466] on span "siguiente" at bounding box center [994, 468] width 63 height 32
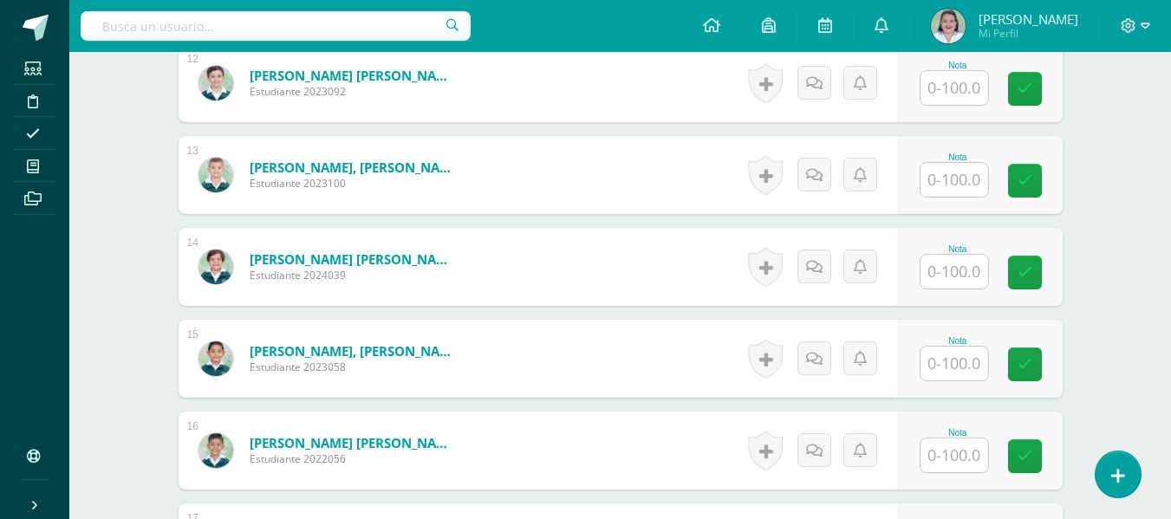
scroll to position [1831, 0]
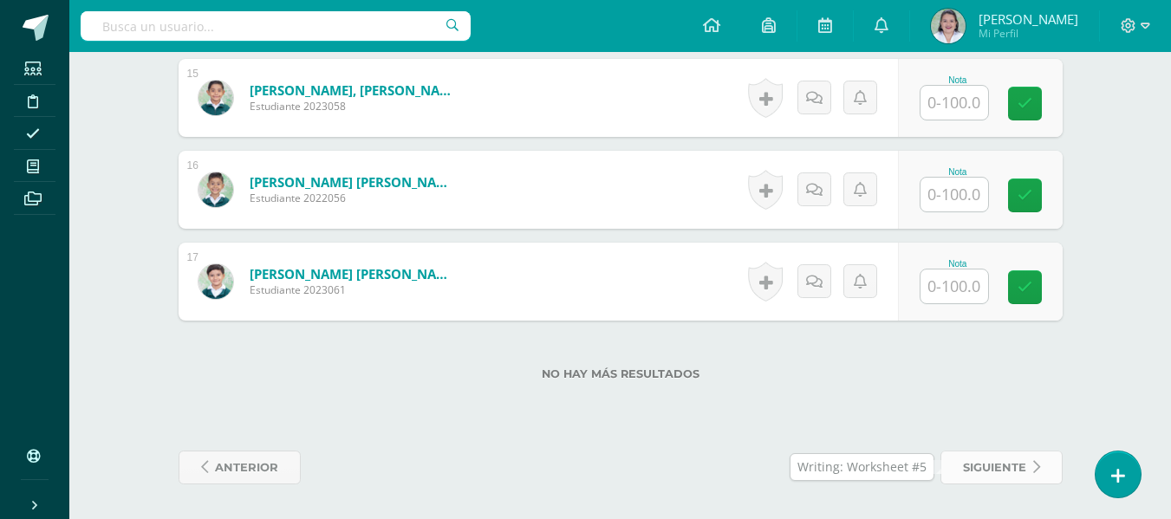
click at [984, 462] on span "siguiente" at bounding box center [994, 468] width 63 height 32
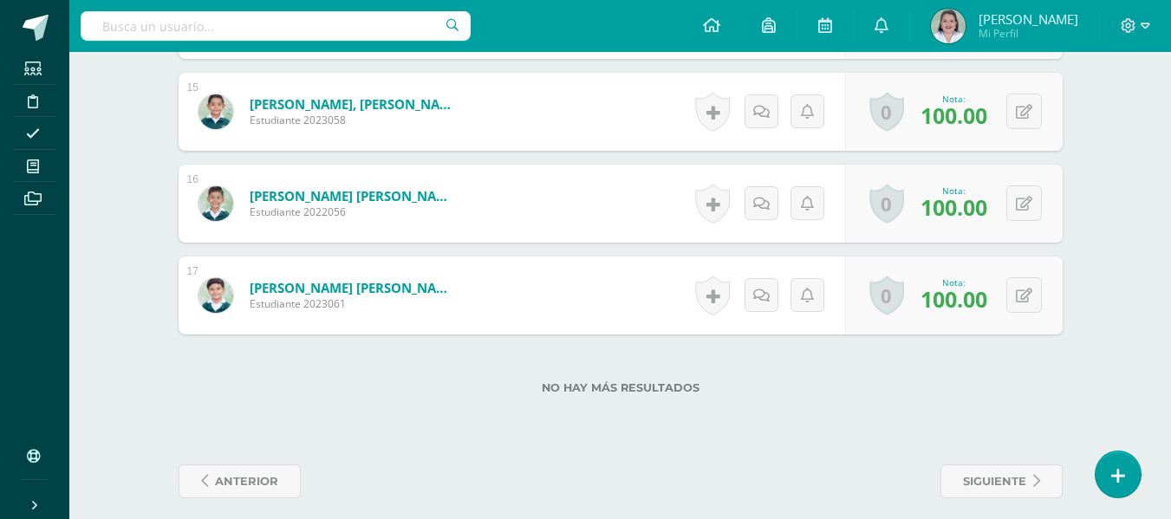
scroll to position [1831, 0]
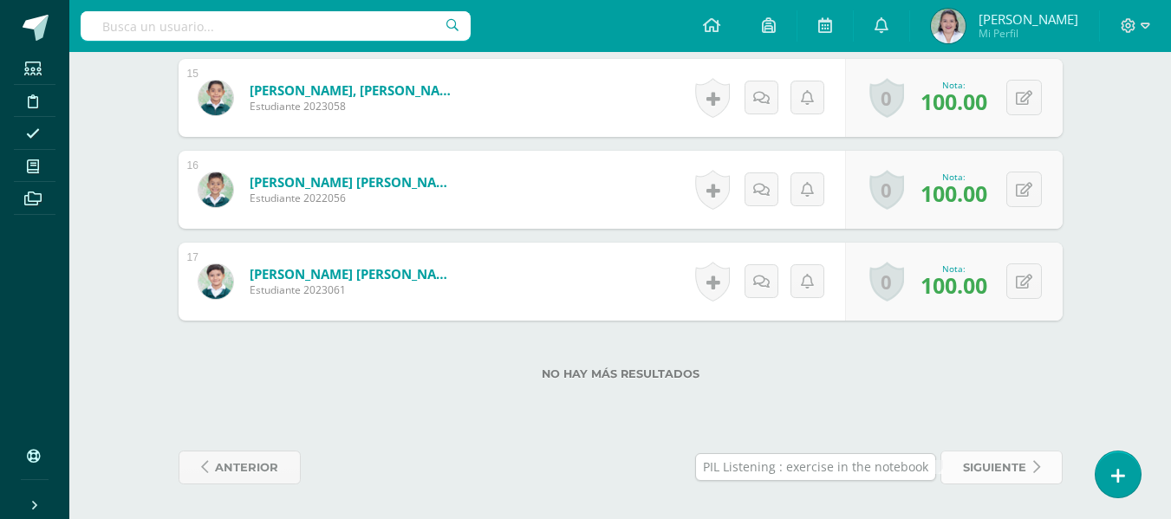
click at [992, 467] on span "siguiente" at bounding box center [994, 468] width 63 height 32
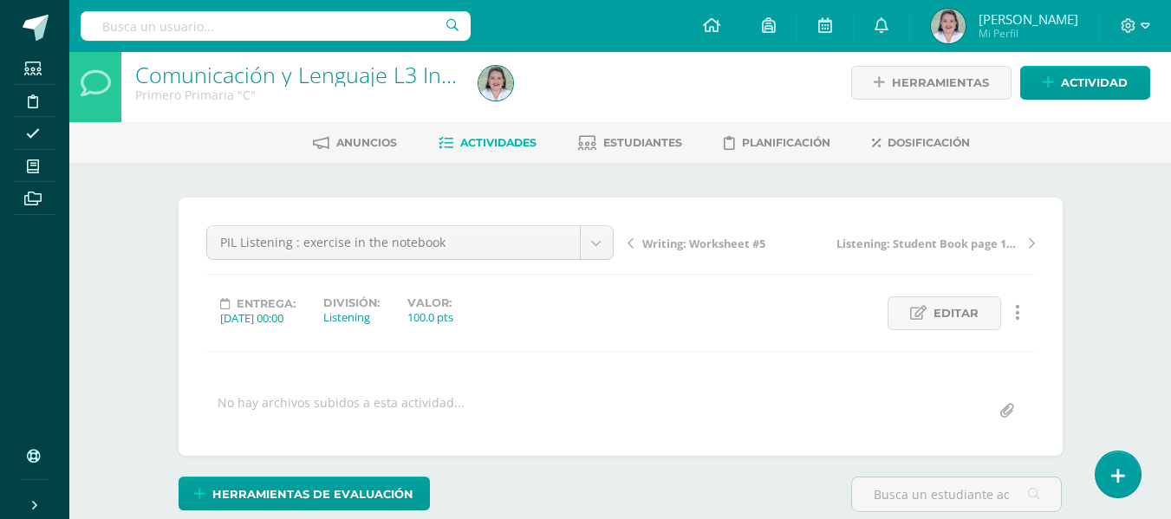
drag, startPoint x: 0, startPoint y: 0, endPoint x: 1147, endPoint y: 244, distance: 1172.8
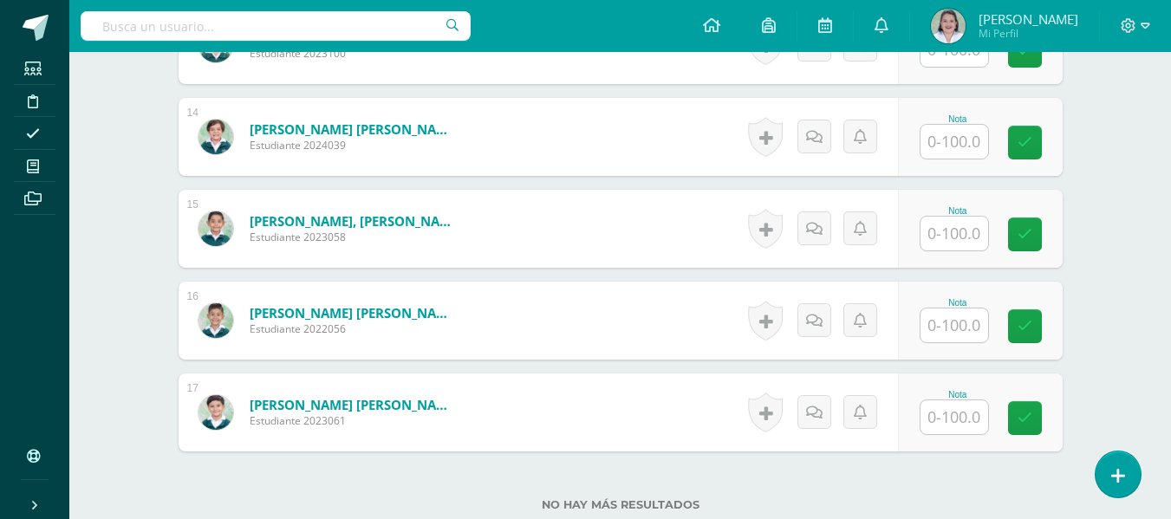
scroll to position [1831, 0]
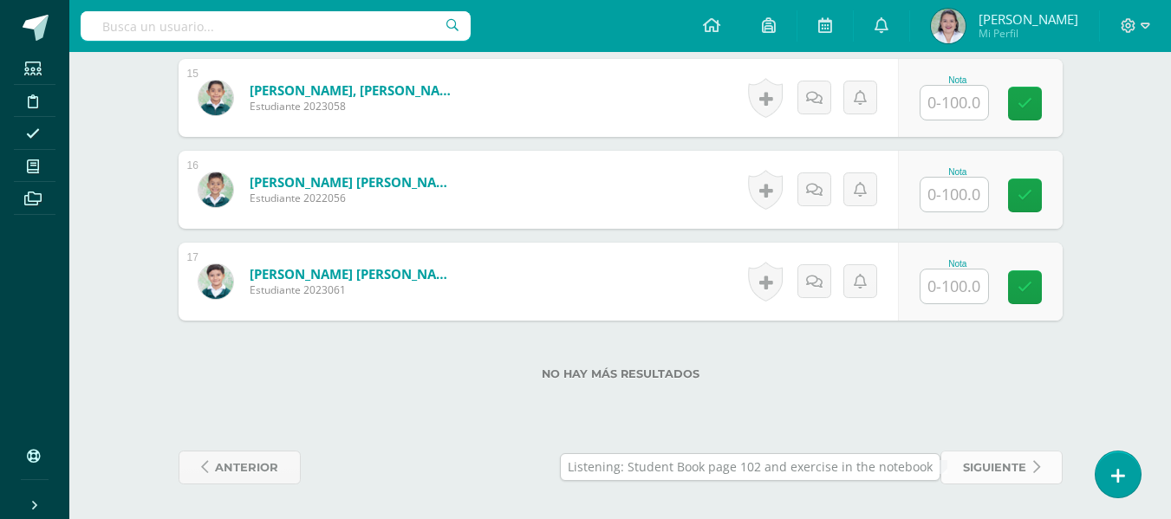
click at [986, 478] on span "siguiente" at bounding box center [994, 468] width 63 height 32
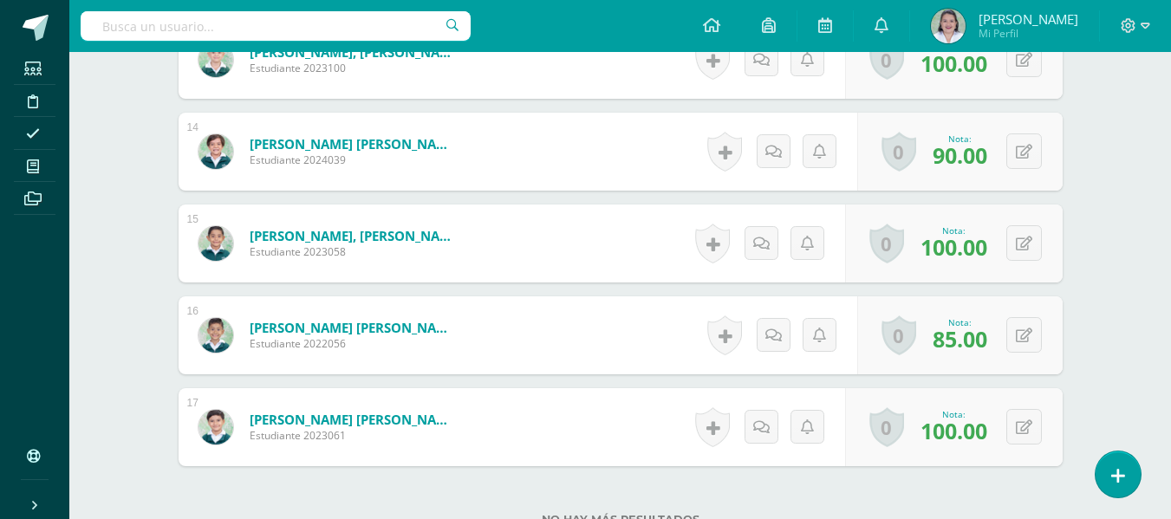
scroll to position [1831, 0]
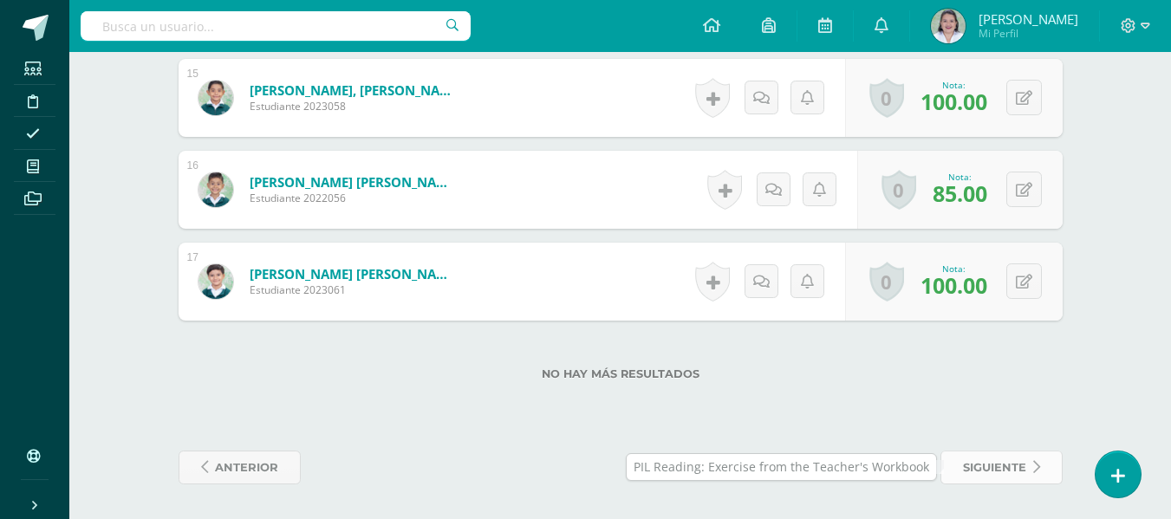
click at [1012, 473] on span "siguiente" at bounding box center [994, 468] width 63 height 32
click at [1012, 473] on span at bounding box center [1001, 468] width 84 height 23
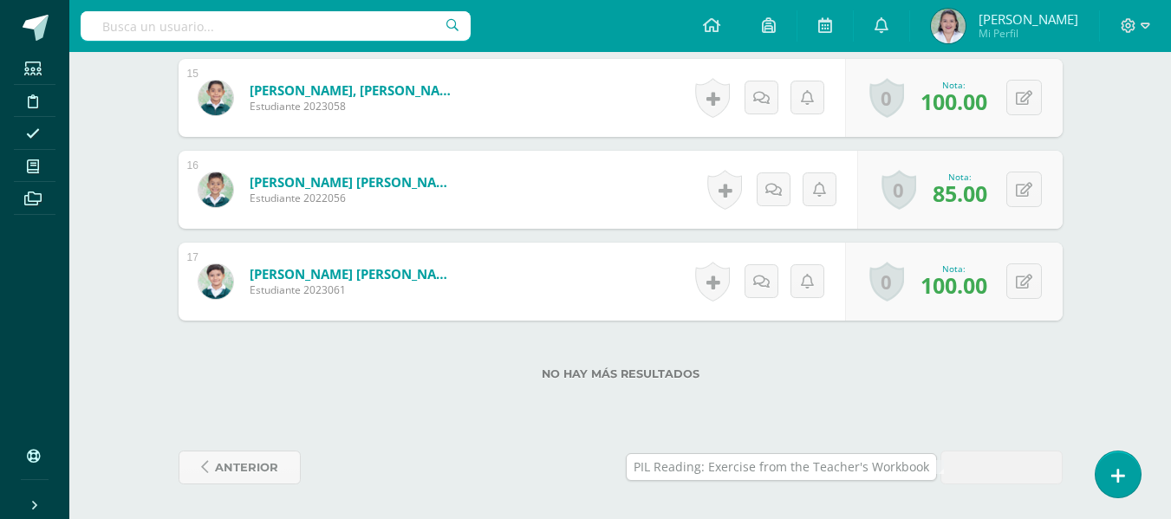
click at [1012, 473] on span at bounding box center [1001, 468] width 84 height 23
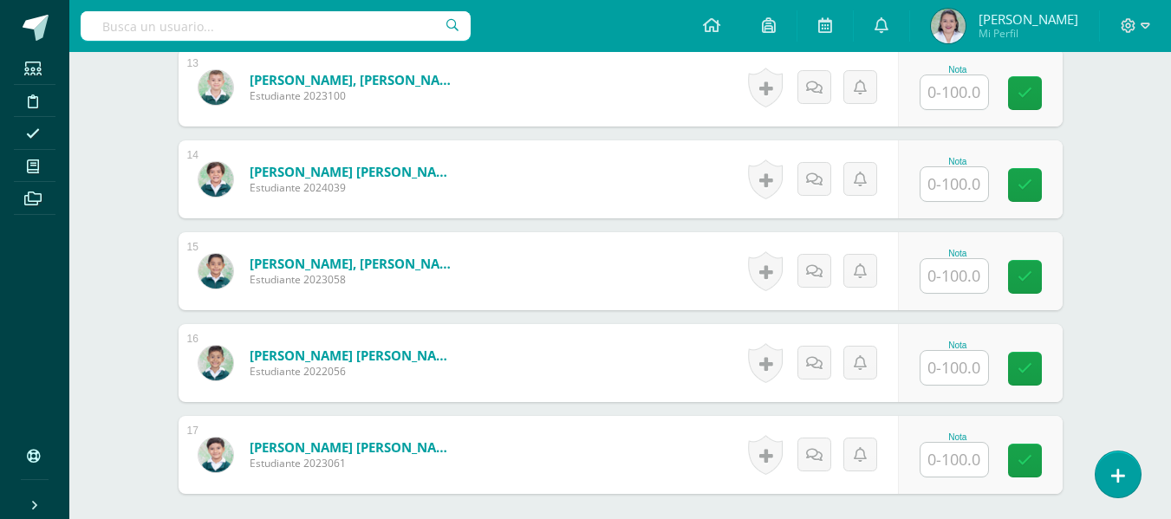
scroll to position [1831, 0]
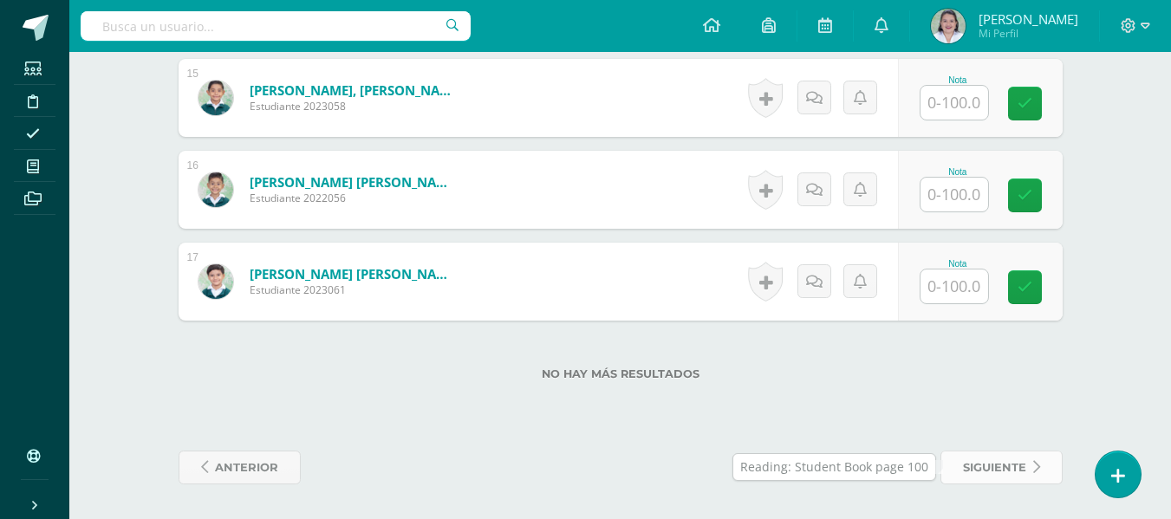
click at [992, 464] on span "siguiente" at bounding box center [994, 468] width 63 height 32
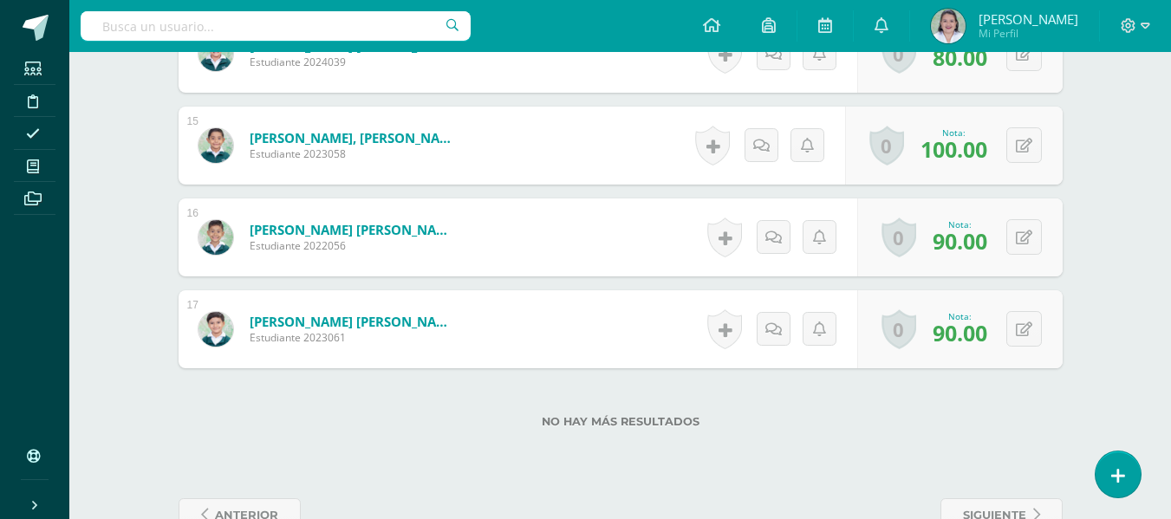
scroll to position [1831, 0]
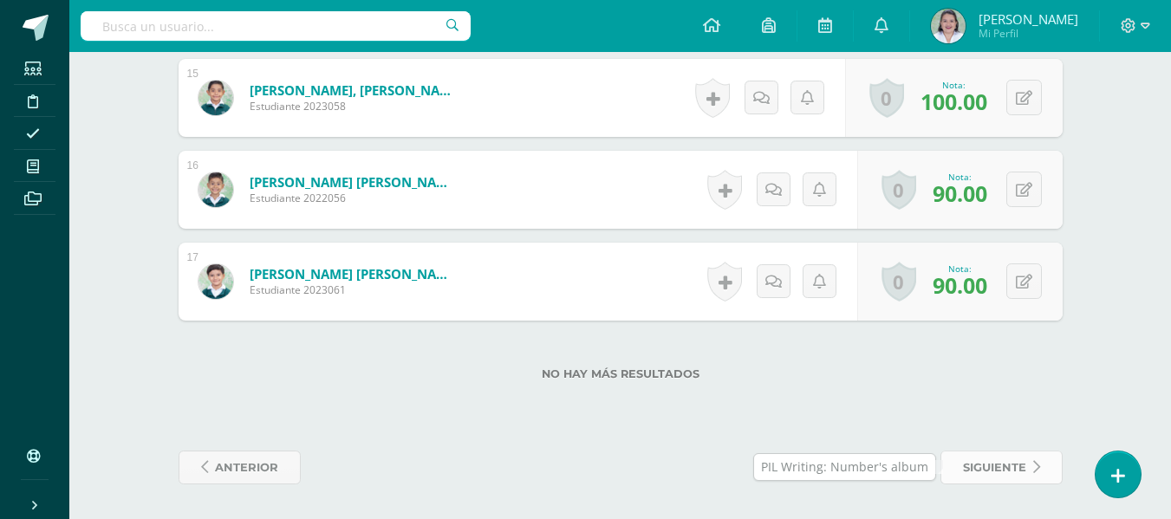
click at [1000, 461] on span "siguiente" at bounding box center [994, 468] width 63 height 32
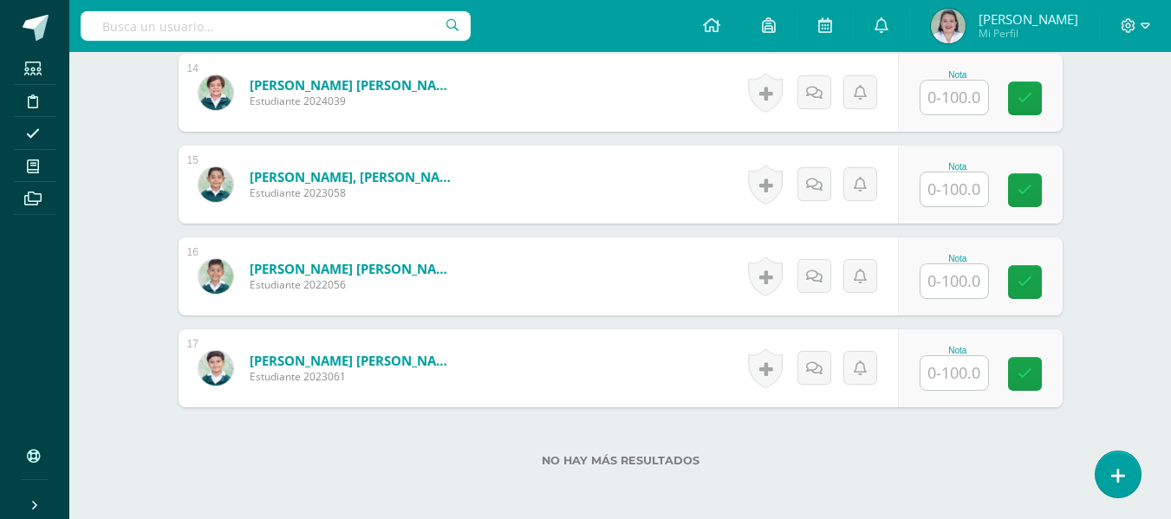
scroll to position [1831, 0]
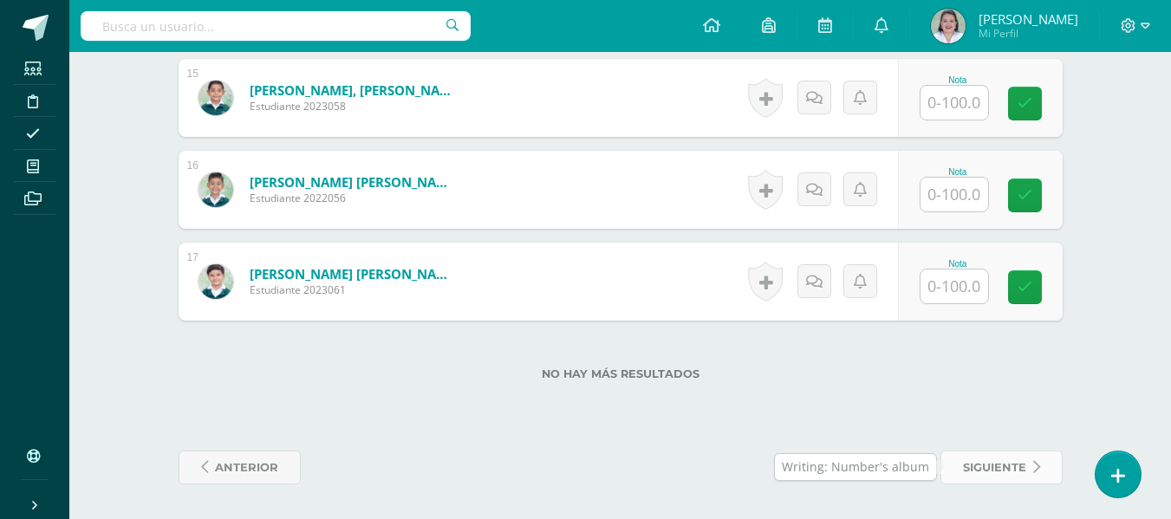
click at [999, 471] on span "siguiente" at bounding box center [994, 468] width 63 height 32
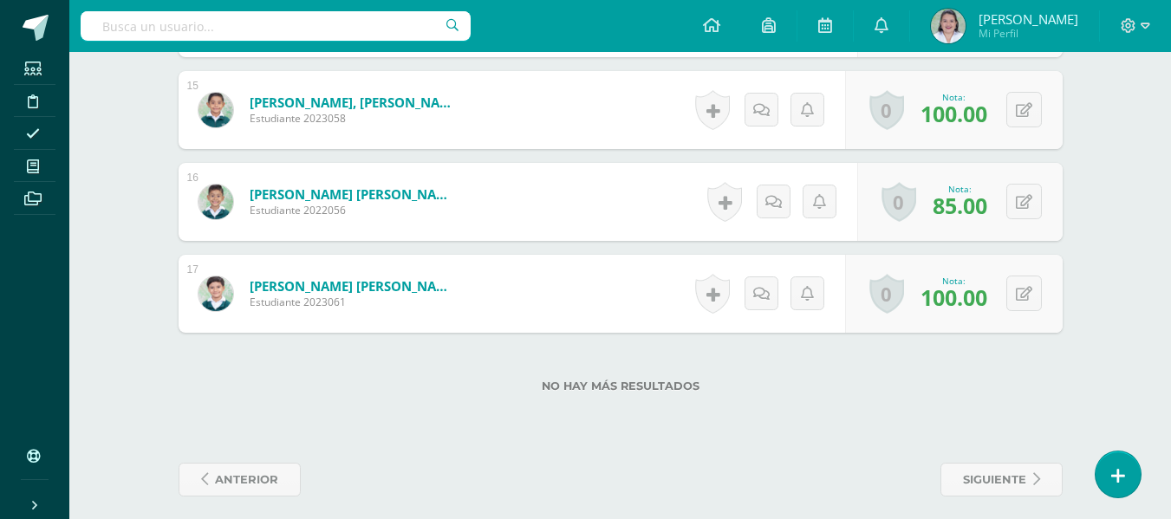
scroll to position [1831, 0]
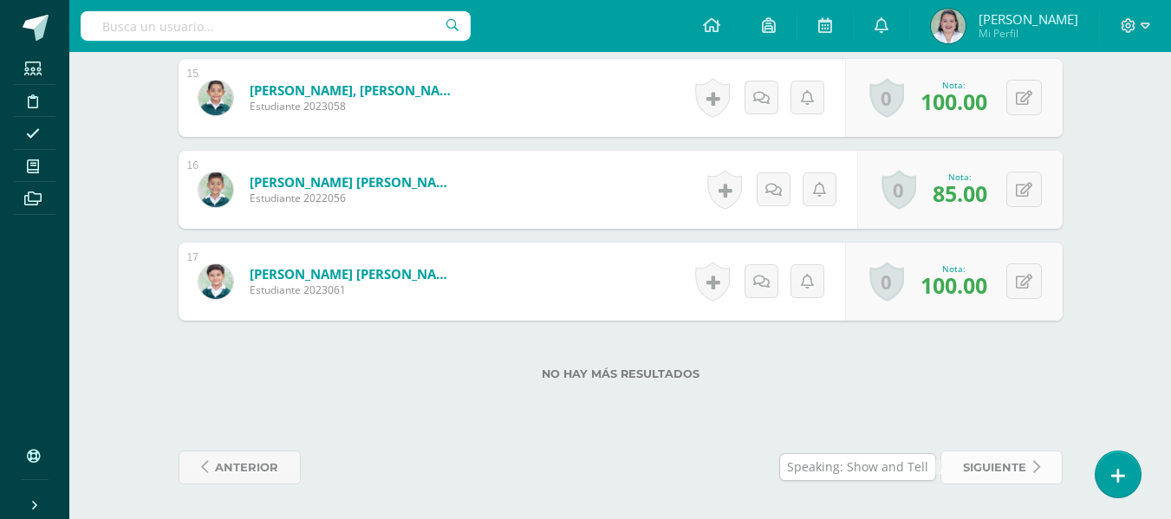
click at [981, 460] on span "siguiente" at bounding box center [994, 468] width 63 height 32
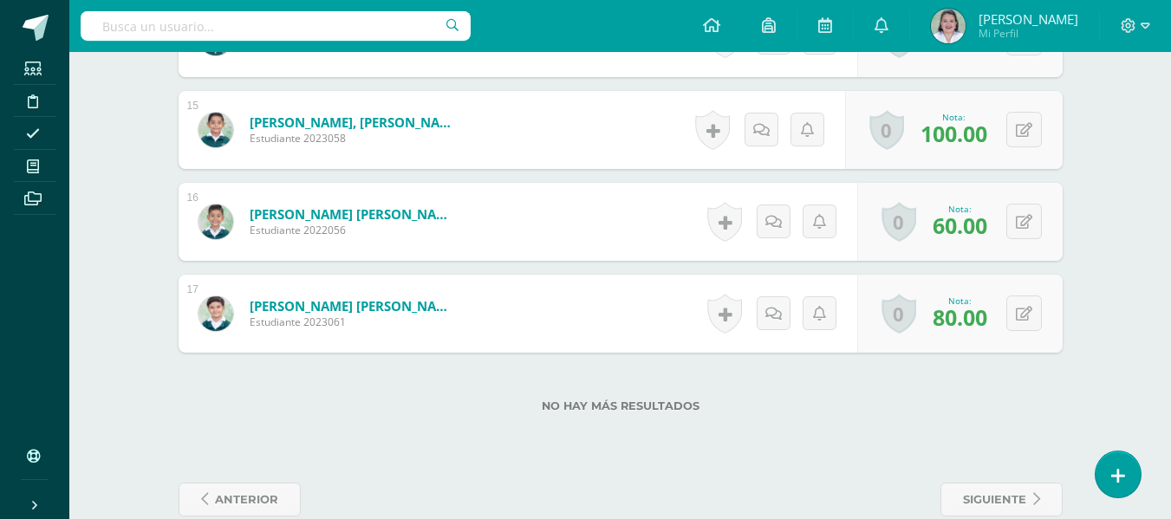
scroll to position [1831, 0]
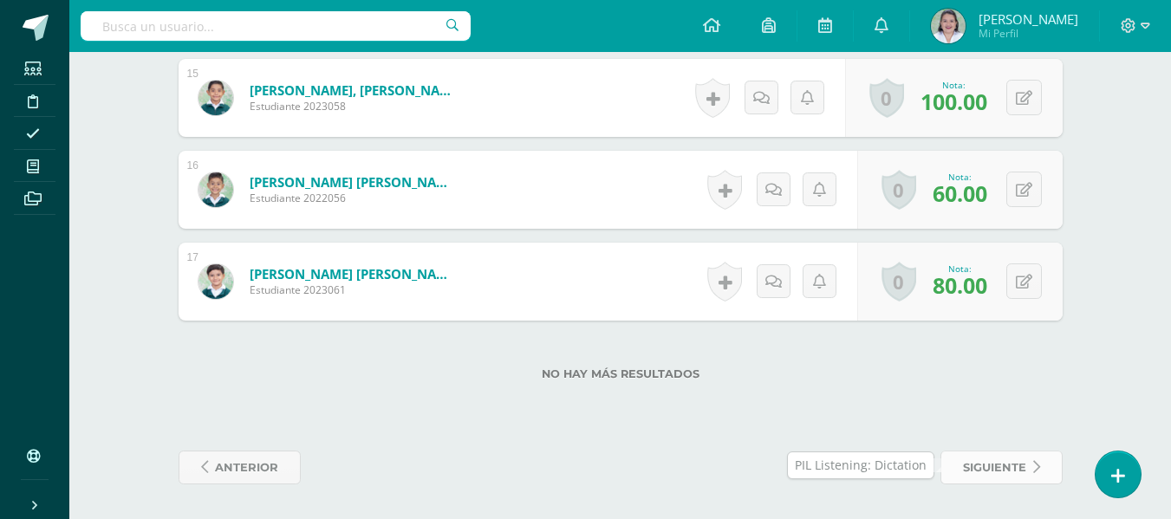
click at [998, 469] on span "siguiente" at bounding box center [994, 468] width 63 height 32
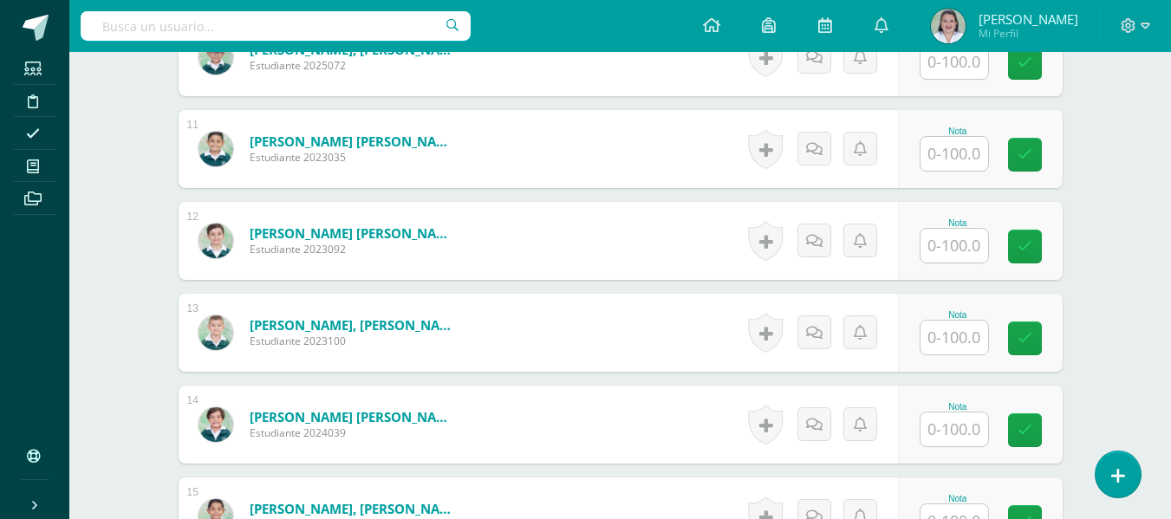
scroll to position [1831, 0]
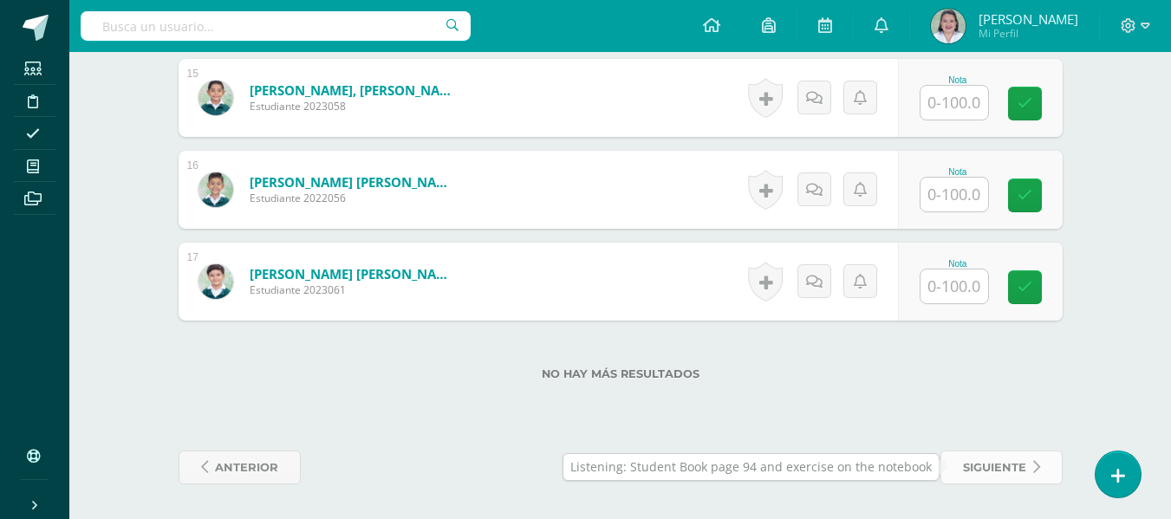
click at [978, 464] on span "siguiente" at bounding box center [994, 468] width 63 height 32
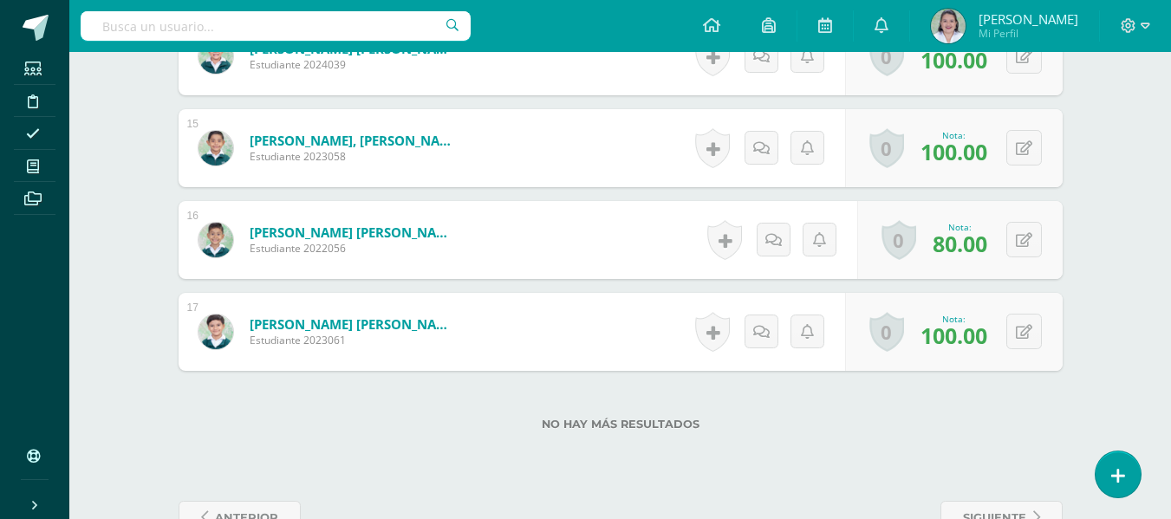
scroll to position [1831, 0]
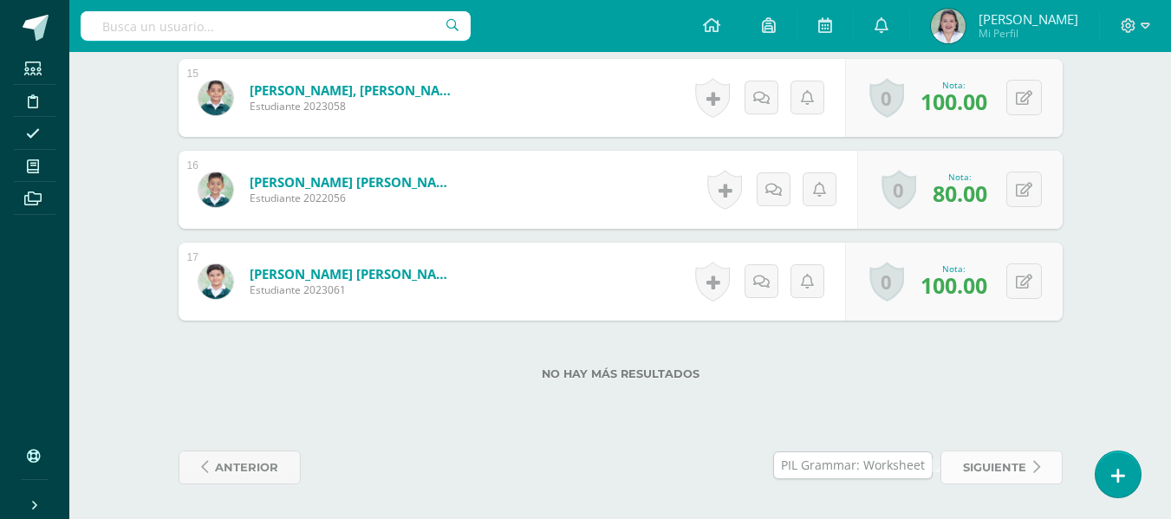
click at [999, 462] on span "siguiente" at bounding box center [994, 468] width 63 height 32
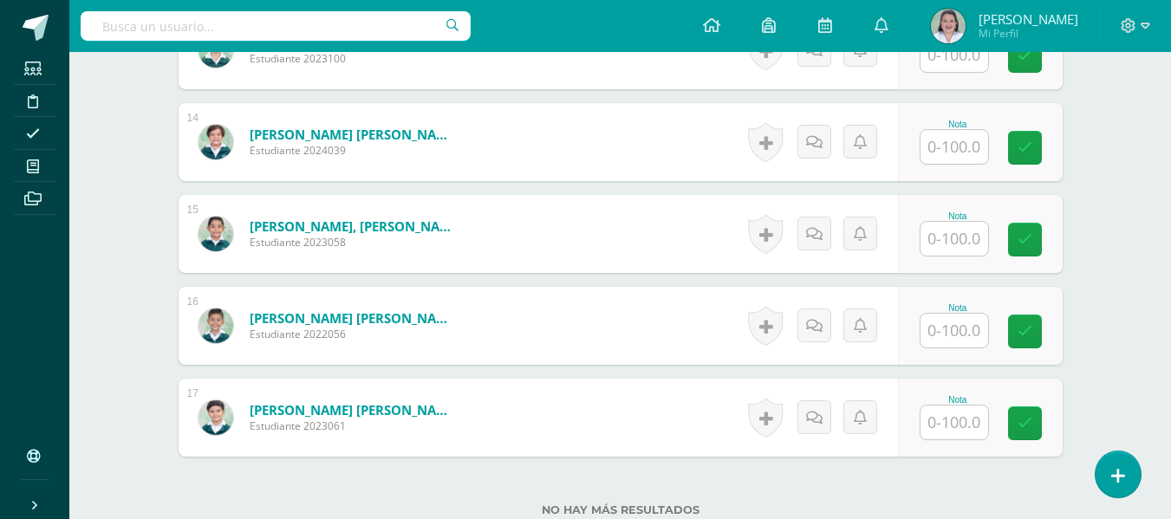
scroll to position [1831, 0]
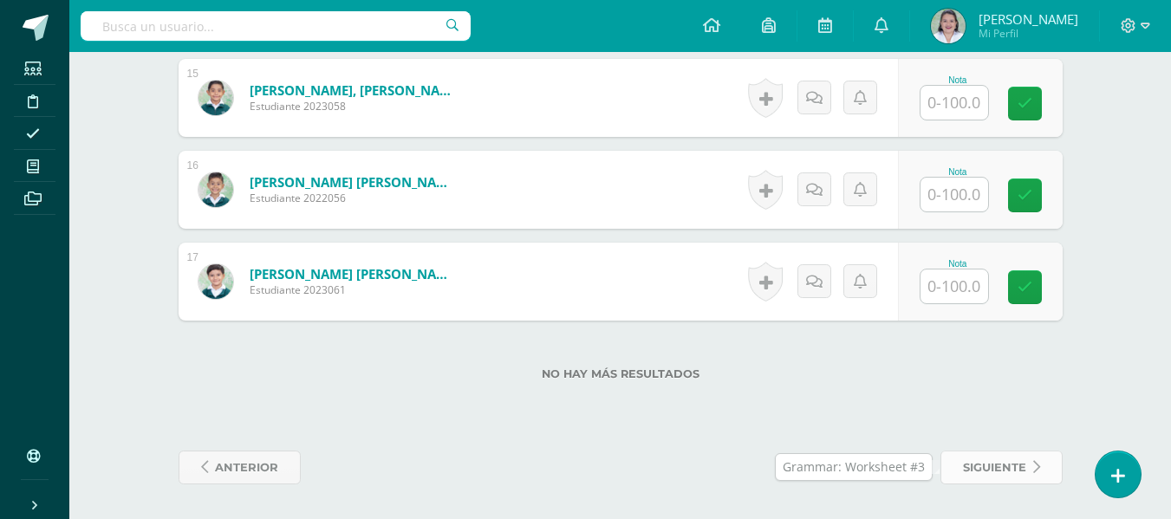
click at [1010, 460] on span "siguiente" at bounding box center [994, 468] width 63 height 32
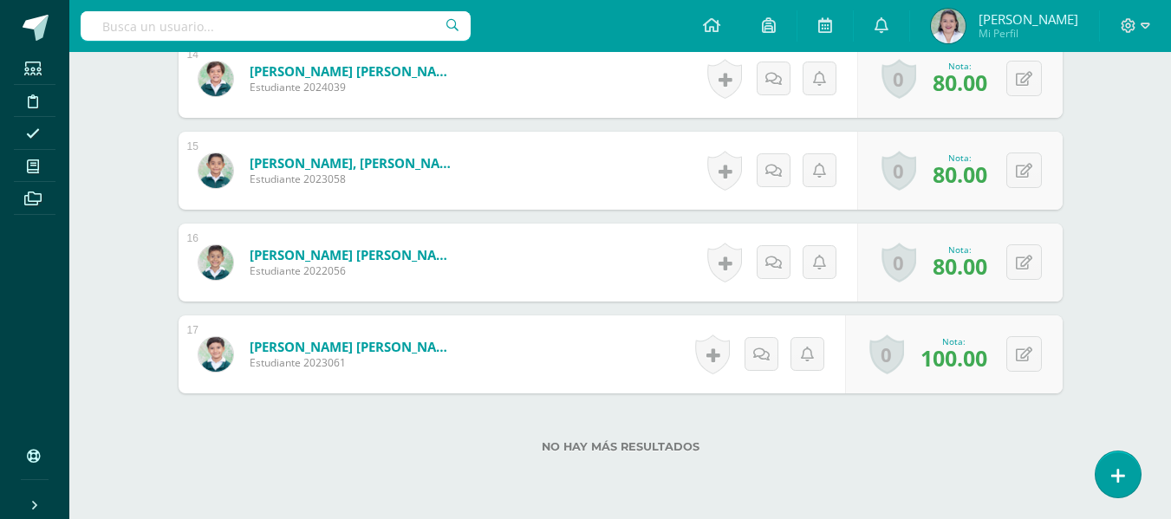
scroll to position [1831, 0]
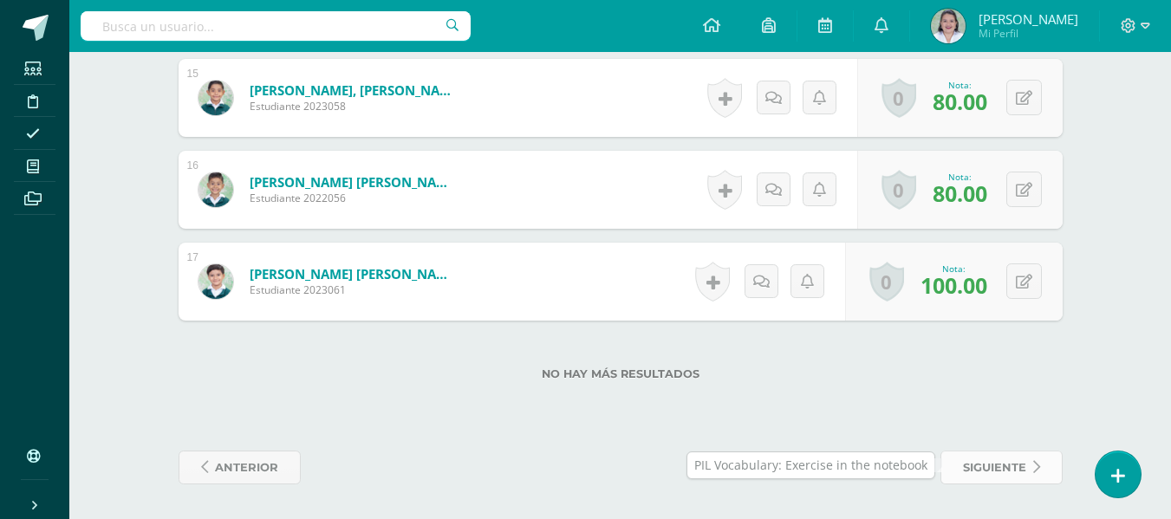
click at [976, 470] on span "siguiente" at bounding box center [994, 468] width 63 height 32
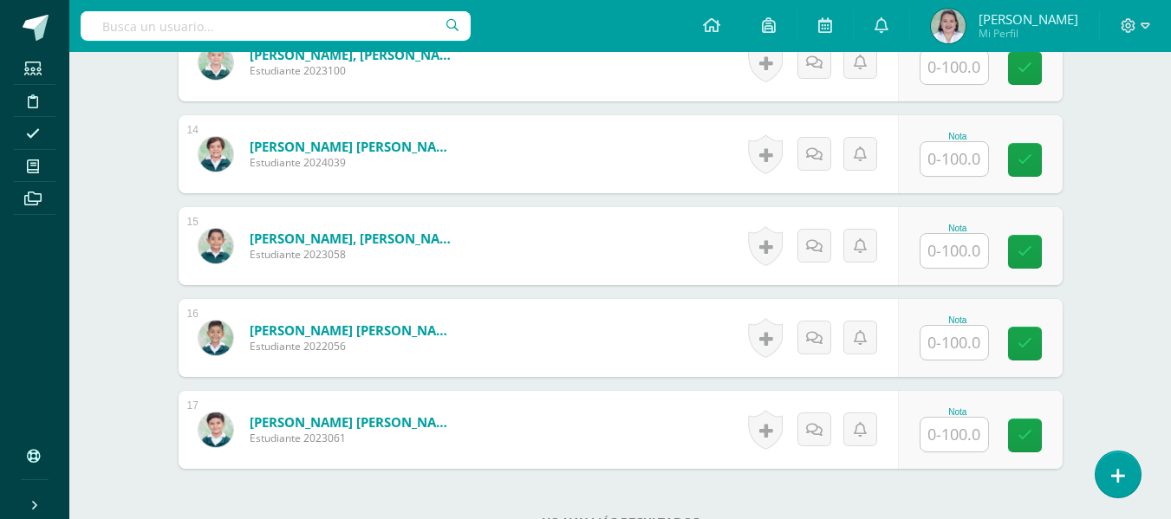
scroll to position [1831, 0]
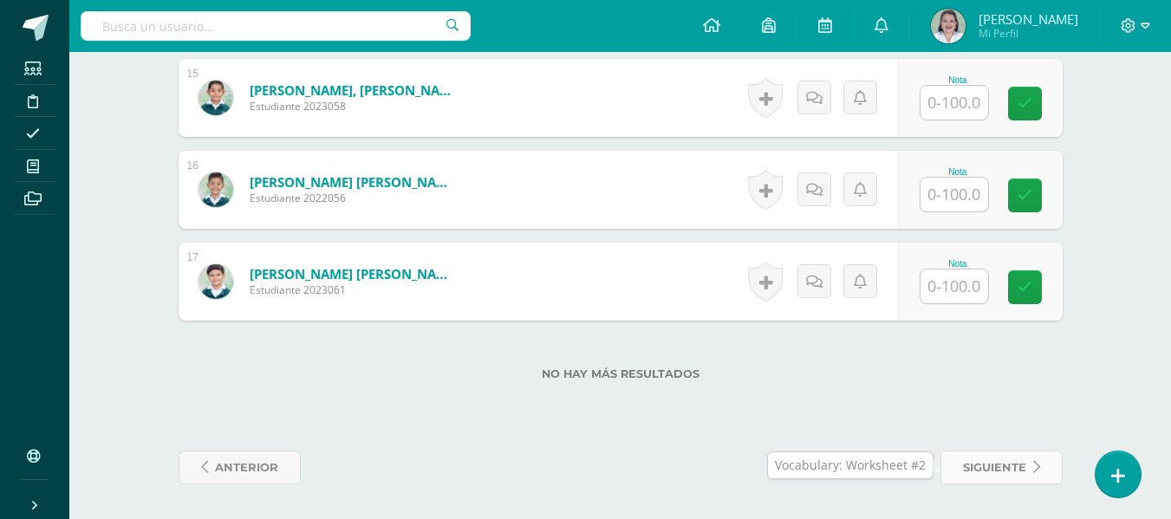
click at [982, 474] on span "siguiente" at bounding box center [994, 468] width 63 height 32
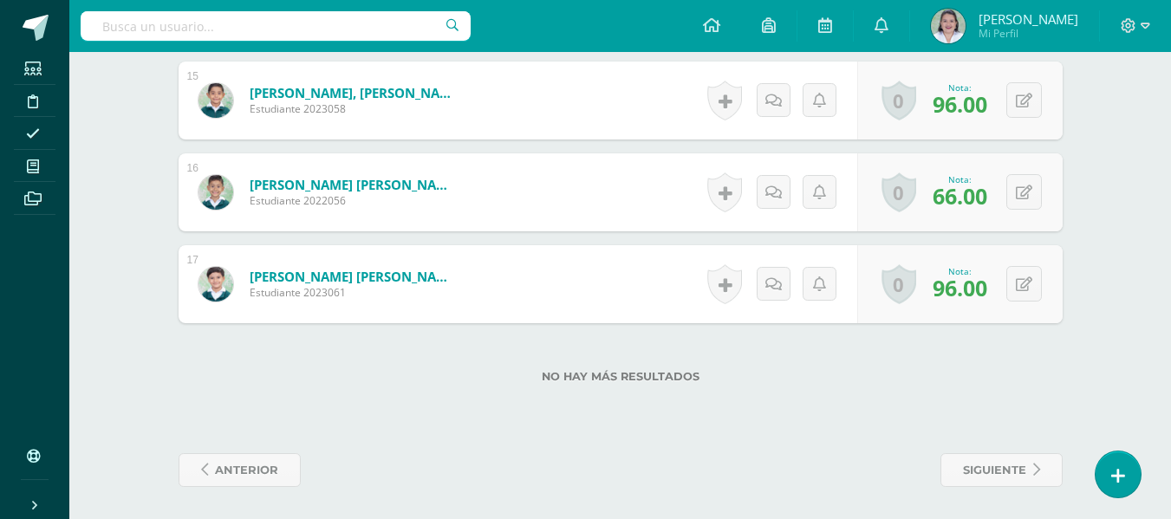
scroll to position [1831, 0]
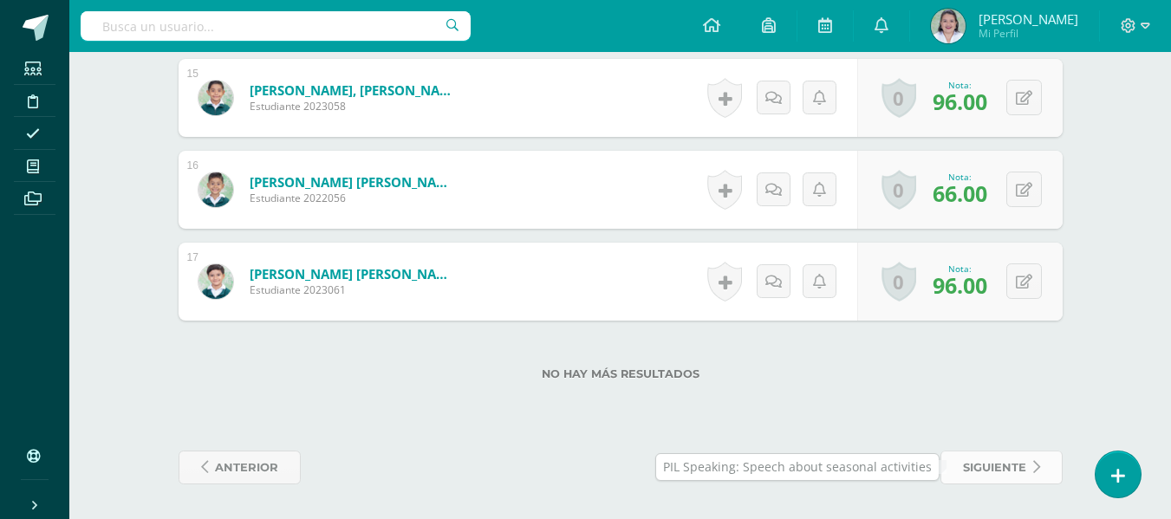
click at [971, 467] on span "siguiente" at bounding box center [994, 468] width 63 height 32
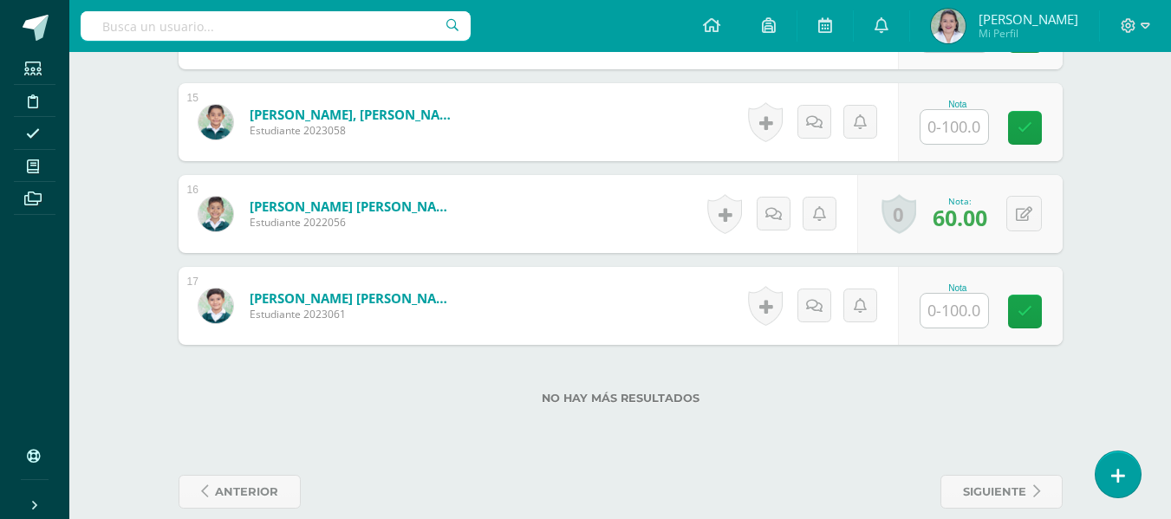
scroll to position [1811, 0]
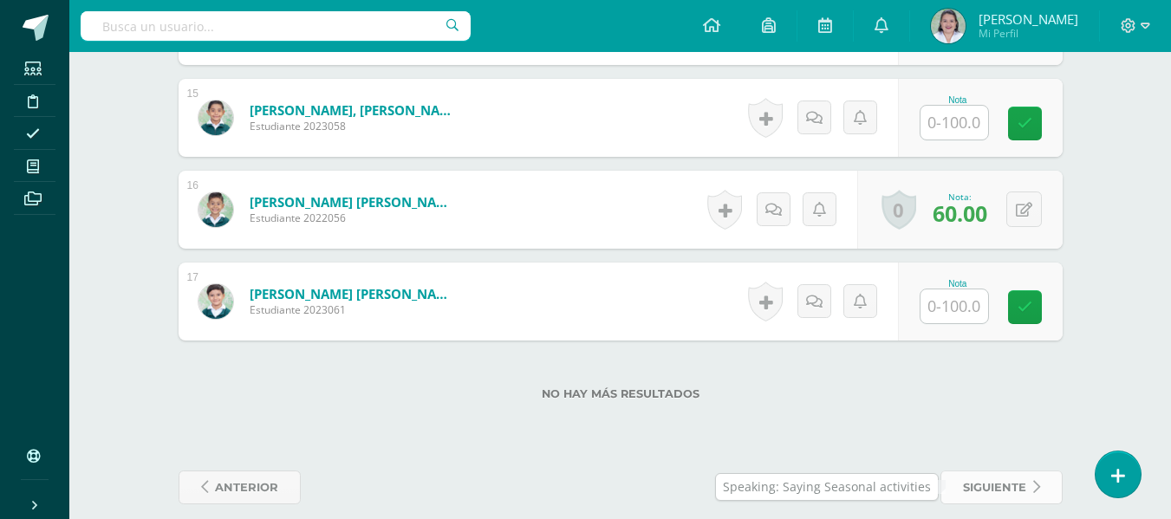
click at [992, 478] on span "siguiente" at bounding box center [994, 488] width 63 height 32
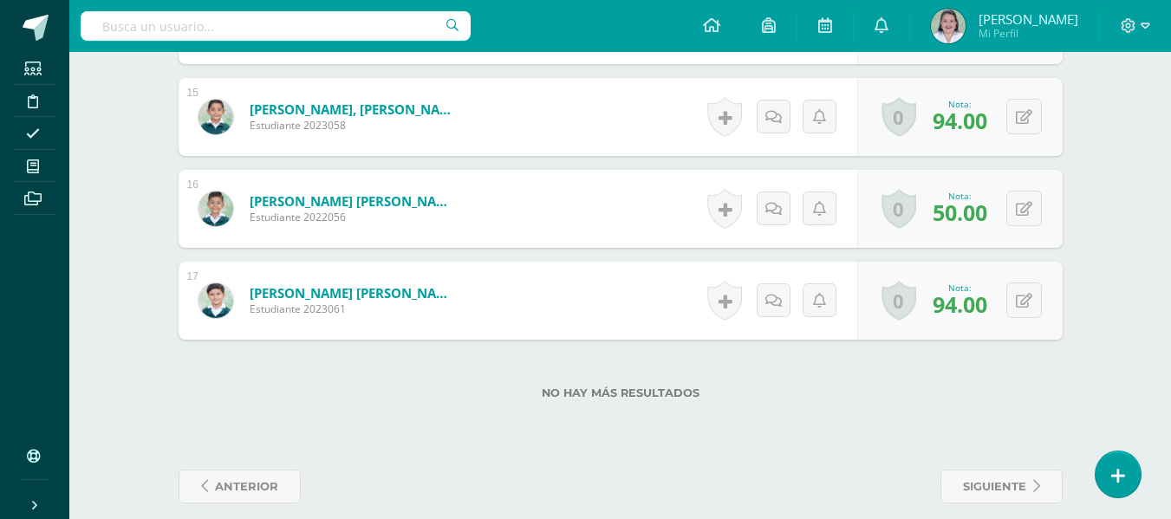
scroll to position [1831, 0]
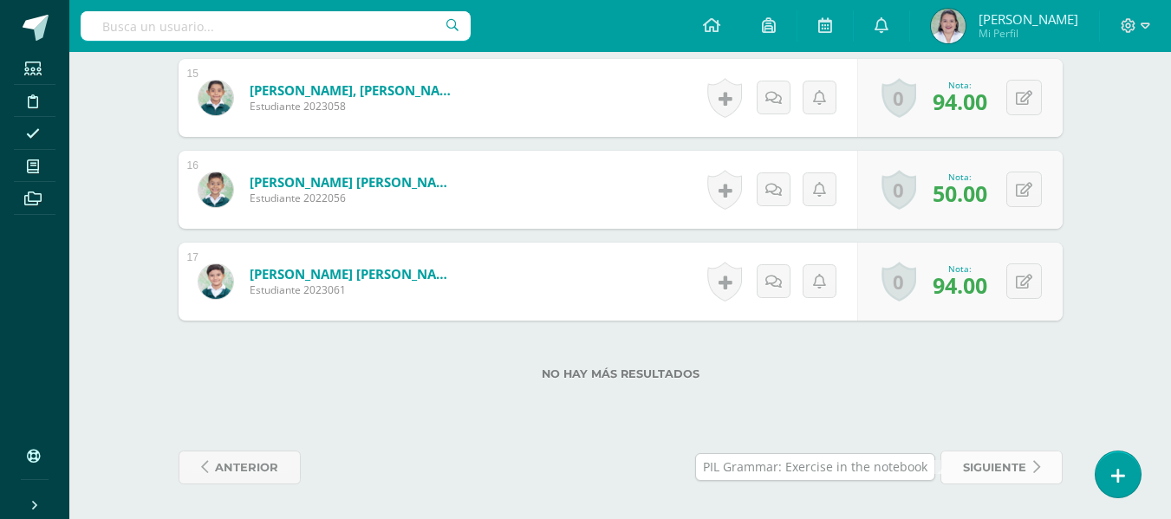
click at [992, 468] on span "siguiente" at bounding box center [994, 468] width 63 height 32
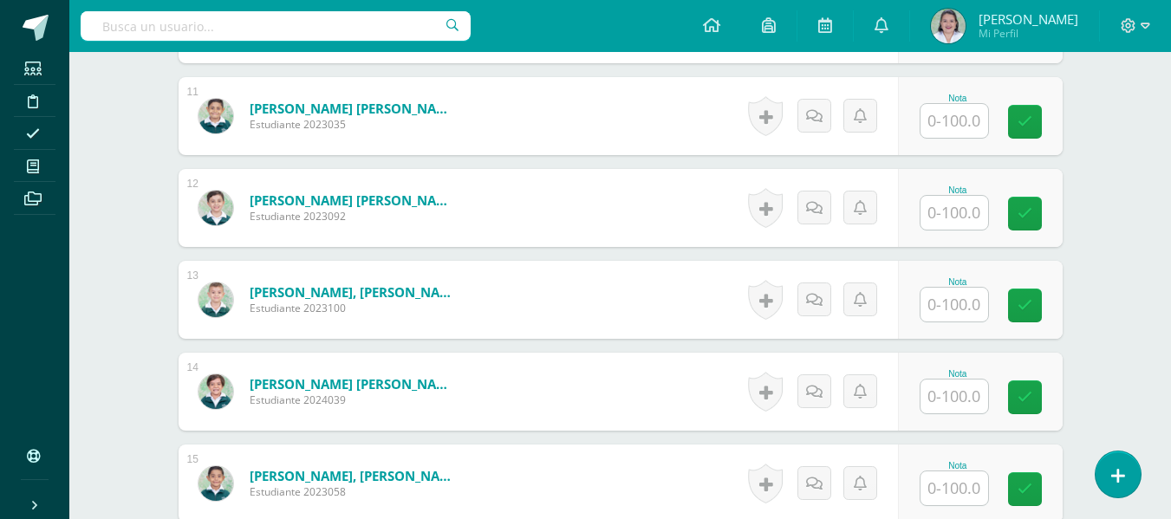
scroll to position [1831, 0]
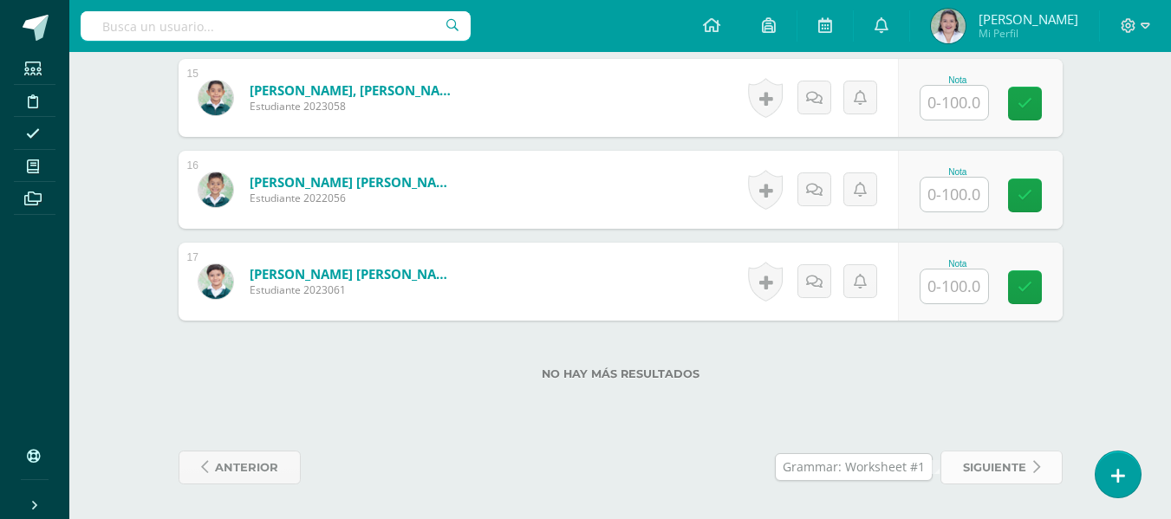
click at [984, 466] on span "siguiente" at bounding box center [994, 468] width 63 height 32
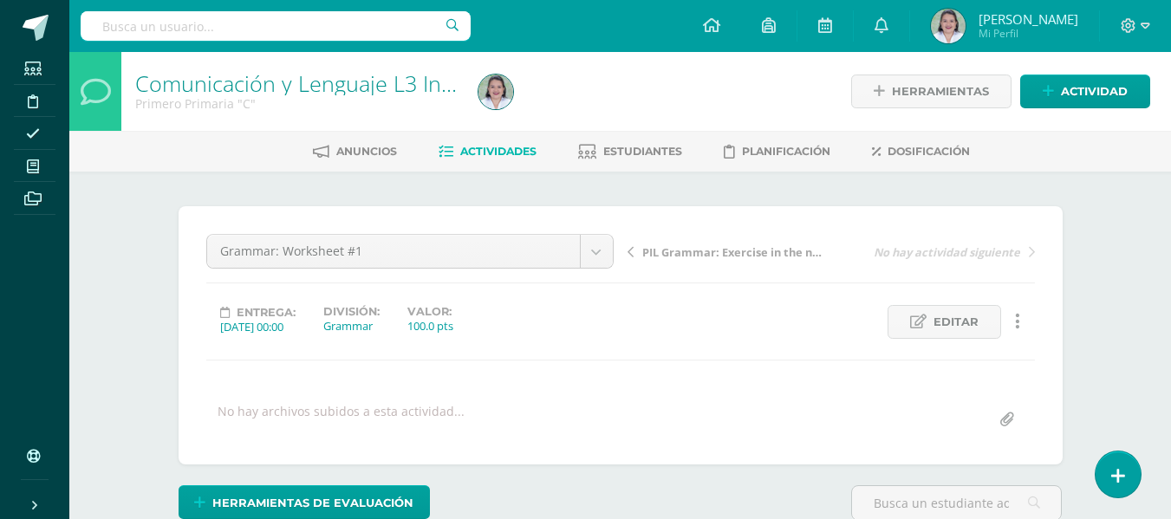
click at [467, 147] on span "Actividades" at bounding box center [498, 151] width 76 height 13
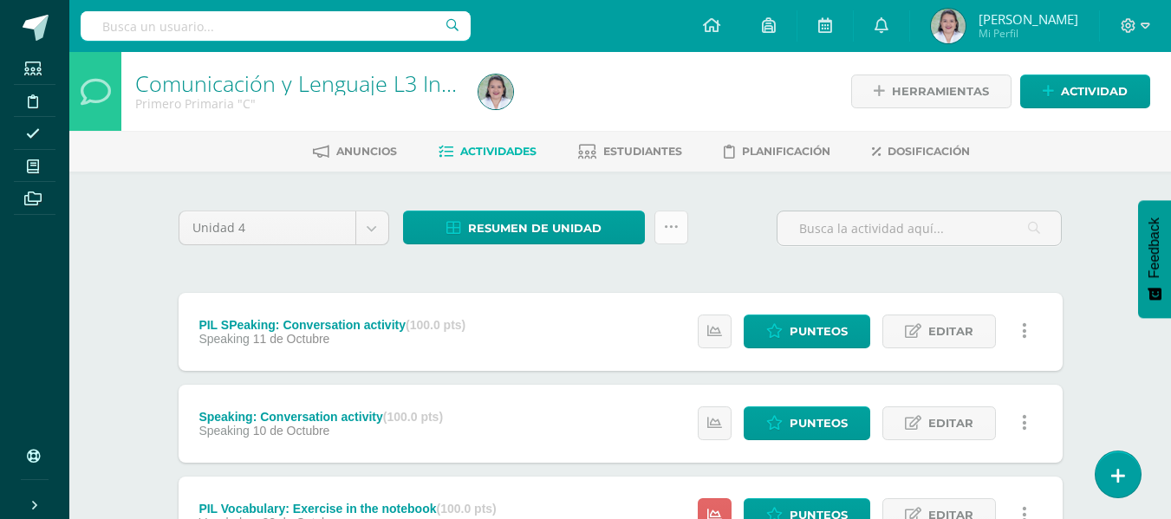
click at [670, 224] on icon at bounding box center [671, 227] width 15 height 15
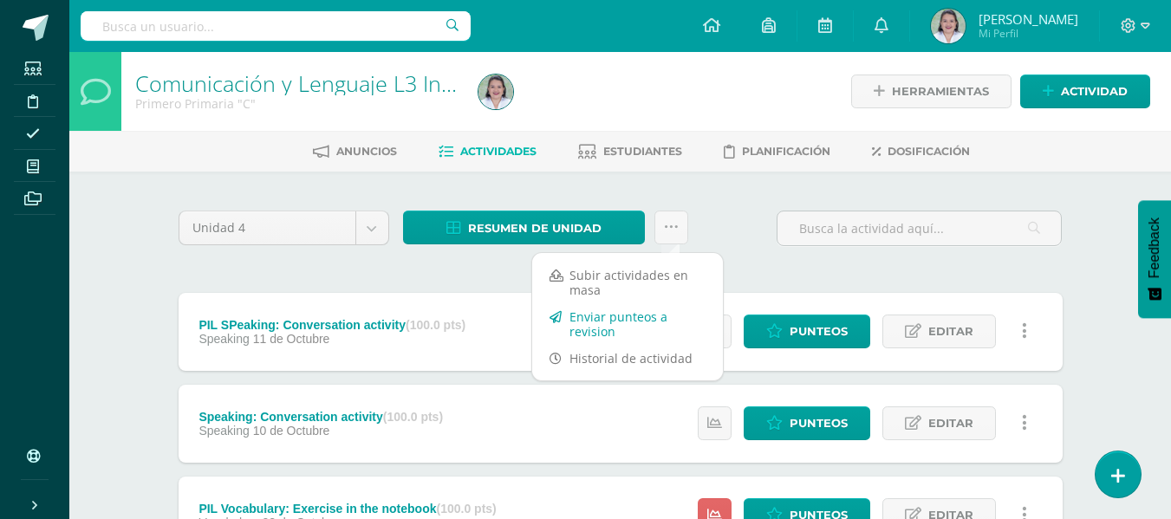
click at [598, 327] on link "Enviar punteos a revision" at bounding box center [627, 324] width 191 height 42
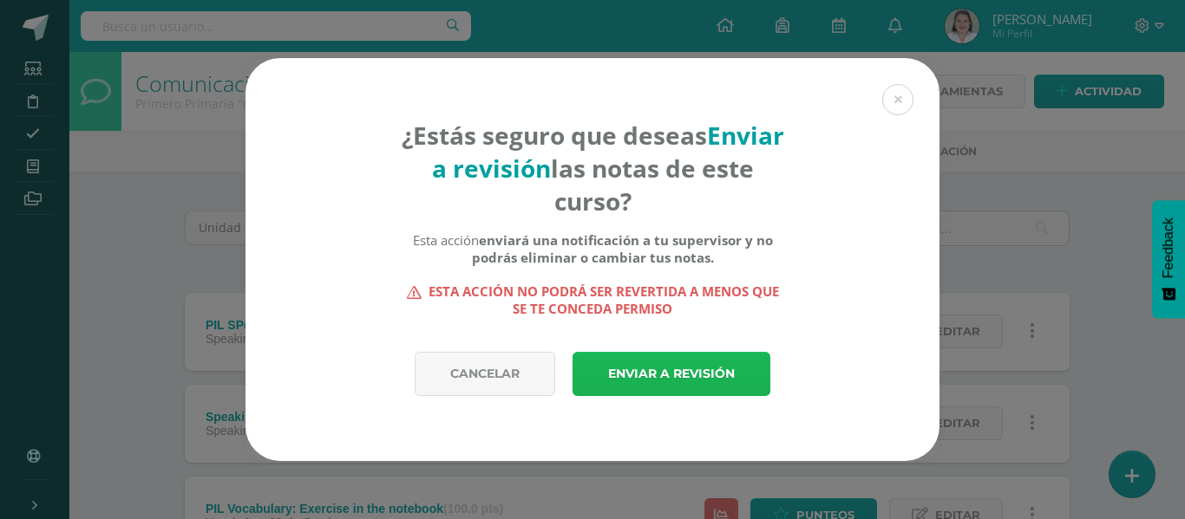
click at [668, 379] on link "Enviar a revisión" at bounding box center [671, 374] width 198 height 44
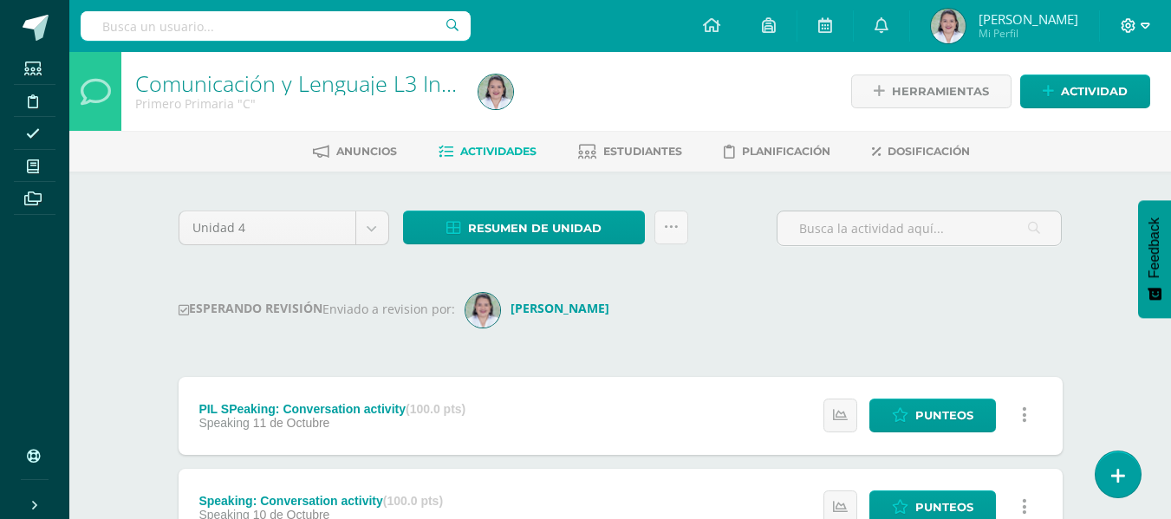
click at [1129, 24] on icon at bounding box center [1129, 26] width 16 height 16
click at [1106, 121] on span "Cerrar sesión" at bounding box center [1091, 118] width 78 height 16
